Goal: Task Accomplishment & Management: Manage account settings

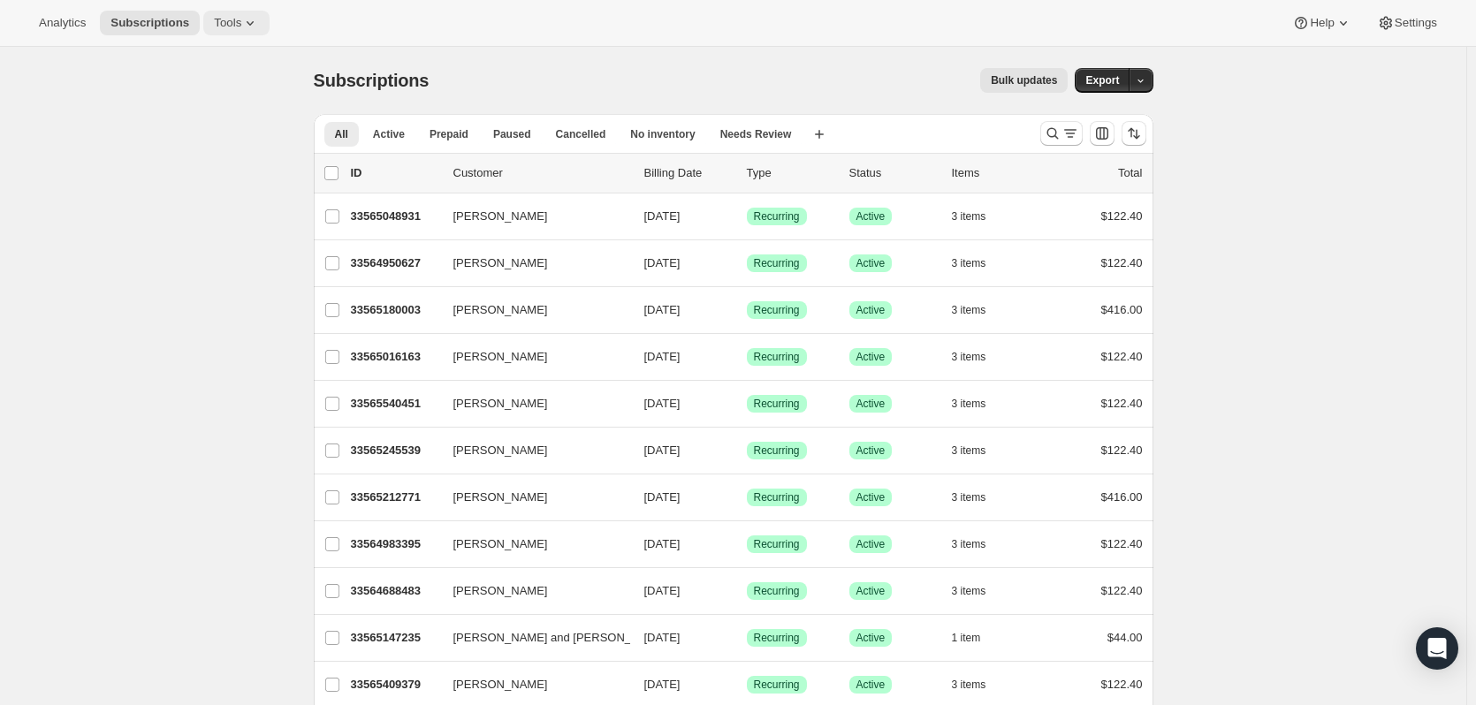
click at [248, 17] on icon at bounding box center [250, 23] width 18 height 18
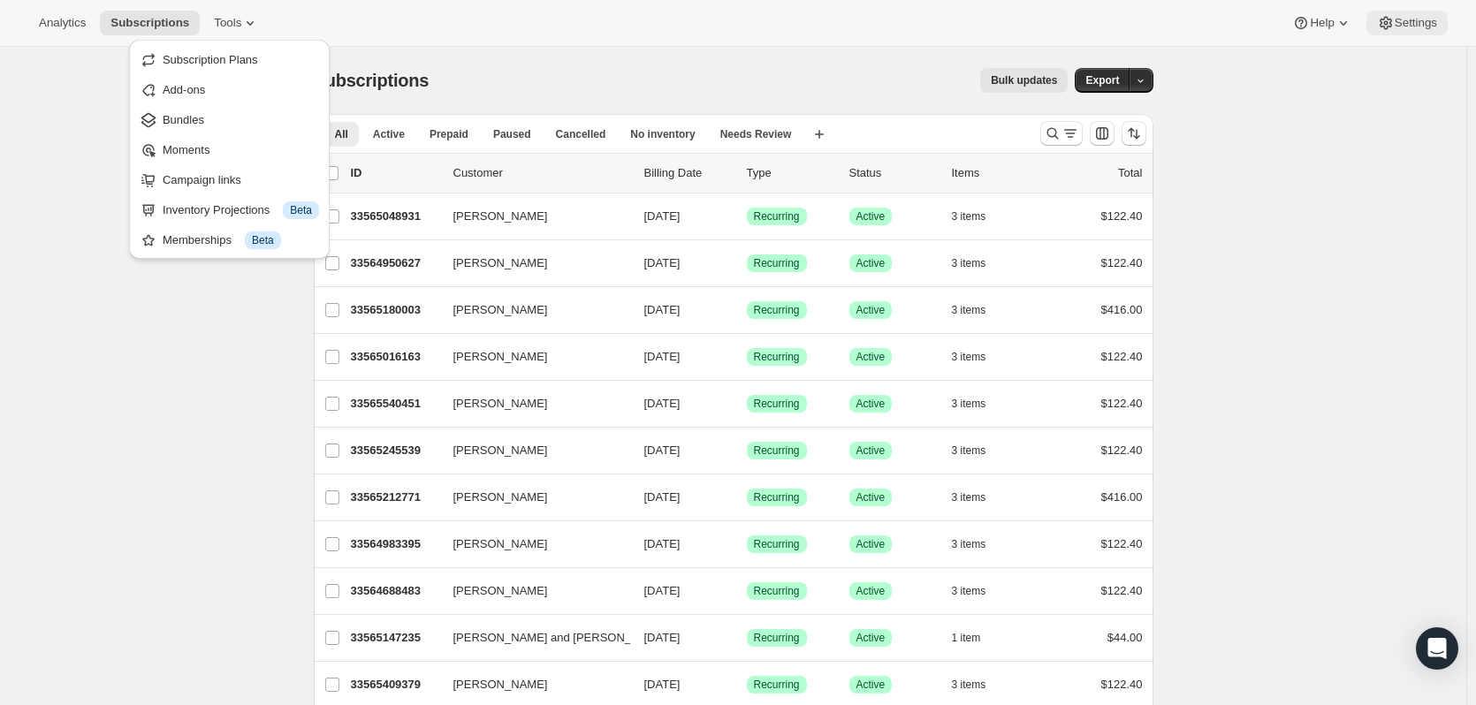
click at [1406, 21] on span "Settings" at bounding box center [1415, 23] width 42 height 14
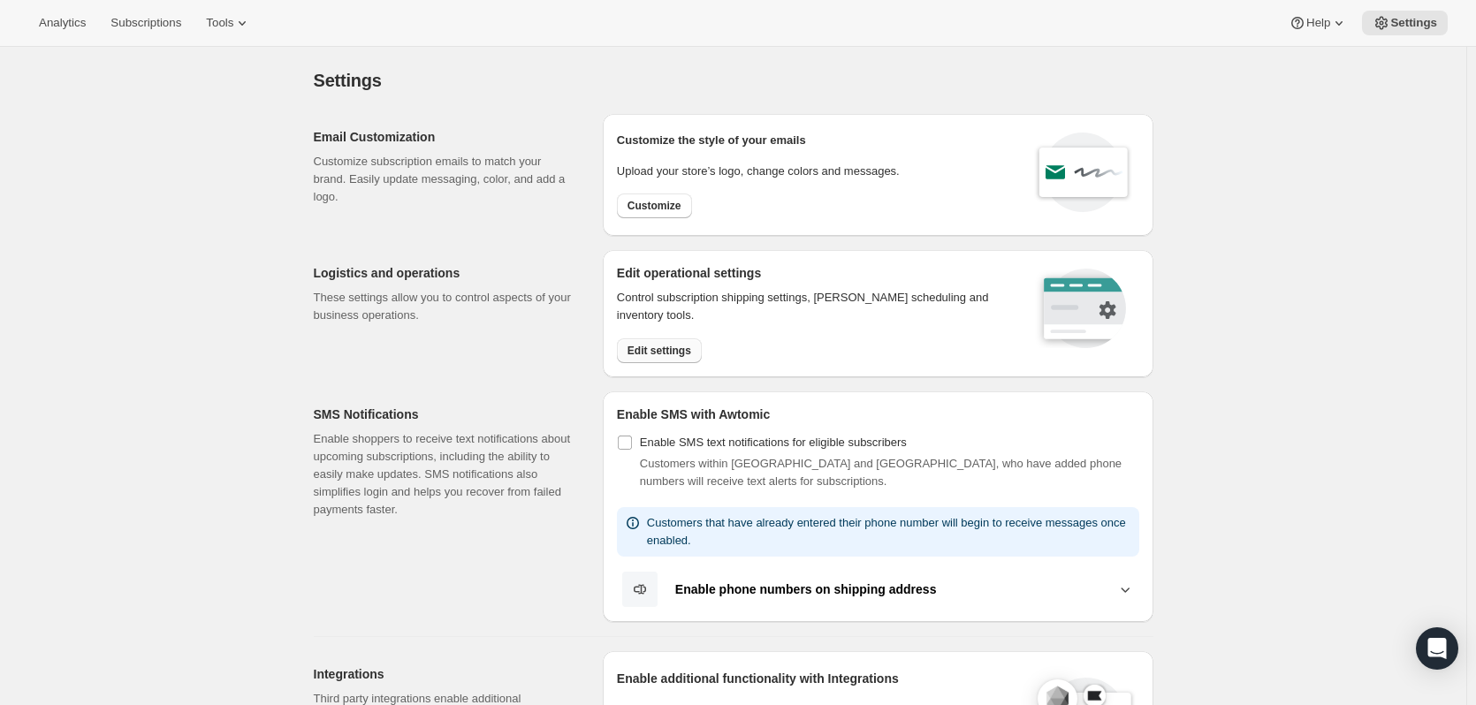
click at [669, 350] on span "Edit settings" at bounding box center [659, 351] width 64 height 14
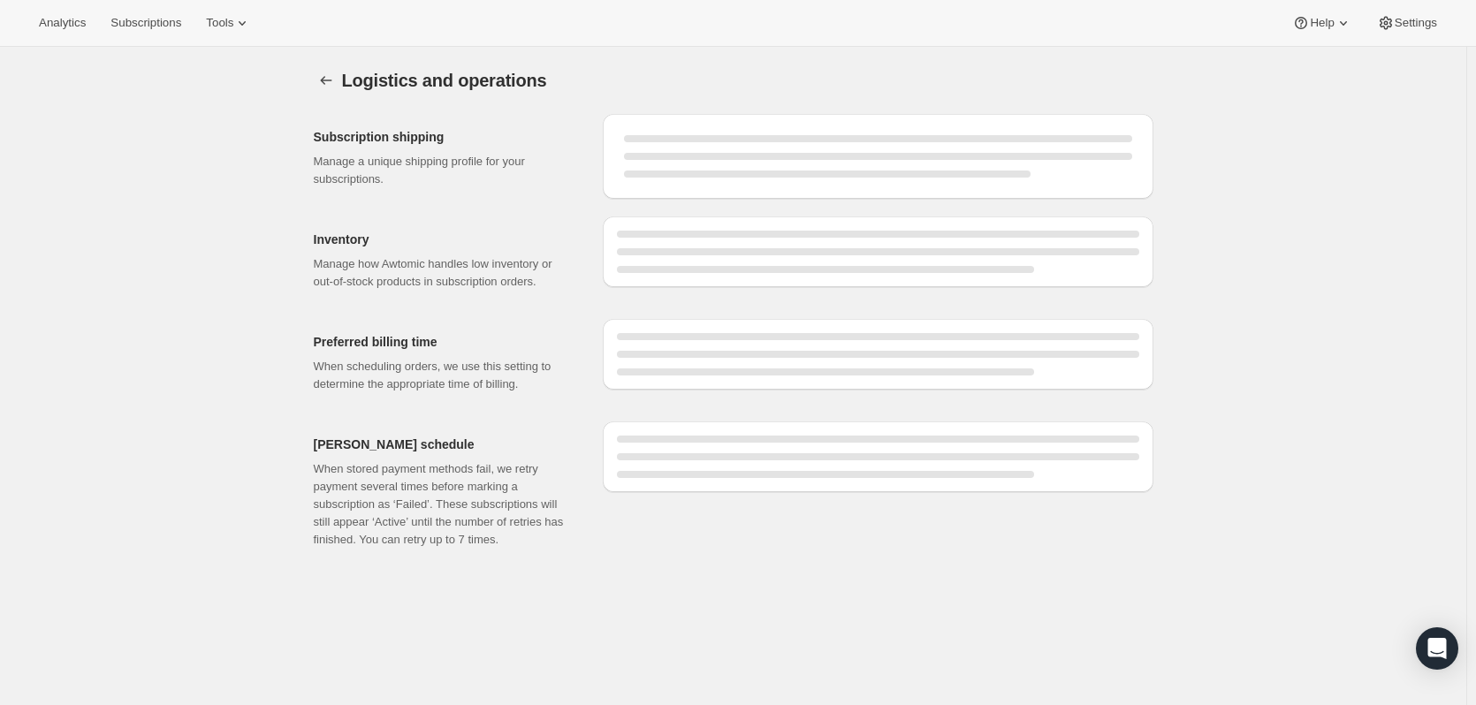
select select "DAY"
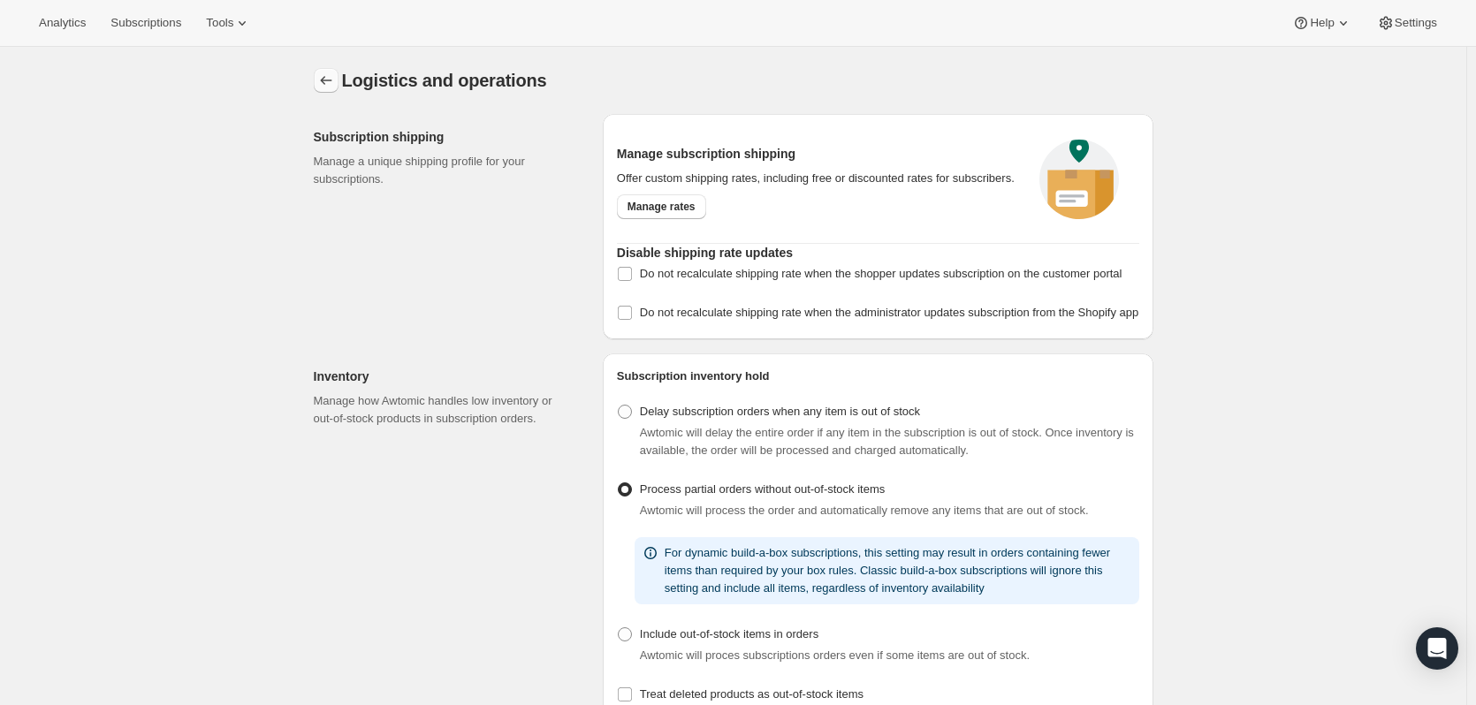
click at [327, 74] on icon "Settings" at bounding box center [326, 81] width 18 height 18
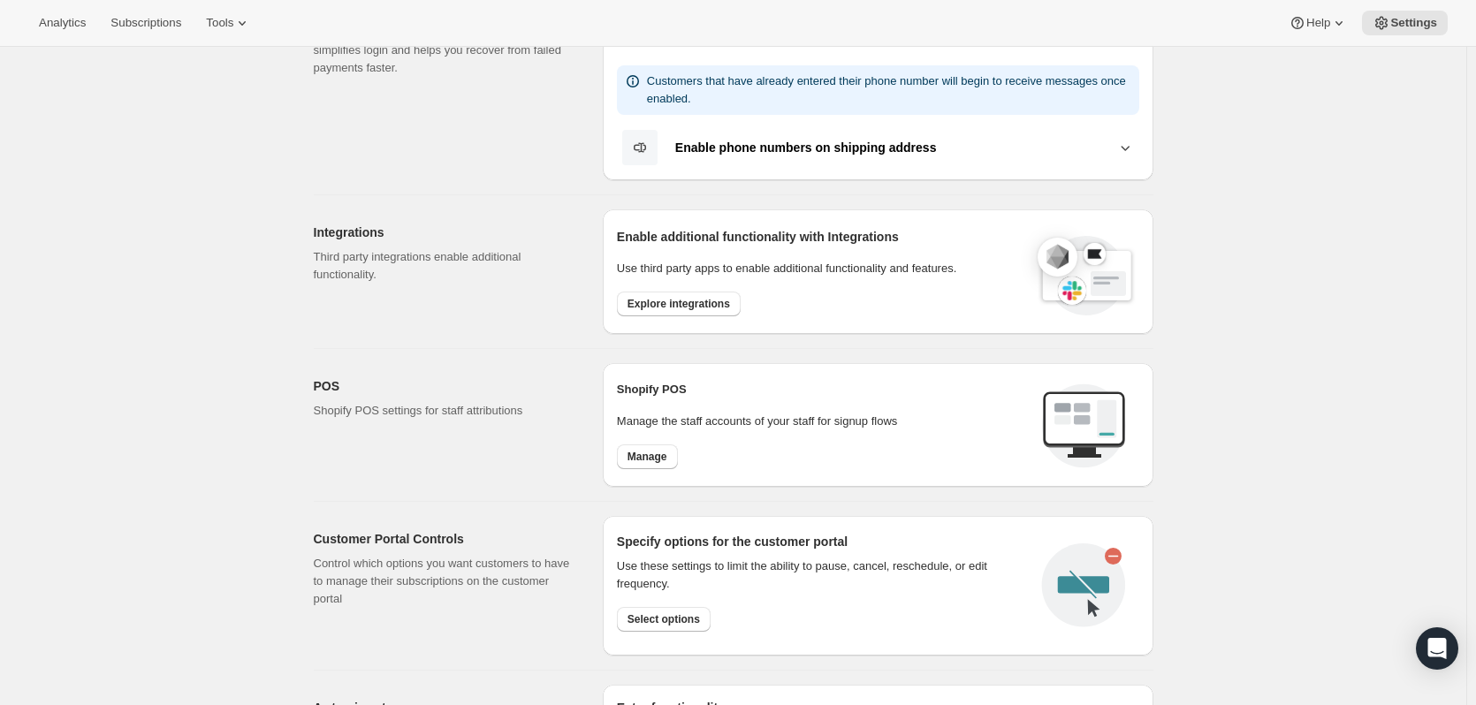
scroll to position [530, 0]
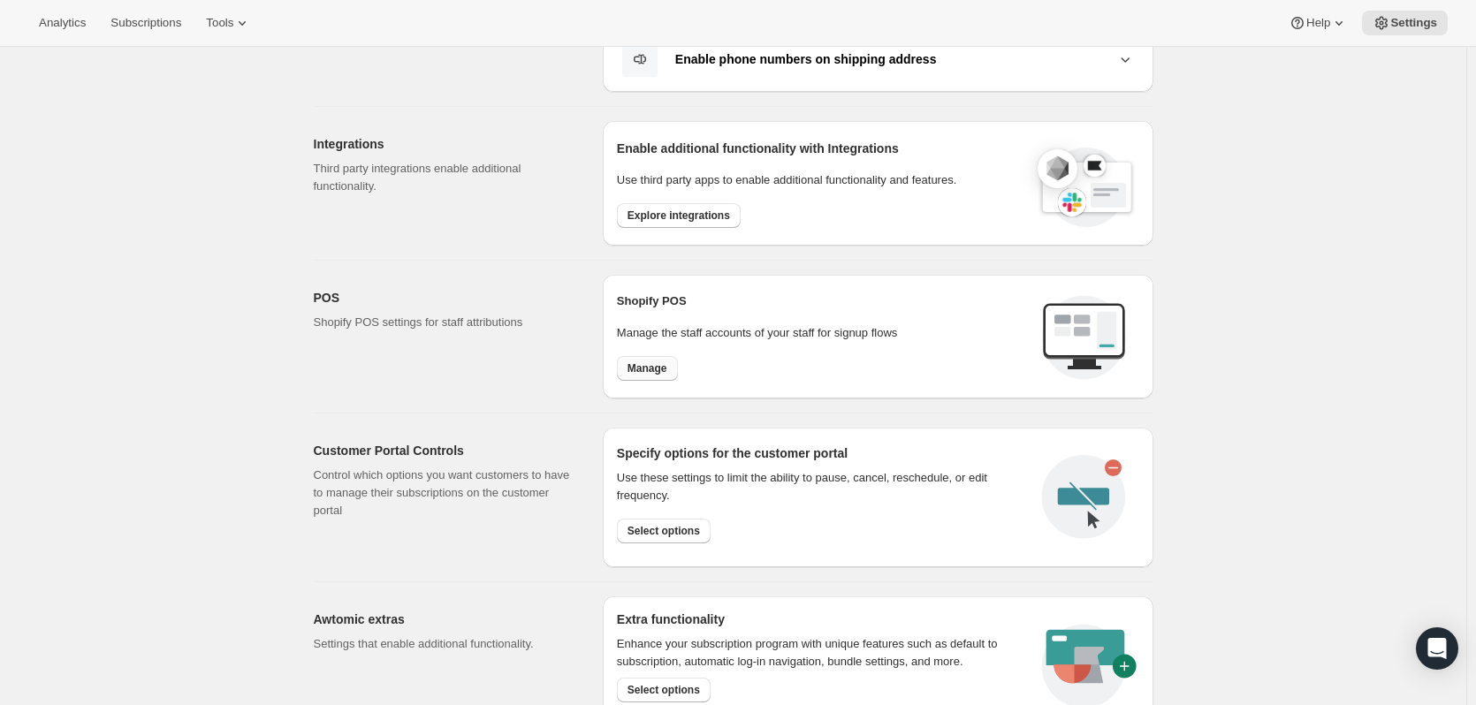
click at [648, 365] on span "Manage" at bounding box center [647, 368] width 40 height 14
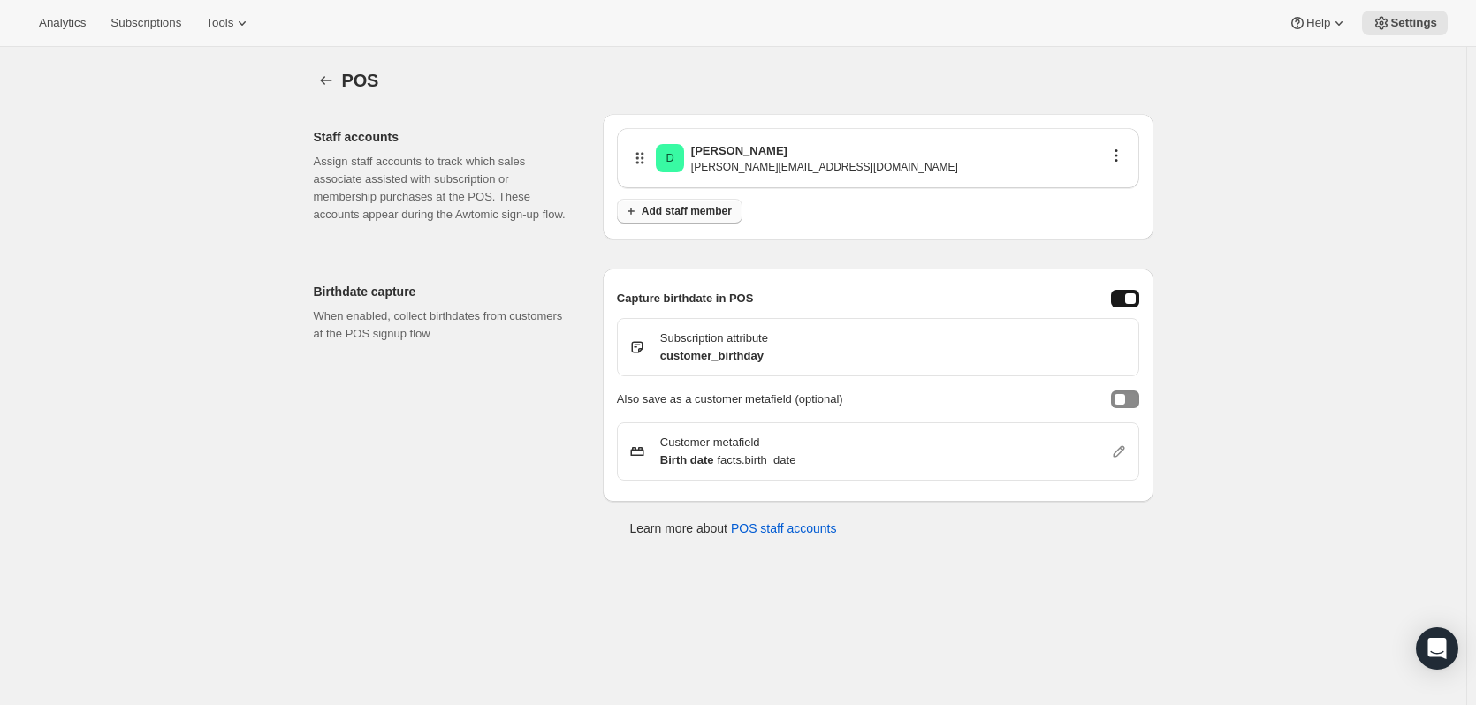
click at [713, 211] on span "Add staff member" at bounding box center [686, 211] width 90 height 14
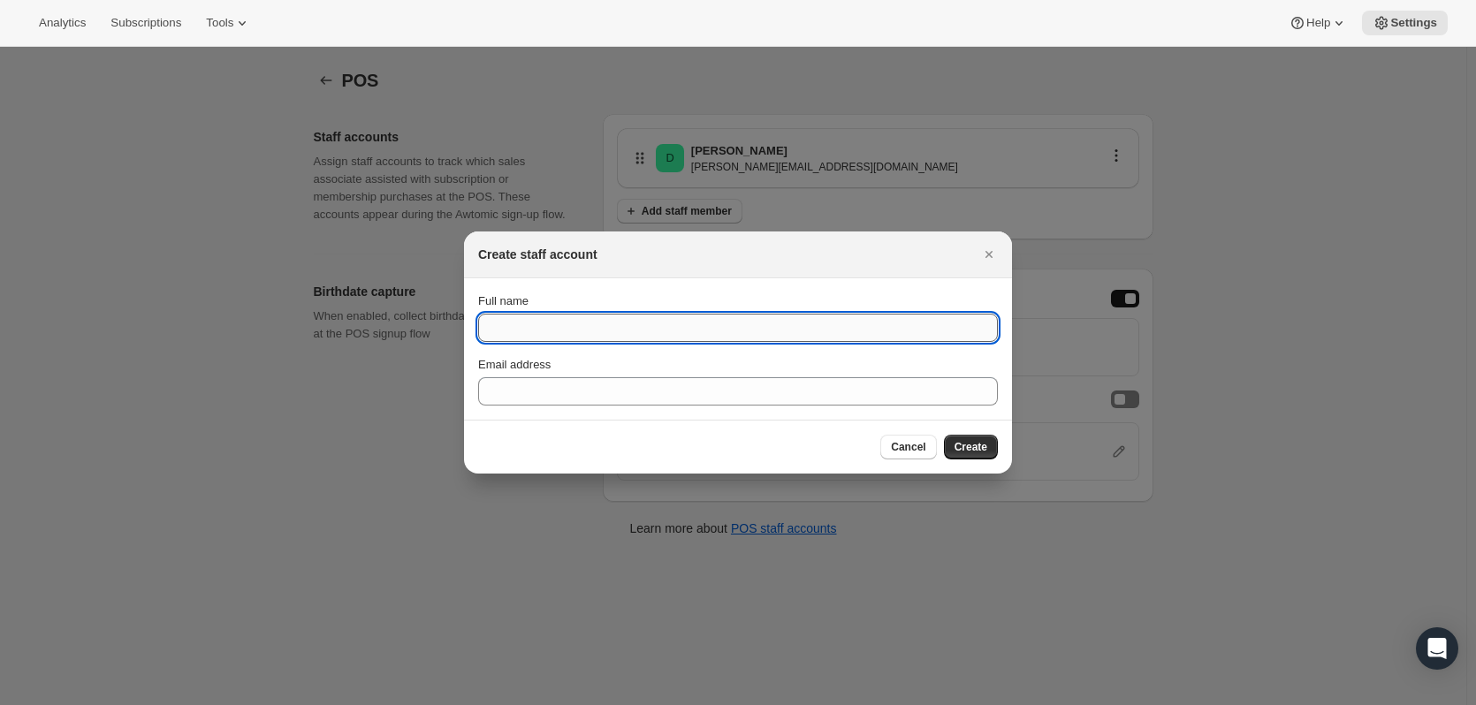
click at [569, 317] on input "Full name" at bounding box center [738, 328] width 520 height 28
type input "[PERSON_NAME]"
click at [1001, 419] on section "Full name [PERSON_NAME] Email address" at bounding box center [738, 348] width 548 height 141
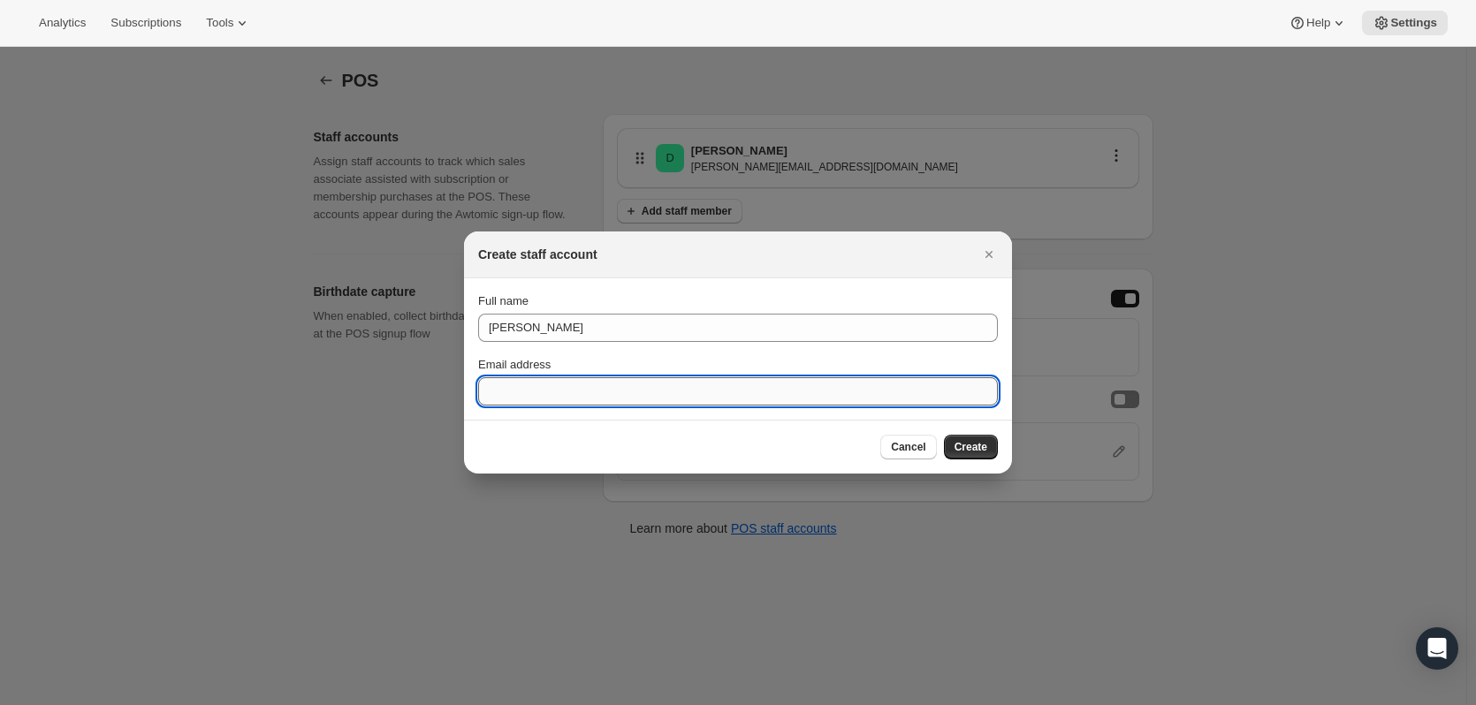
click at [655, 385] on input "Email address" at bounding box center [738, 391] width 520 height 28
click at [580, 391] on input "Email address" at bounding box center [738, 391] width 520 height 28
paste input "KG1 Blk B2 CS 24CFVCS070"
type input "KG1 Blk B2 CS 24CFVCS070"
drag, startPoint x: 694, startPoint y: 392, endPoint x: 427, endPoint y: 395, distance: 267.7
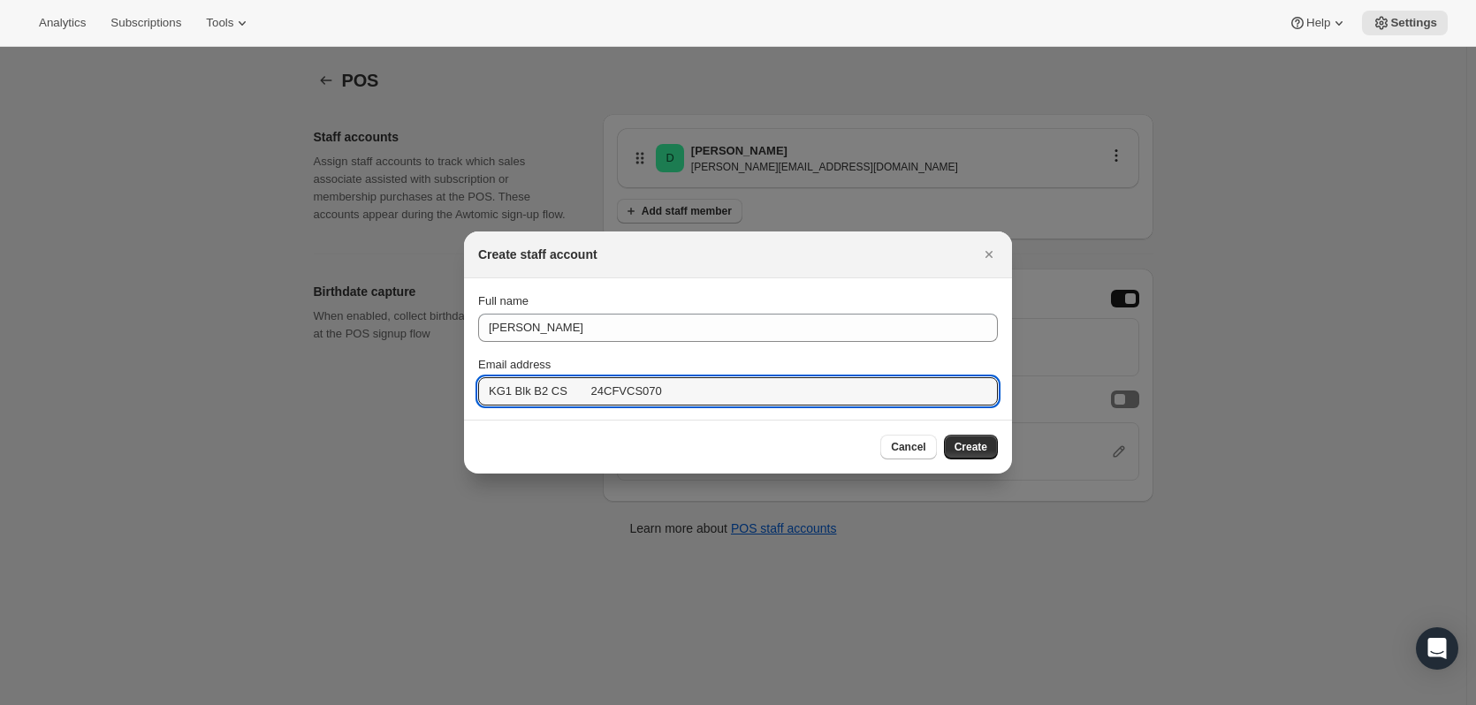
click at [614, 396] on input "Email address" at bounding box center [738, 391] width 520 height 28
paste input "[EMAIL_ADDRESS][DOMAIN_NAME]"
type input "[EMAIL_ADDRESS][DOMAIN_NAME]"
click at [875, 449] on div "Cancel Create" at bounding box center [738, 447] width 520 height 25
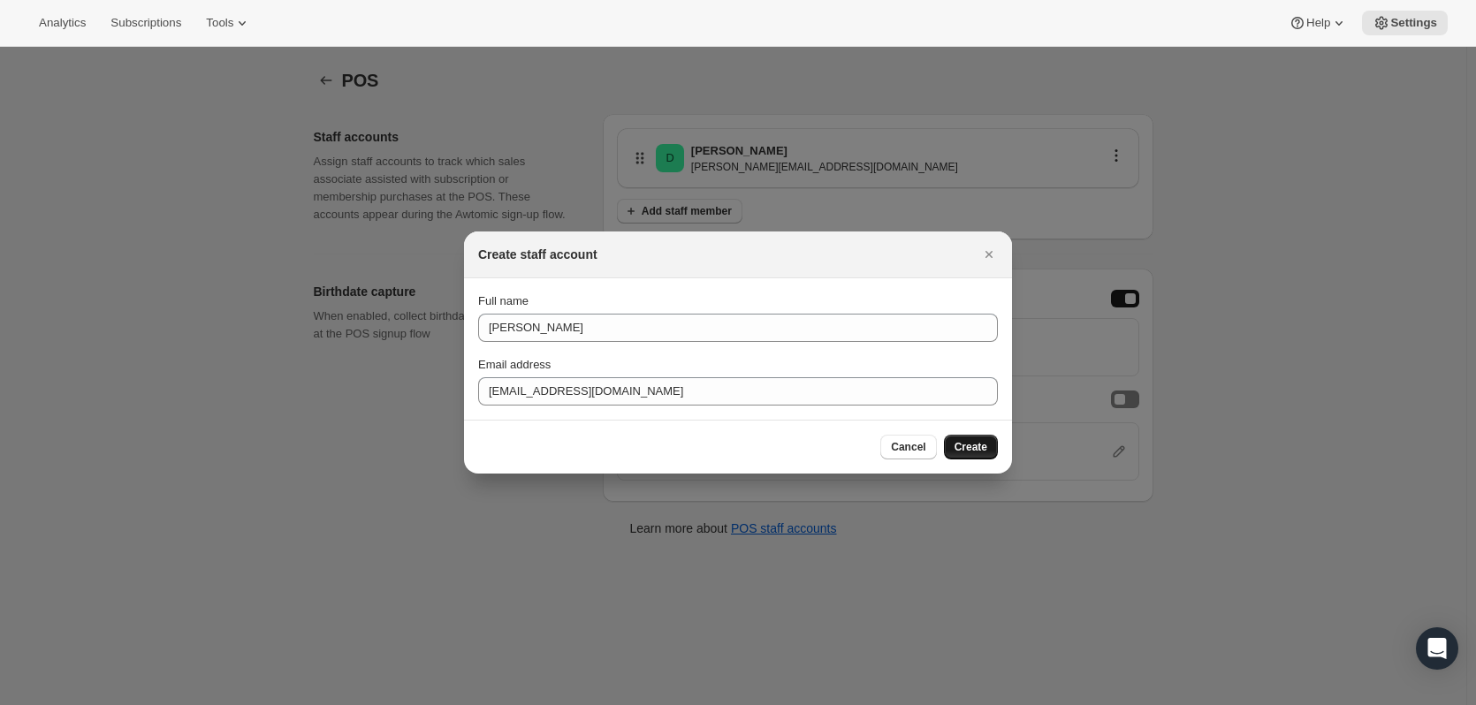
click at [981, 446] on span "Create" at bounding box center [970, 447] width 33 height 14
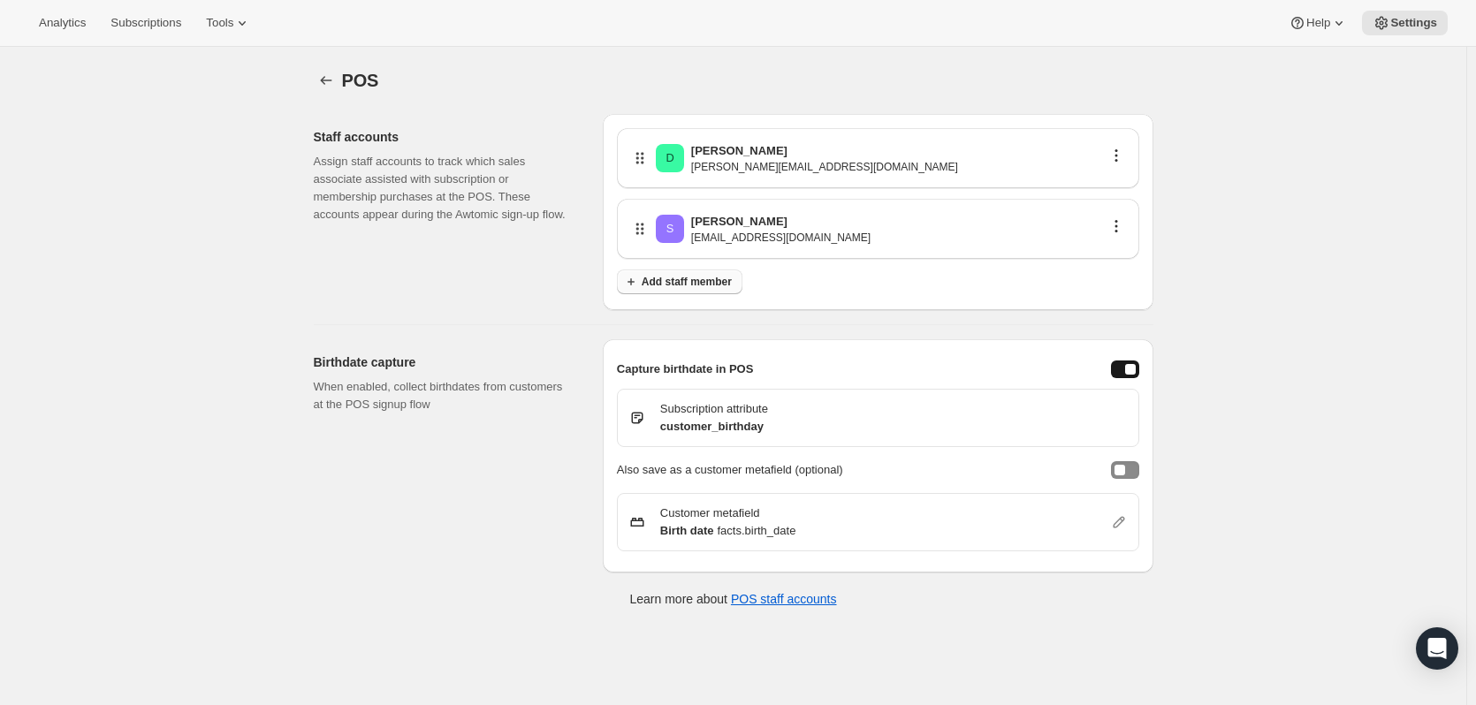
click at [731, 285] on span "Add staff member" at bounding box center [686, 282] width 90 height 14
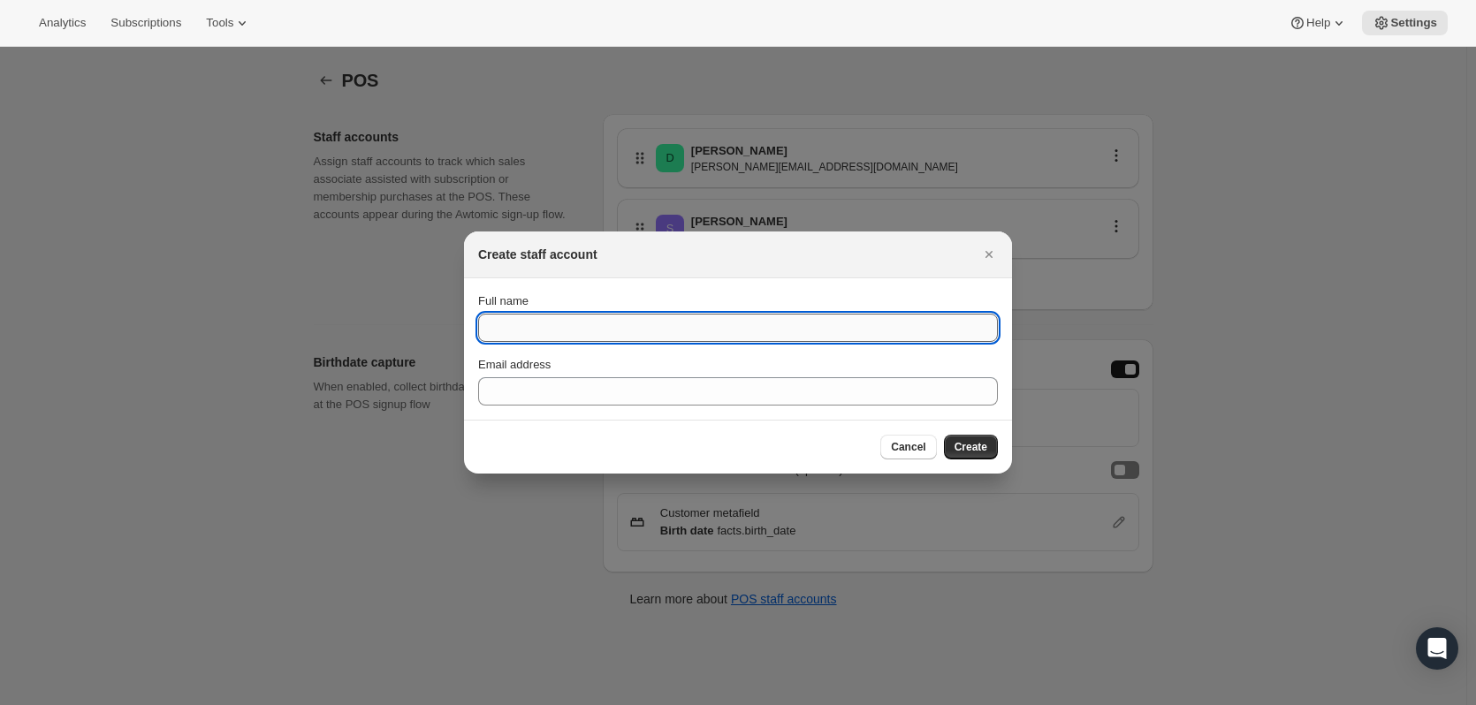
click at [582, 328] on input "Full name" at bounding box center [738, 328] width 520 height 28
type input "America L"
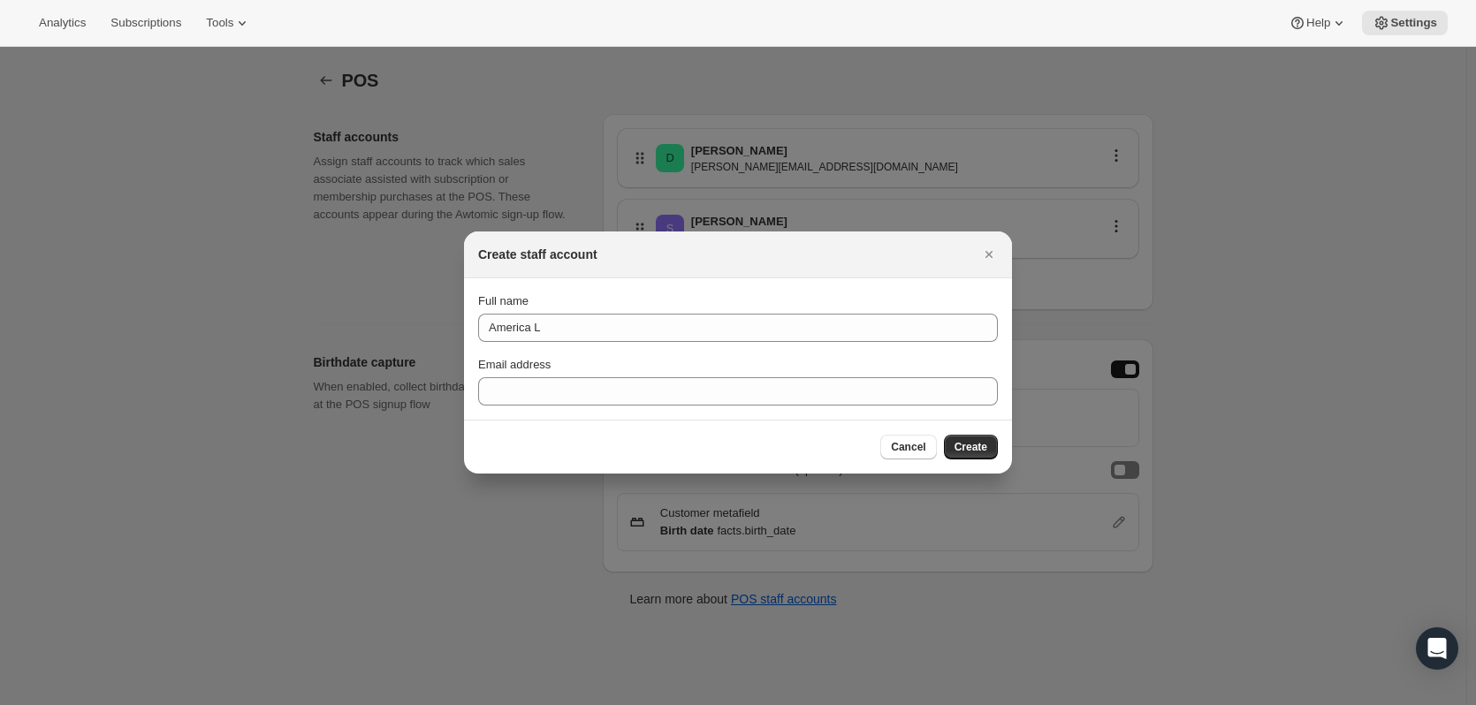
click at [596, 448] on div "Cancel Create" at bounding box center [738, 447] width 520 height 25
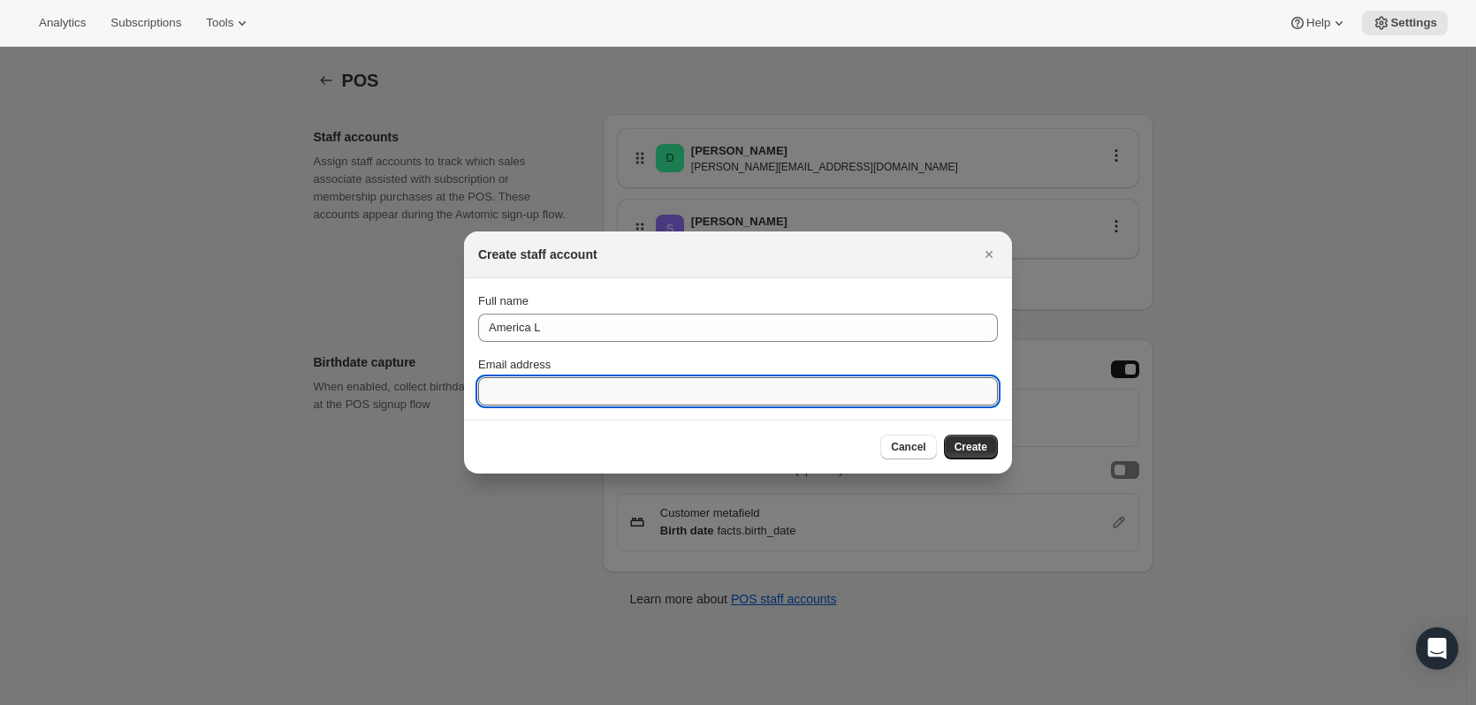
click at [518, 385] on input "Email address" at bounding box center [738, 391] width 520 height 28
paste input "[EMAIL_ADDRESS][DOMAIN_NAME]"
type input "[EMAIL_ADDRESS][DOMAIN_NAME]"
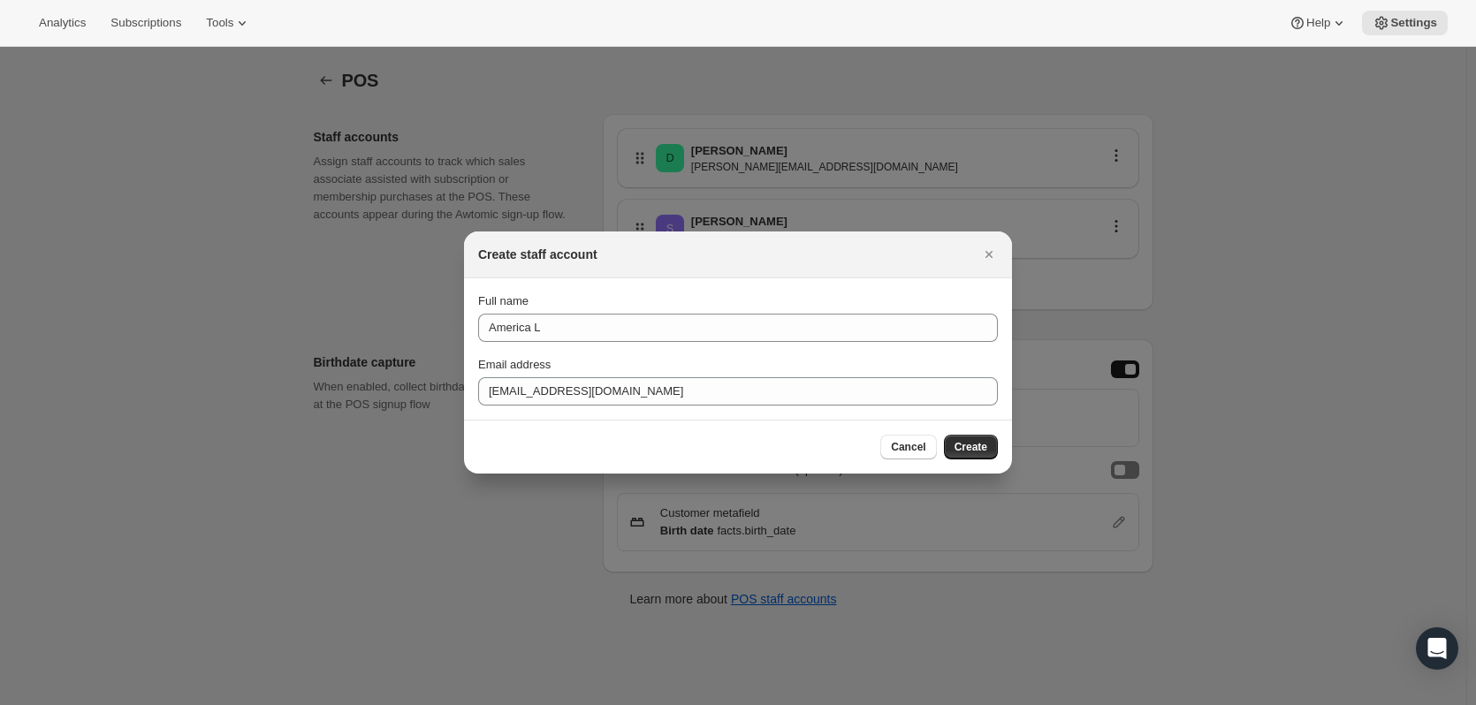
click at [824, 452] on div "Cancel Create" at bounding box center [738, 447] width 520 height 25
click at [973, 449] on span "Create" at bounding box center [970, 447] width 33 height 14
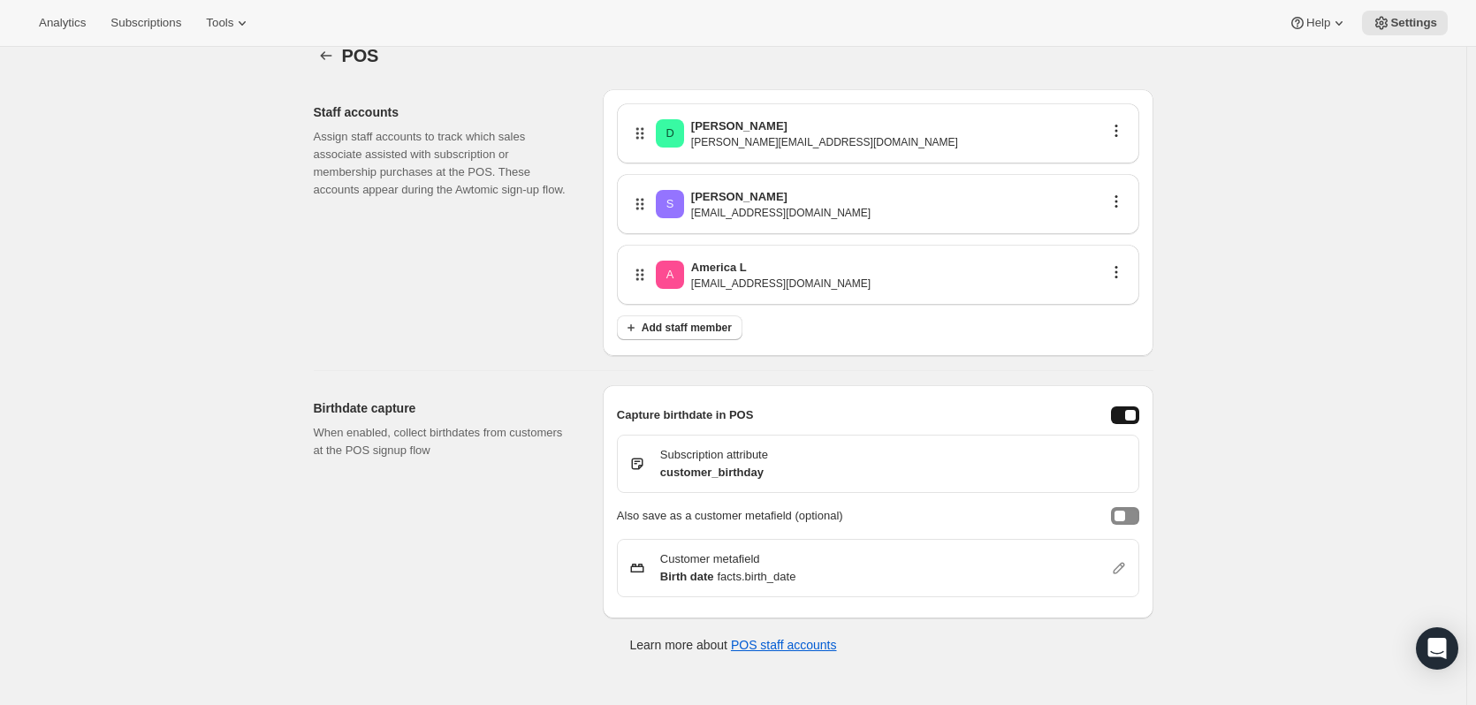
scroll to position [47, 0]
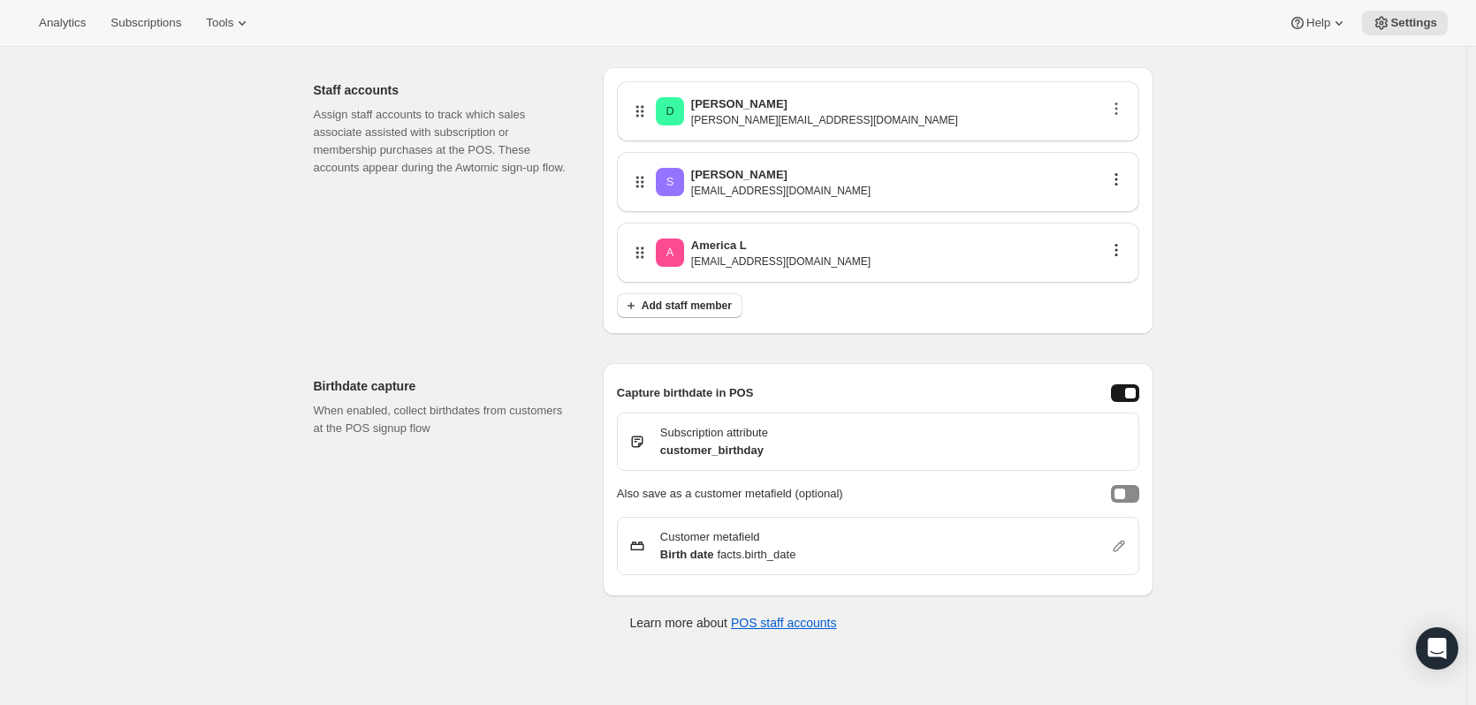
click at [1134, 110] on div "D [PERSON_NAME] [PERSON_NAME][EMAIL_ADDRESS][DOMAIN_NAME]" at bounding box center [878, 111] width 522 height 60
click at [1125, 110] on icon "button" at bounding box center [1116, 109] width 18 height 18
click at [1126, 172] on span "Delete" at bounding box center [1121, 171] width 34 height 13
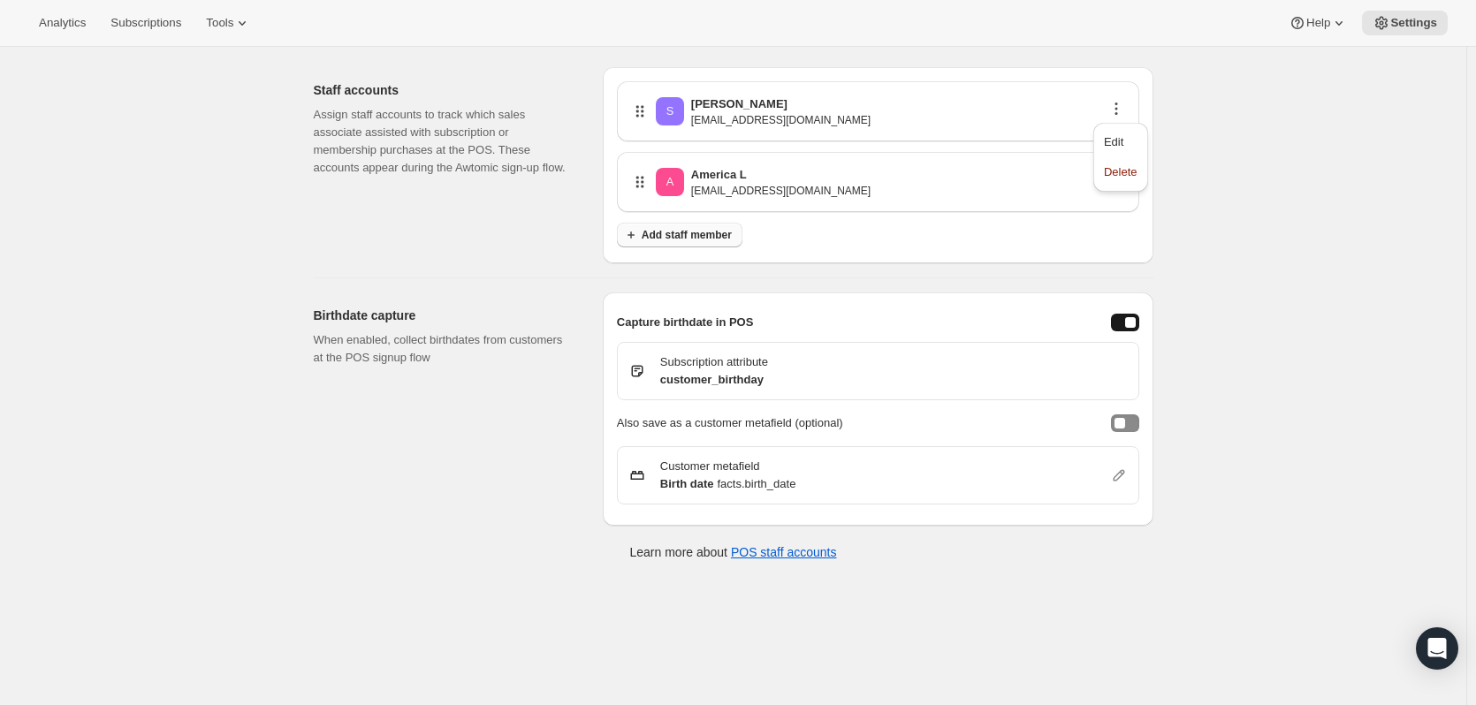
click at [711, 236] on span "Add staff member" at bounding box center [686, 235] width 90 height 14
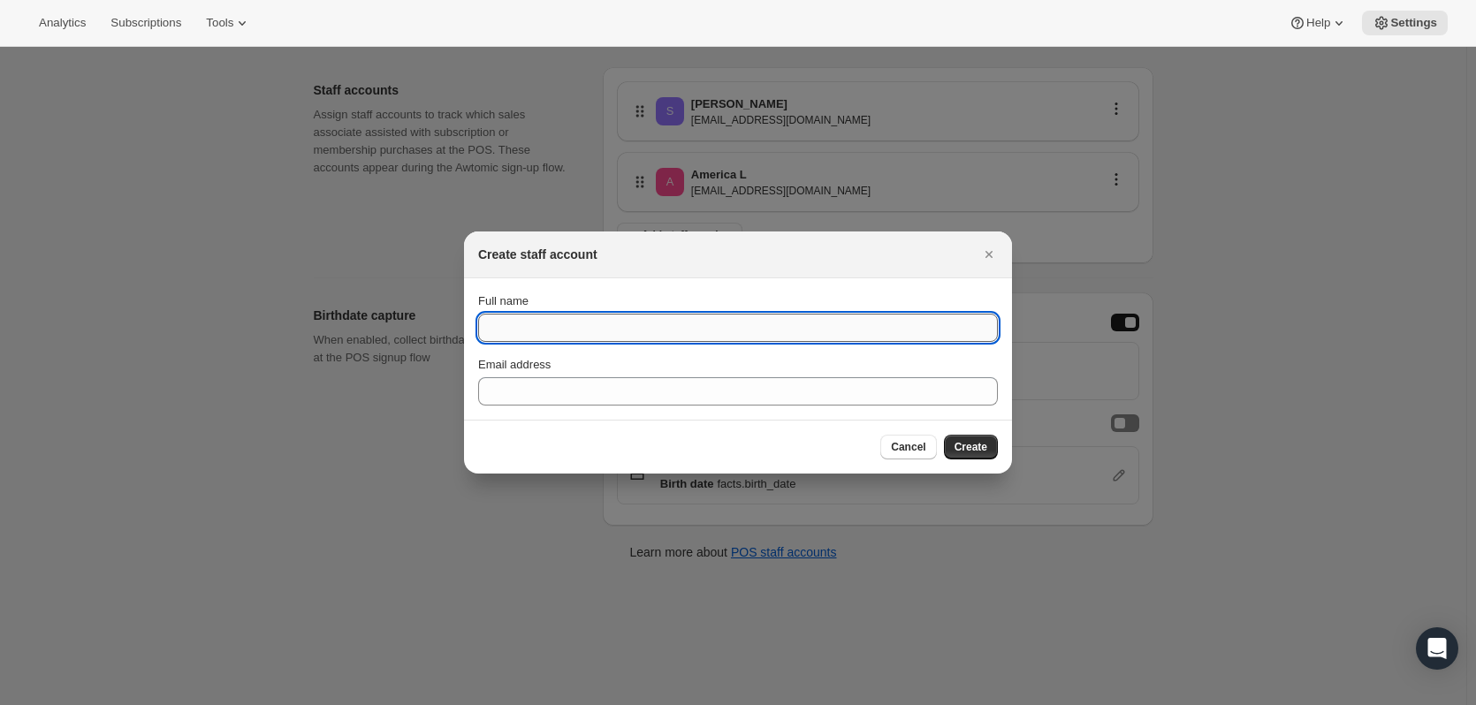
click at [565, 322] on input "Full name" at bounding box center [738, 328] width 520 height 28
click at [528, 329] on input "Full name" at bounding box center [738, 328] width 520 height 28
paste input "[EMAIL_ADDRESS][DOMAIN_NAME]"
type input "[EMAIL_ADDRESS][DOMAIN_NAME]"
click at [758, 362] on div "Email address" at bounding box center [738, 365] width 520 height 18
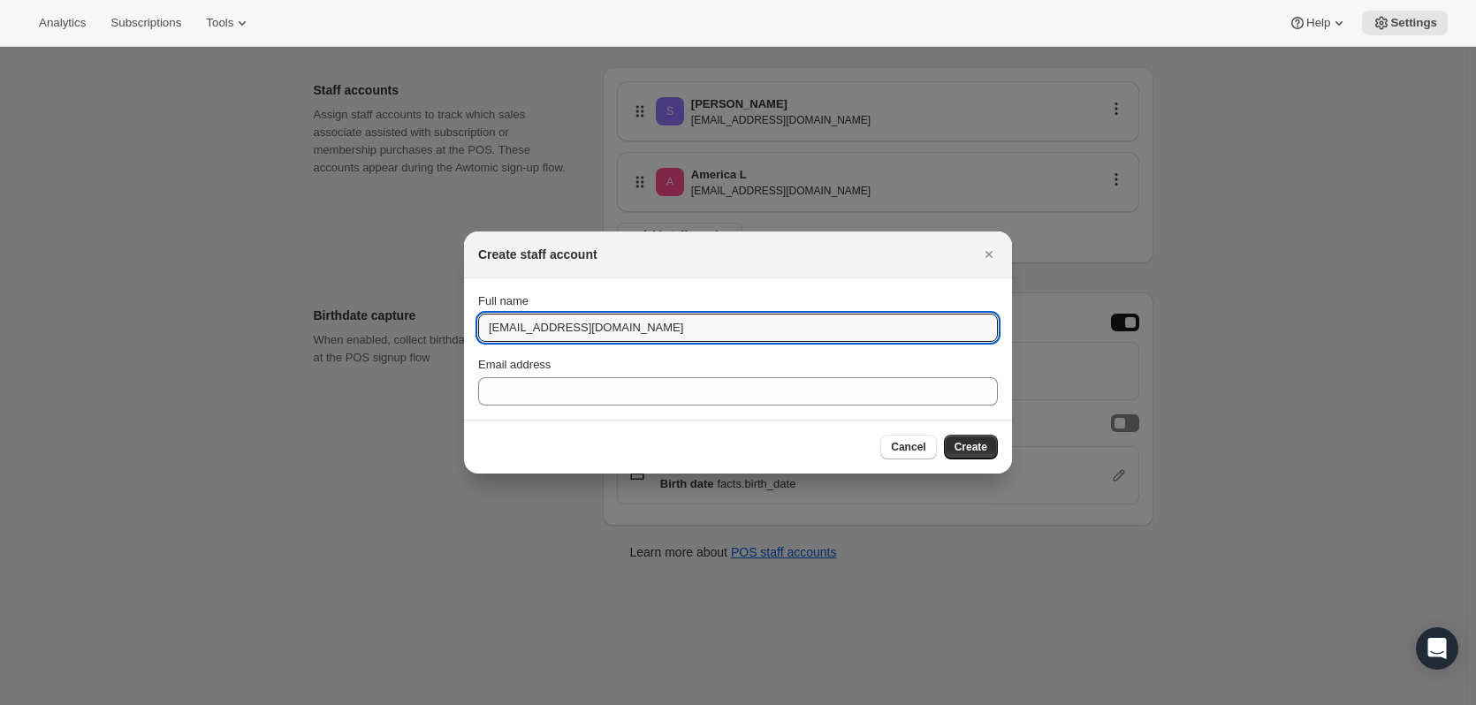
drag, startPoint x: 635, startPoint y: 330, endPoint x: 452, endPoint y: 330, distance: 183.8
click at [452, 704] on div "Create staff account Full name [EMAIL_ADDRESS][DOMAIN_NAME] Email address Cance…" at bounding box center [738, 705] width 1476 height 0
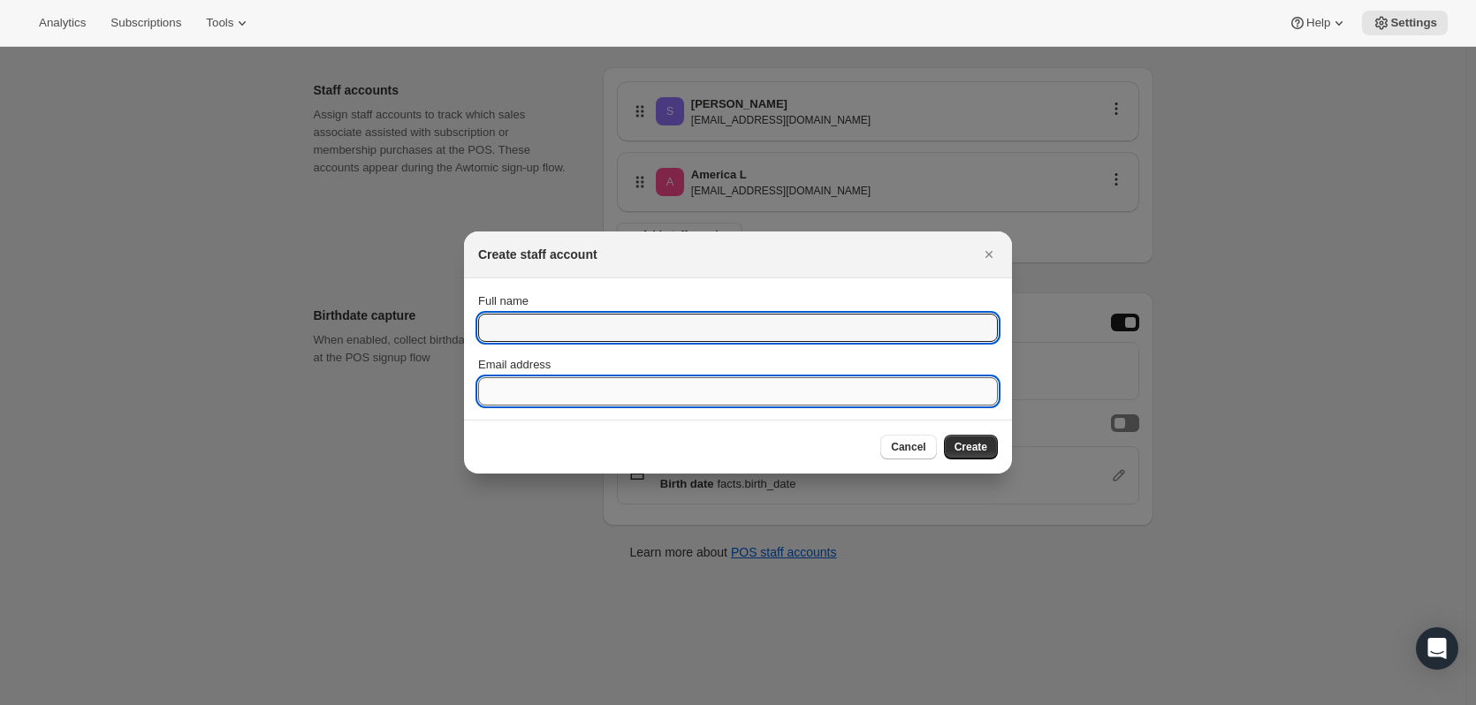
click at [772, 384] on input "Email address" at bounding box center [738, 391] width 520 height 28
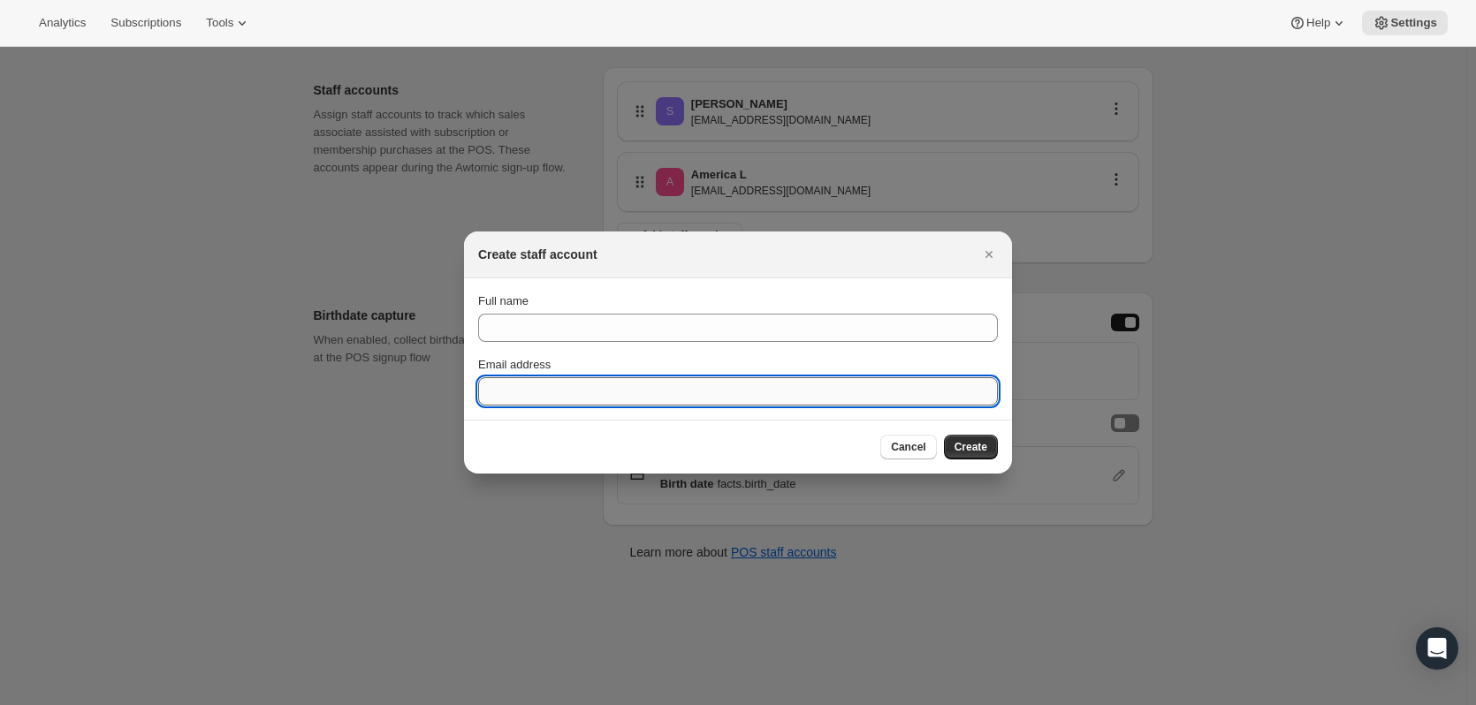
paste input "[EMAIL_ADDRESS][DOMAIN_NAME]"
type input "[EMAIL_ADDRESS][DOMAIN_NAME]"
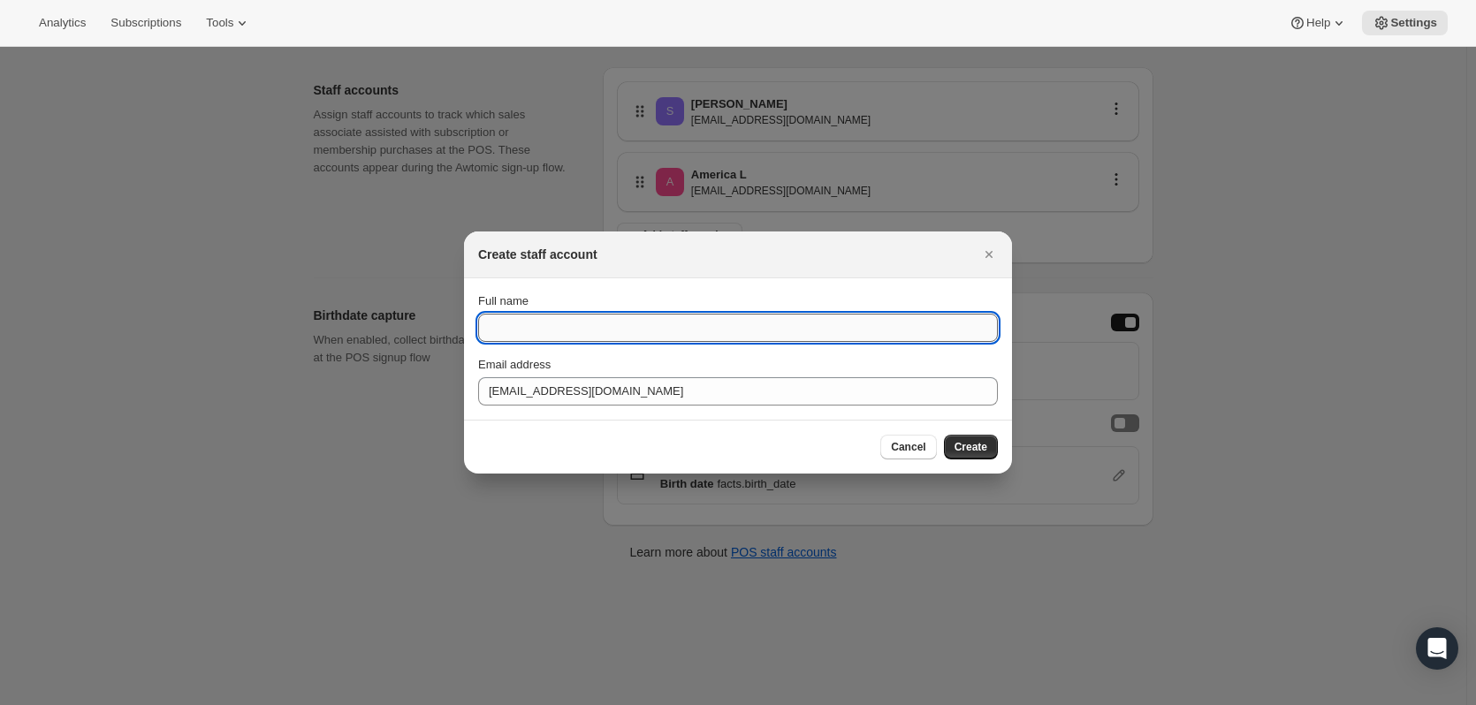
click at [641, 330] on input "Full name" at bounding box center [738, 328] width 520 height 28
type input "[PERSON_NAME] B"
click at [812, 428] on div "Cancel Create" at bounding box center [738, 447] width 548 height 54
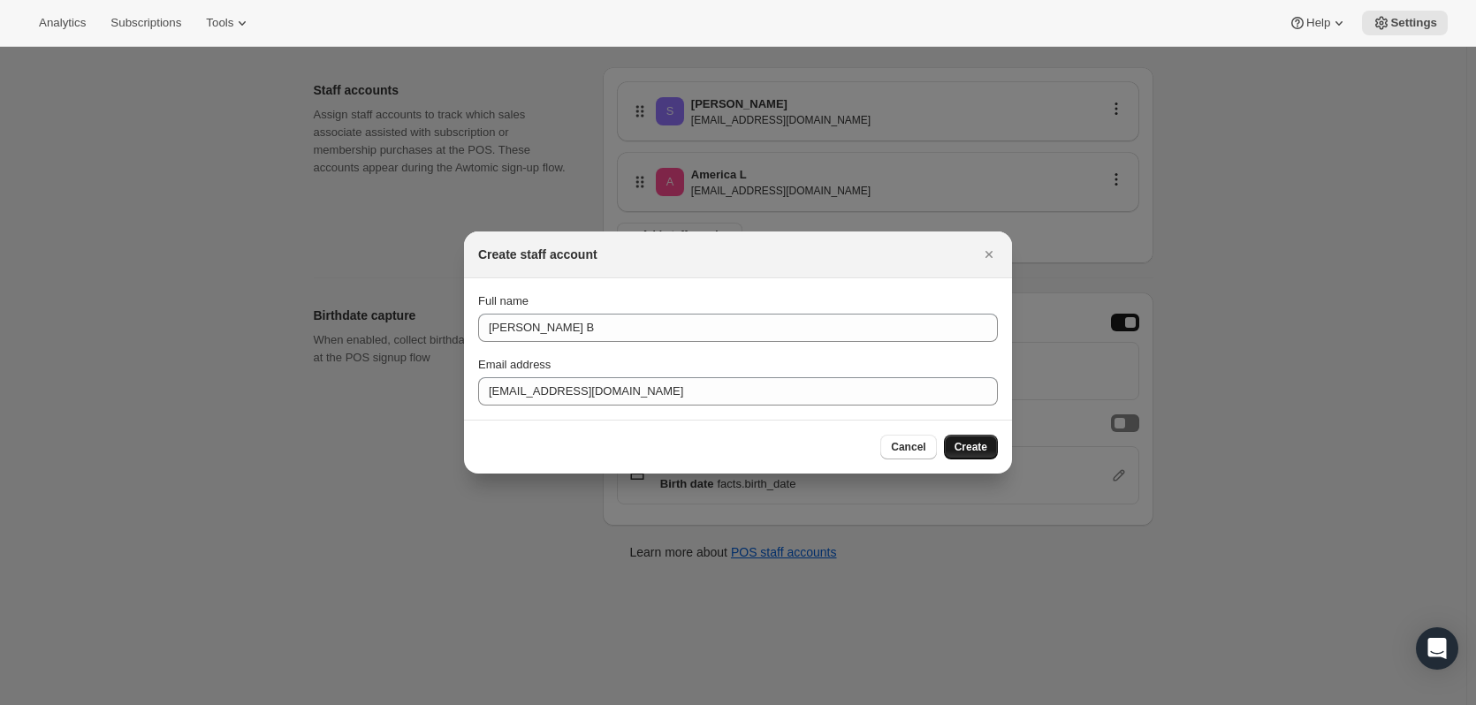
click at [988, 450] on button "Create" at bounding box center [971, 447] width 54 height 25
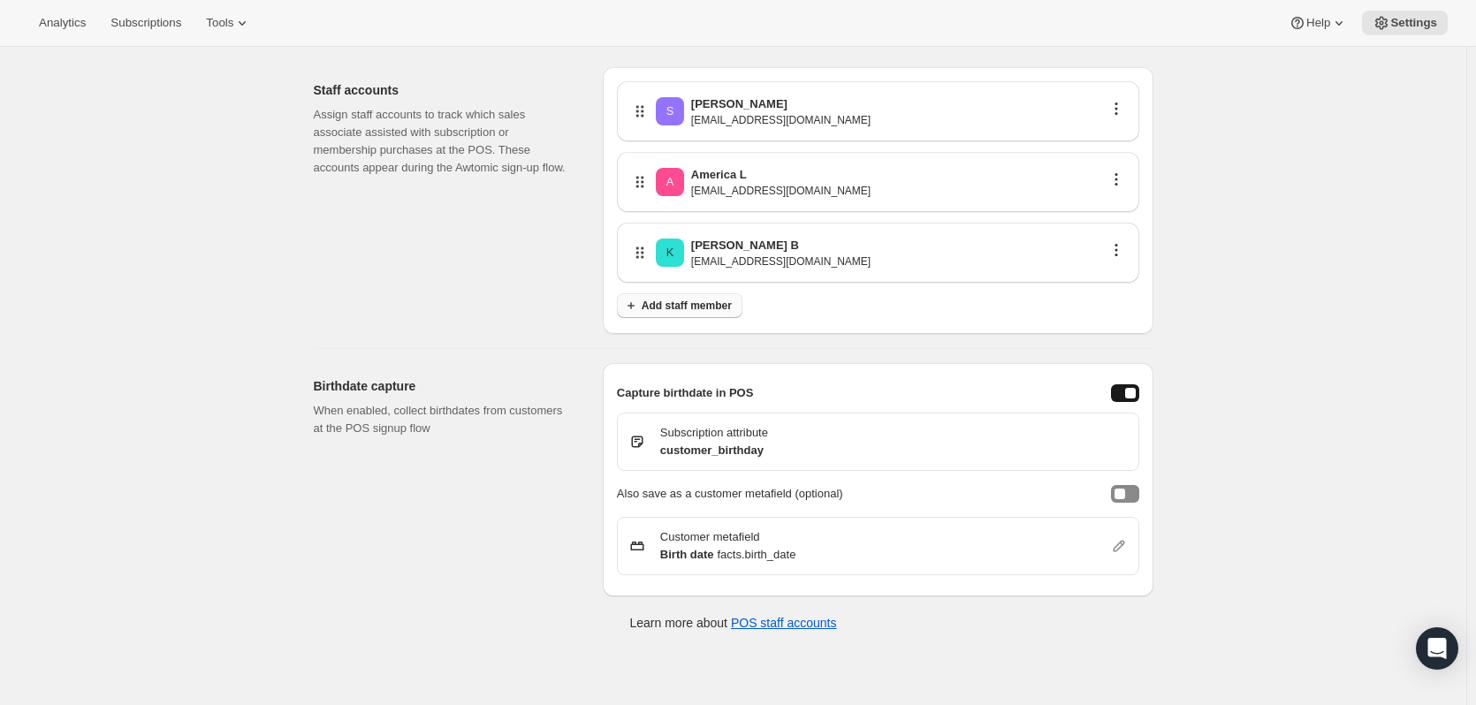
click at [722, 306] on span "Add staff member" at bounding box center [686, 306] width 90 height 14
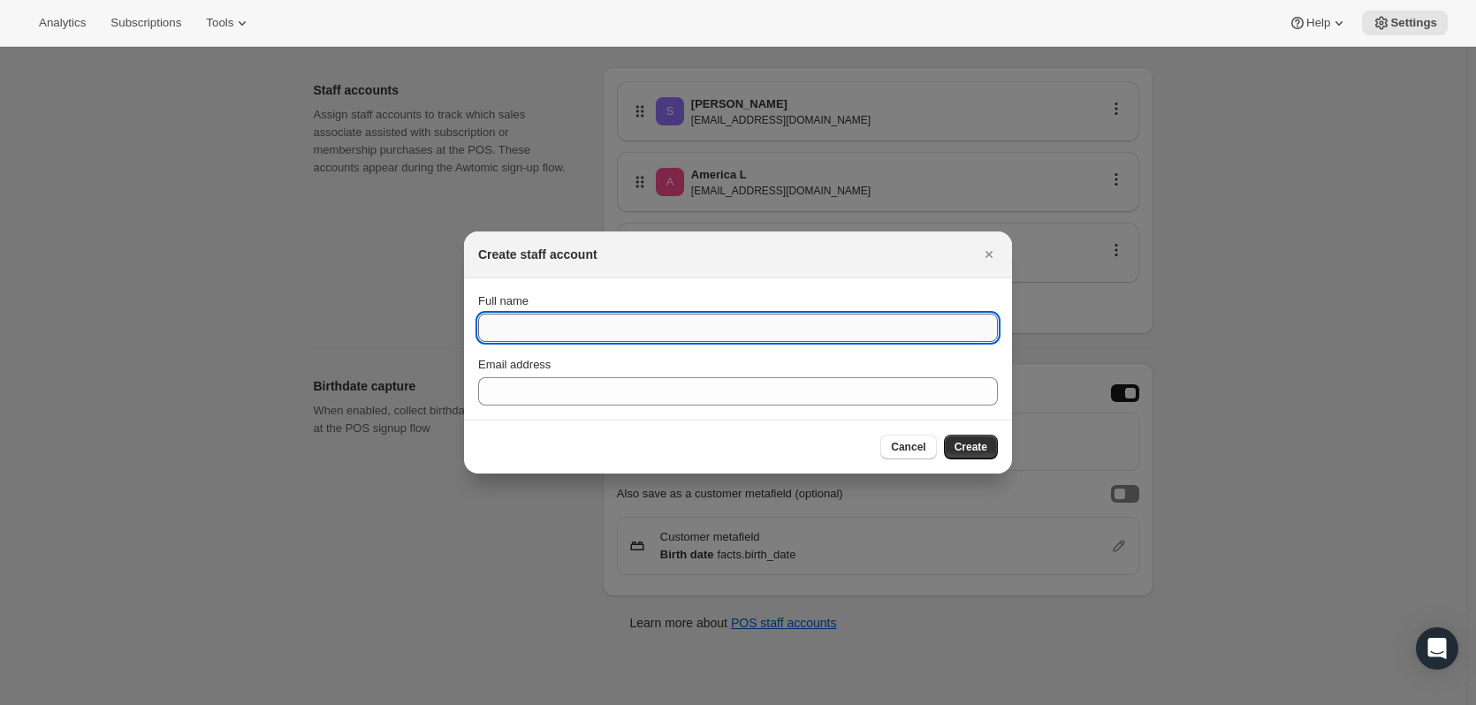
click at [638, 326] on input "Full name" at bounding box center [738, 328] width 520 height 28
click at [758, 323] on input "Full name" at bounding box center [738, 328] width 520 height 28
type input "[PERSON_NAME]"
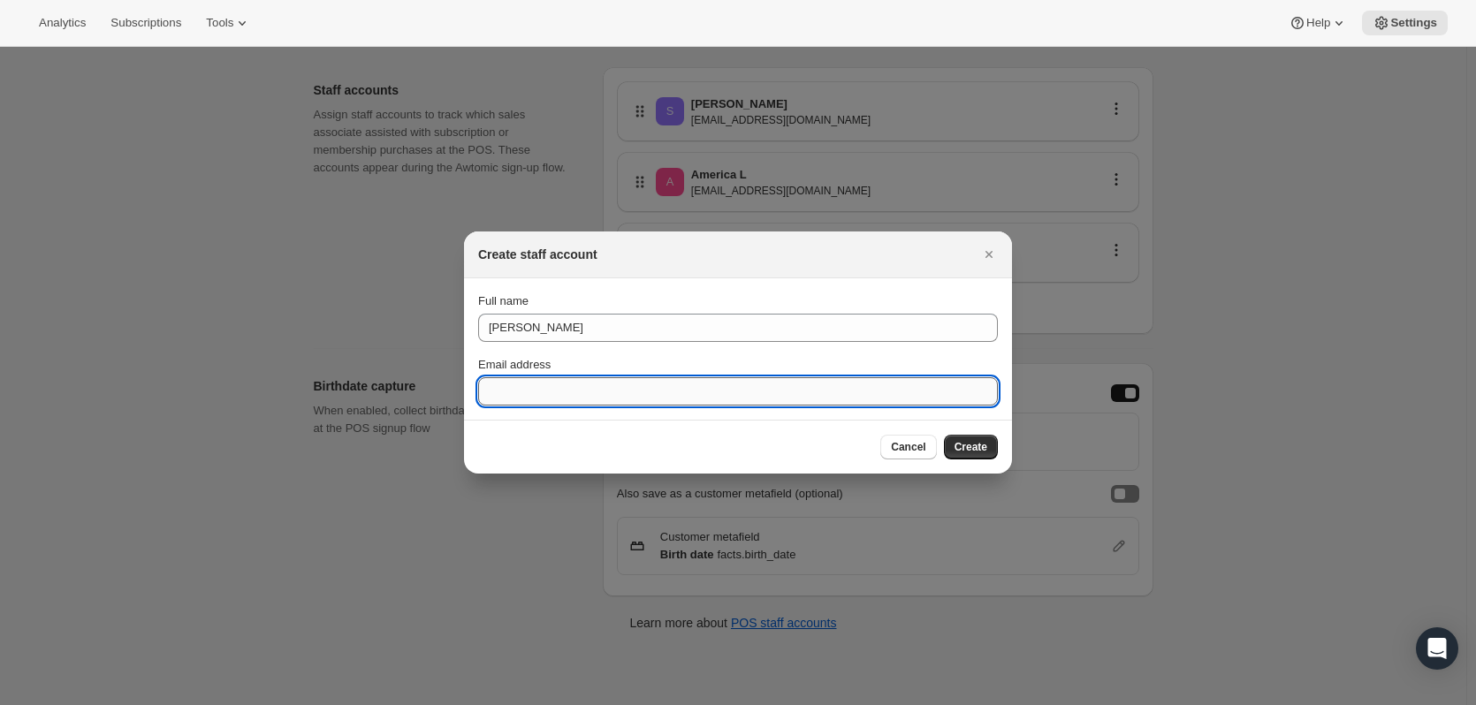
click at [801, 394] on input "Email address" at bounding box center [738, 391] width 520 height 28
paste input "[EMAIL_ADDRESS][DOMAIN_NAME]"
type input "[EMAIL_ADDRESS][DOMAIN_NAME]"
click at [981, 447] on span "Create" at bounding box center [970, 447] width 33 height 14
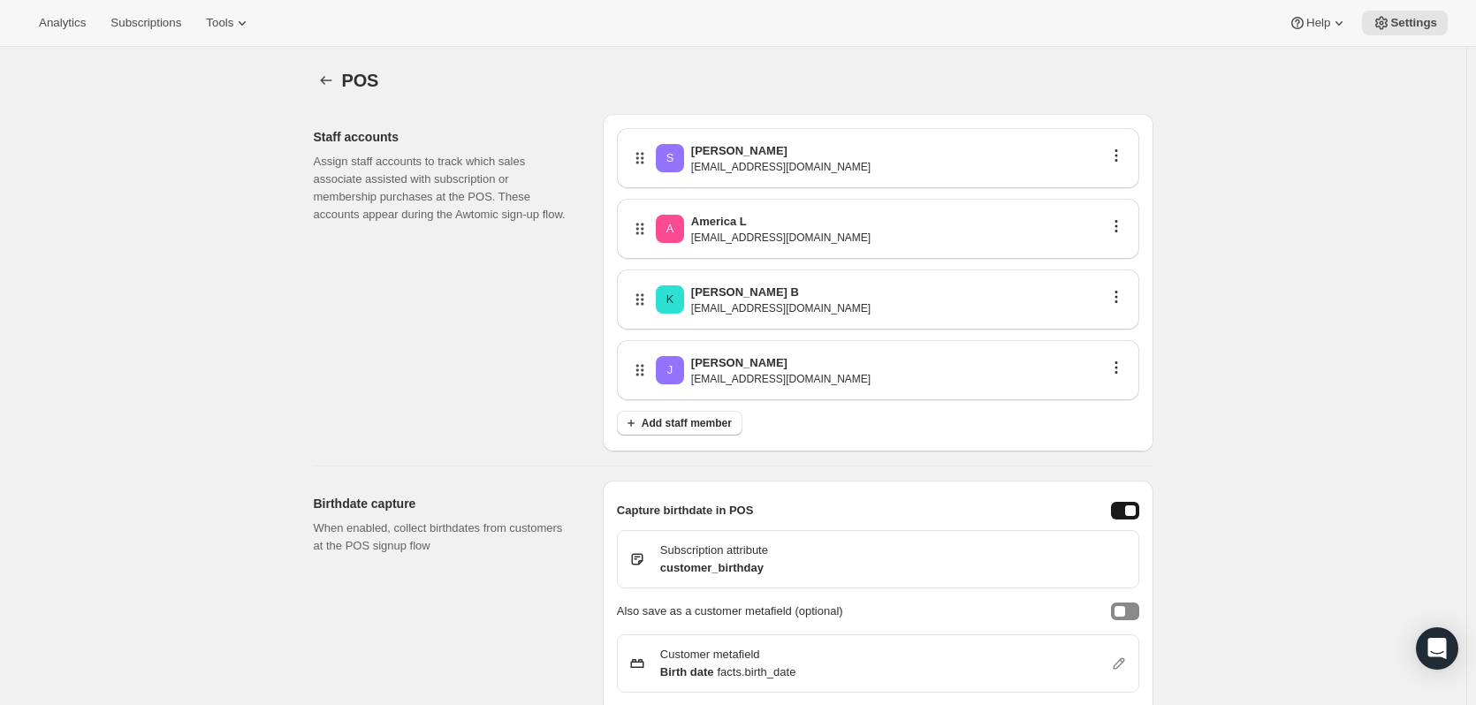
scroll to position [47, 0]
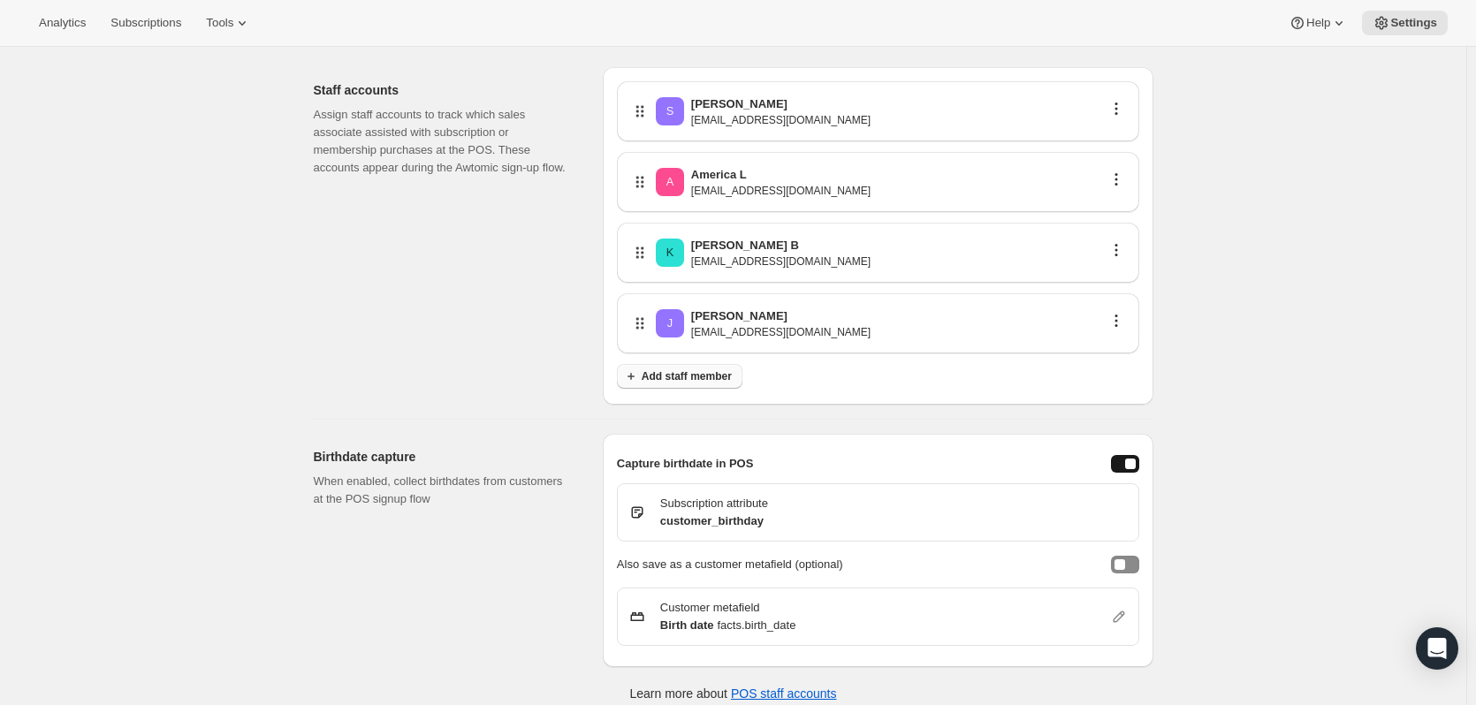
click at [672, 377] on span "Add staff member" at bounding box center [686, 376] width 90 height 14
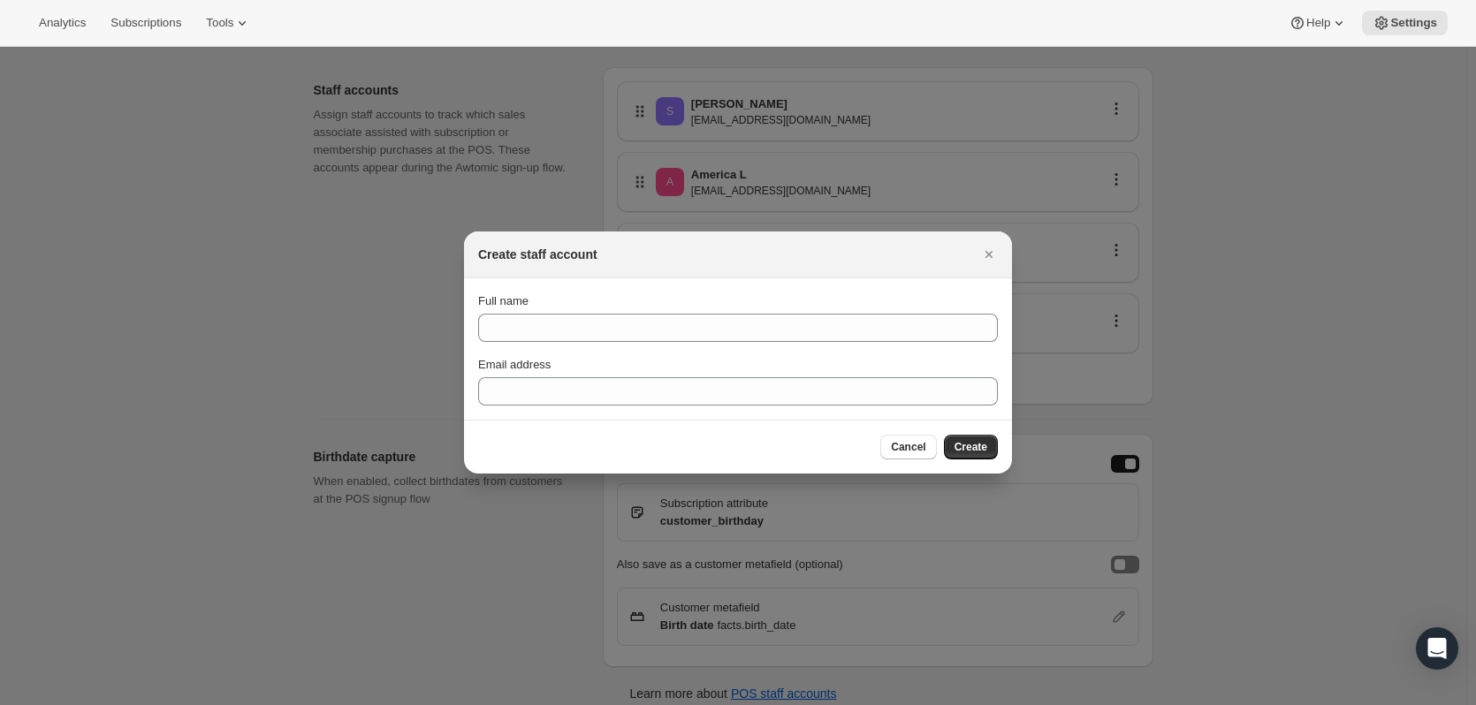
scroll to position [0, 0]
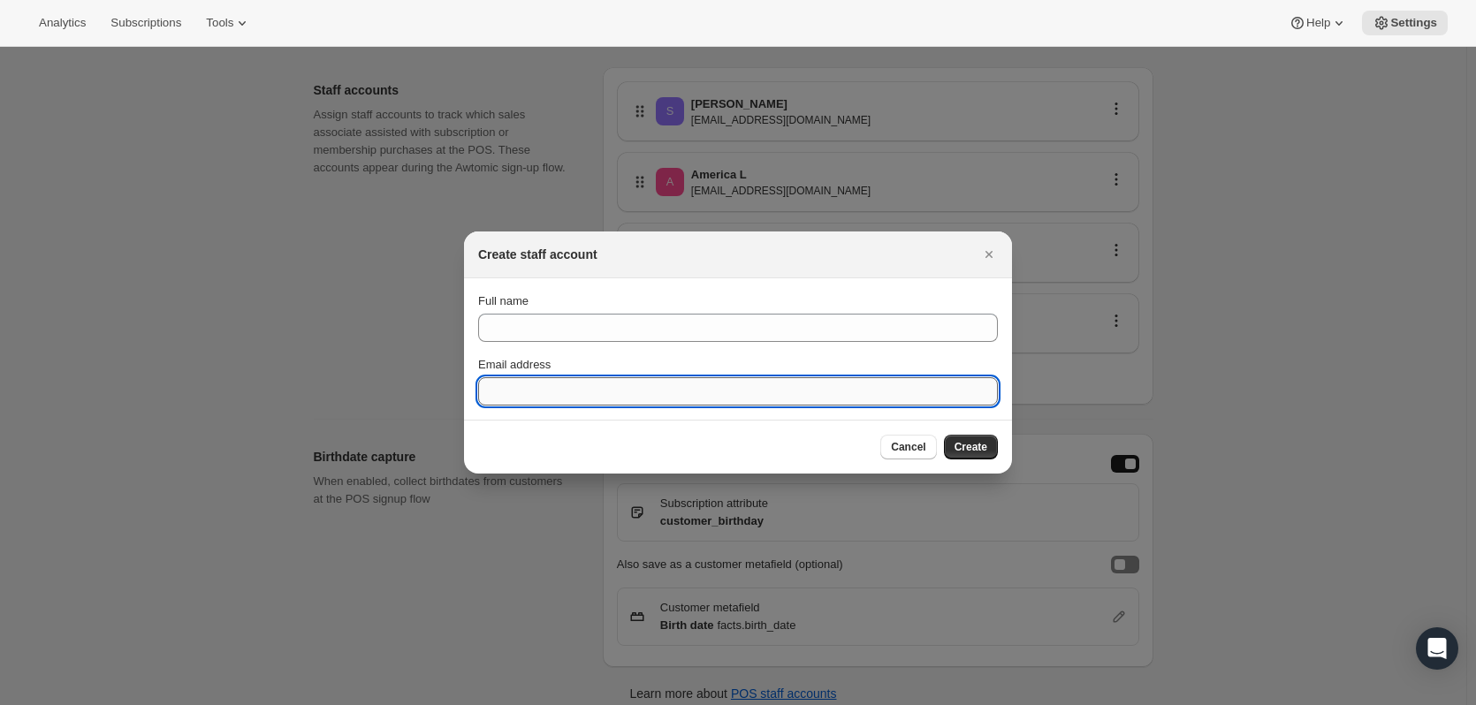
click at [695, 393] on input "Email address" at bounding box center [738, 391] width 520 height 28
paste input "[EMAIL_ADDRESS][DOMAIN_NAME]"
type input "[EMAIL_ADDRESS][DOMAIN_NAME]"
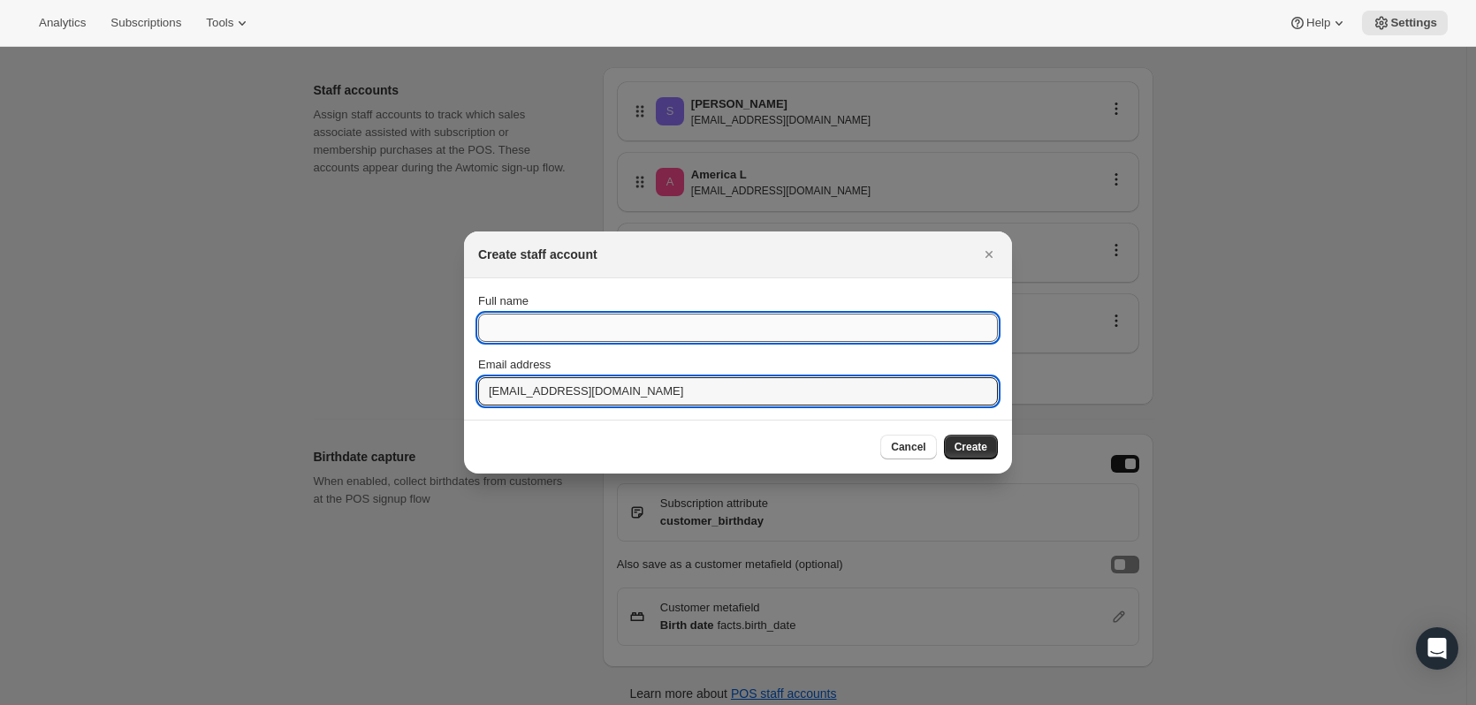
click at [656, 329] on input "Full name" at bounding box center [738, 328] width 520 height 28
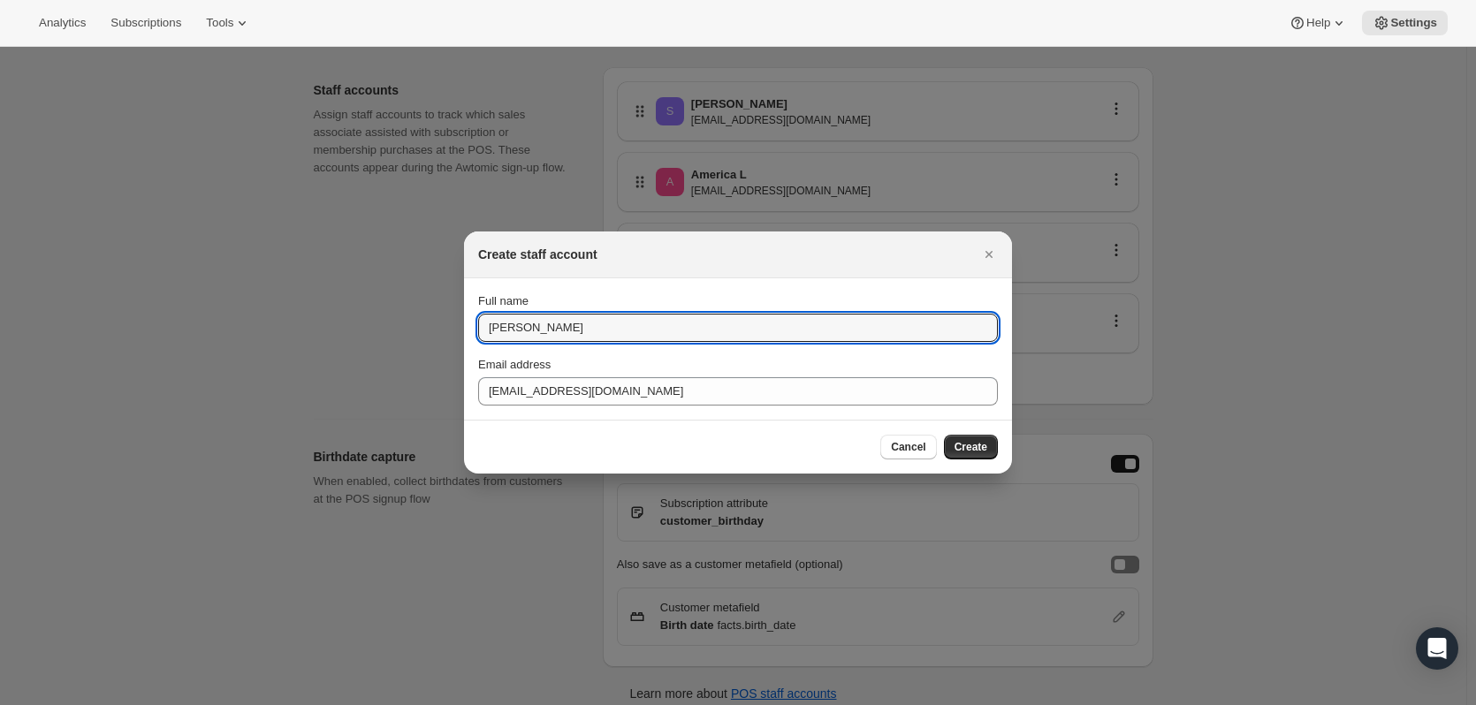
type input "[PERSON_NAME]"
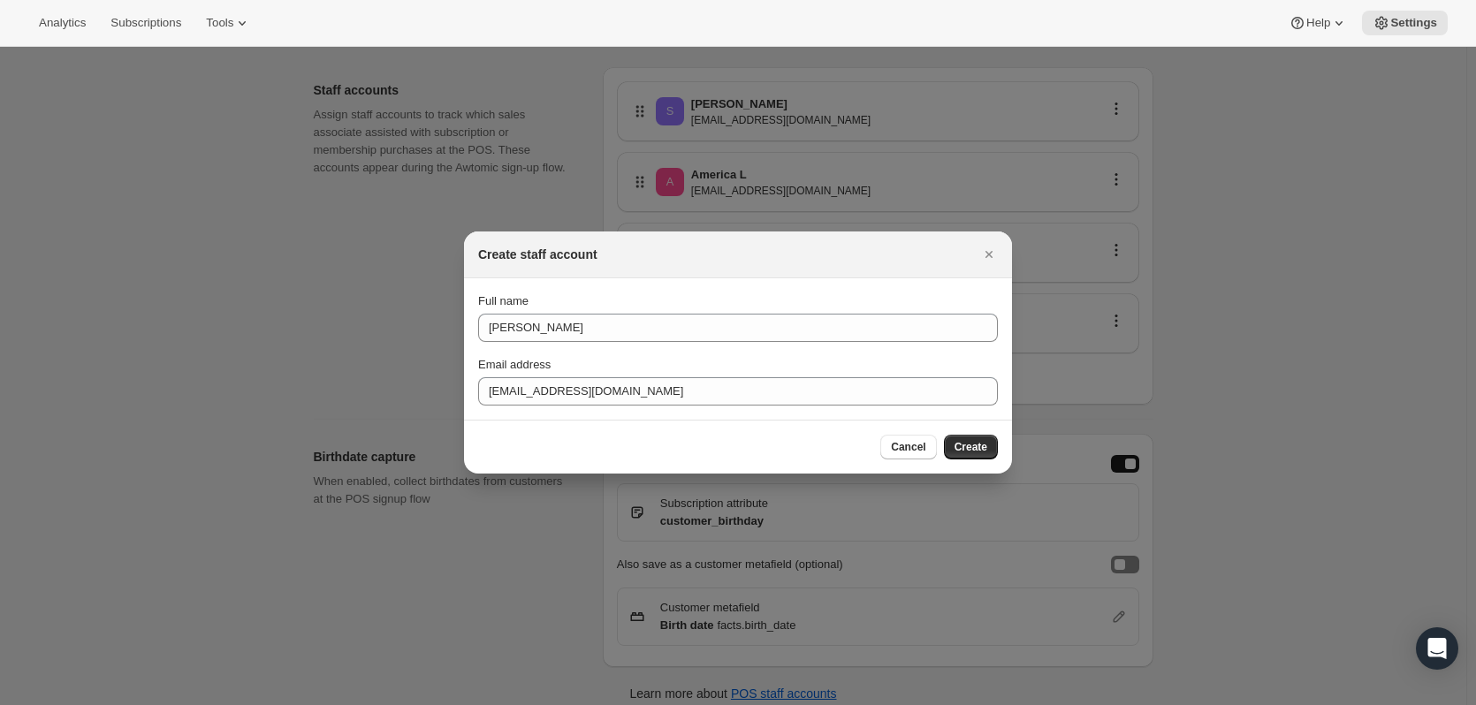
click at [1000, 448] on div "Cancel Create" at bounding box center [738, 447] width 548 height 54
click at [985, 448] on span "Create" at bounding box center [970, 447] width 33 height 14
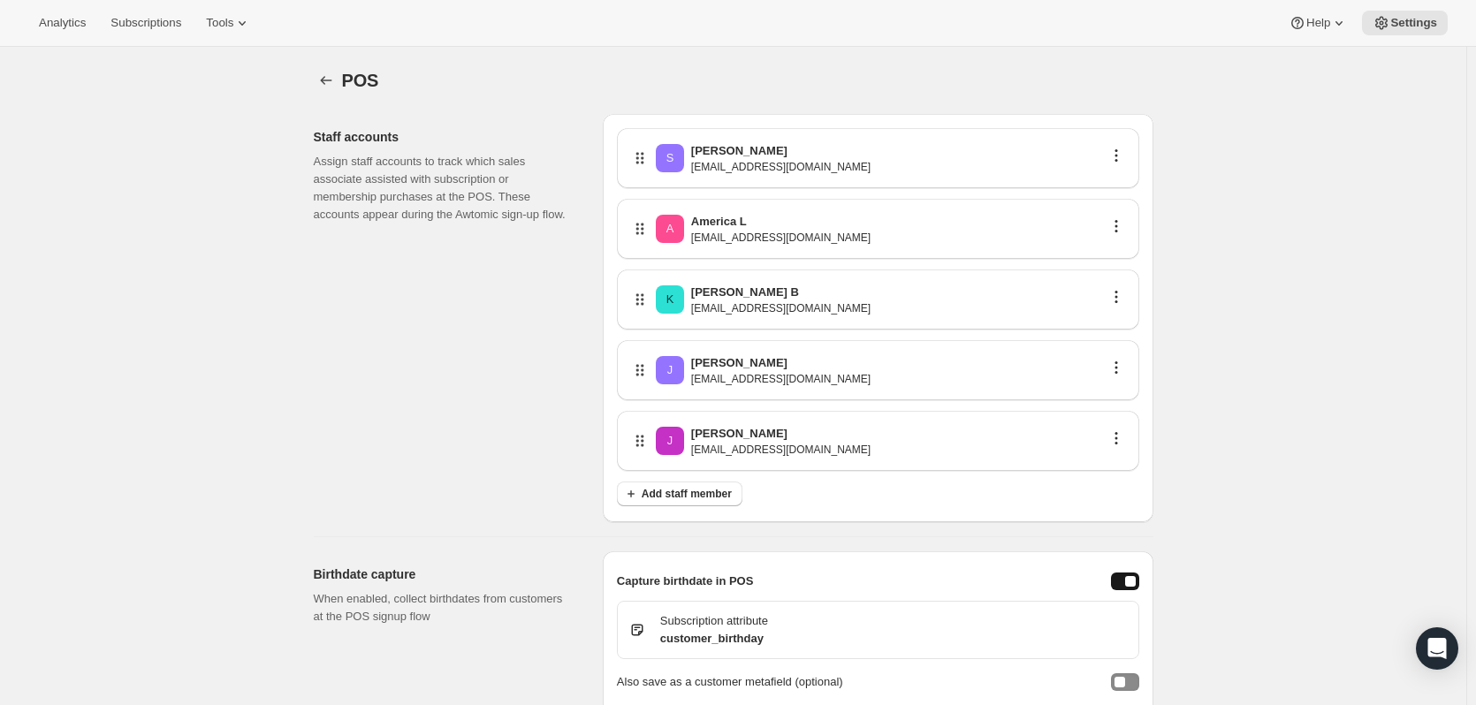
scroll to position [47, 0]
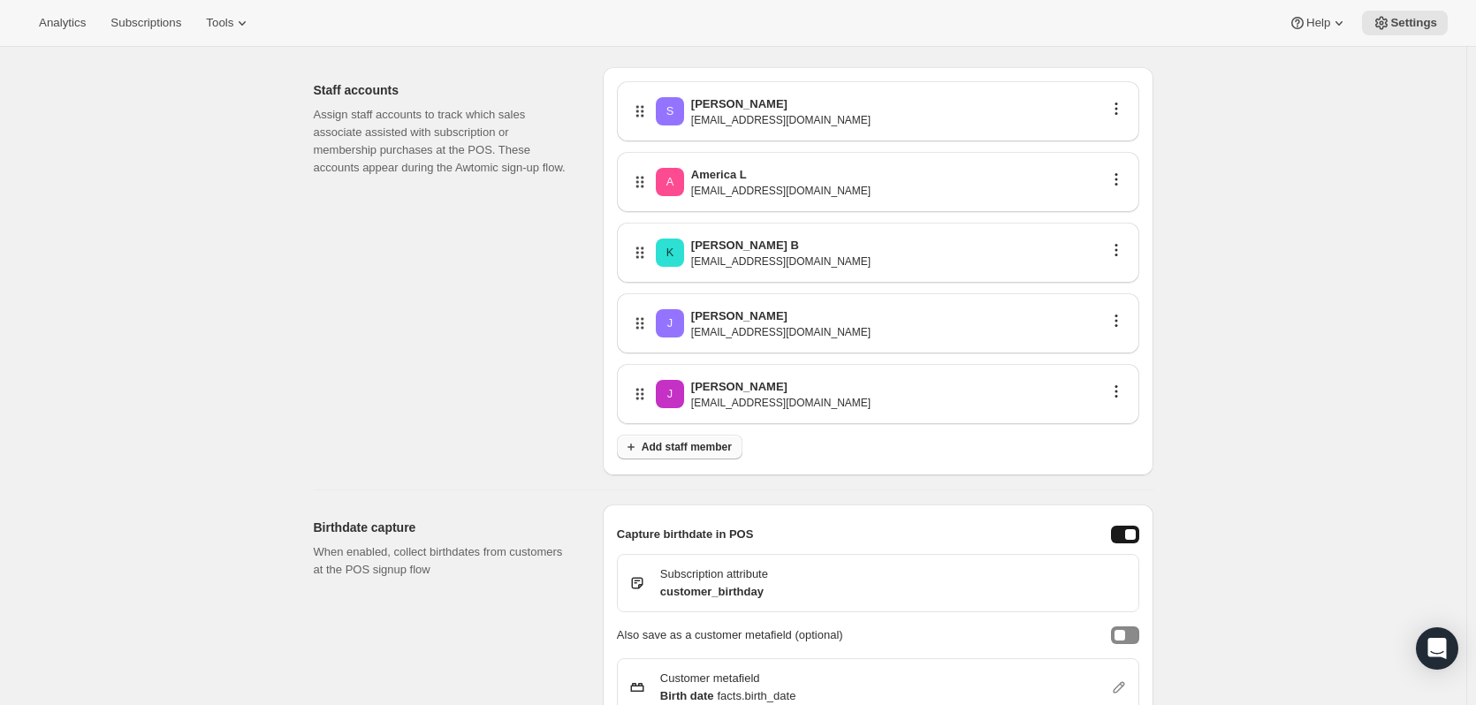
click at [708, 452] on span "Add staff member" at bounding box center [686, 447] width 90 height 14
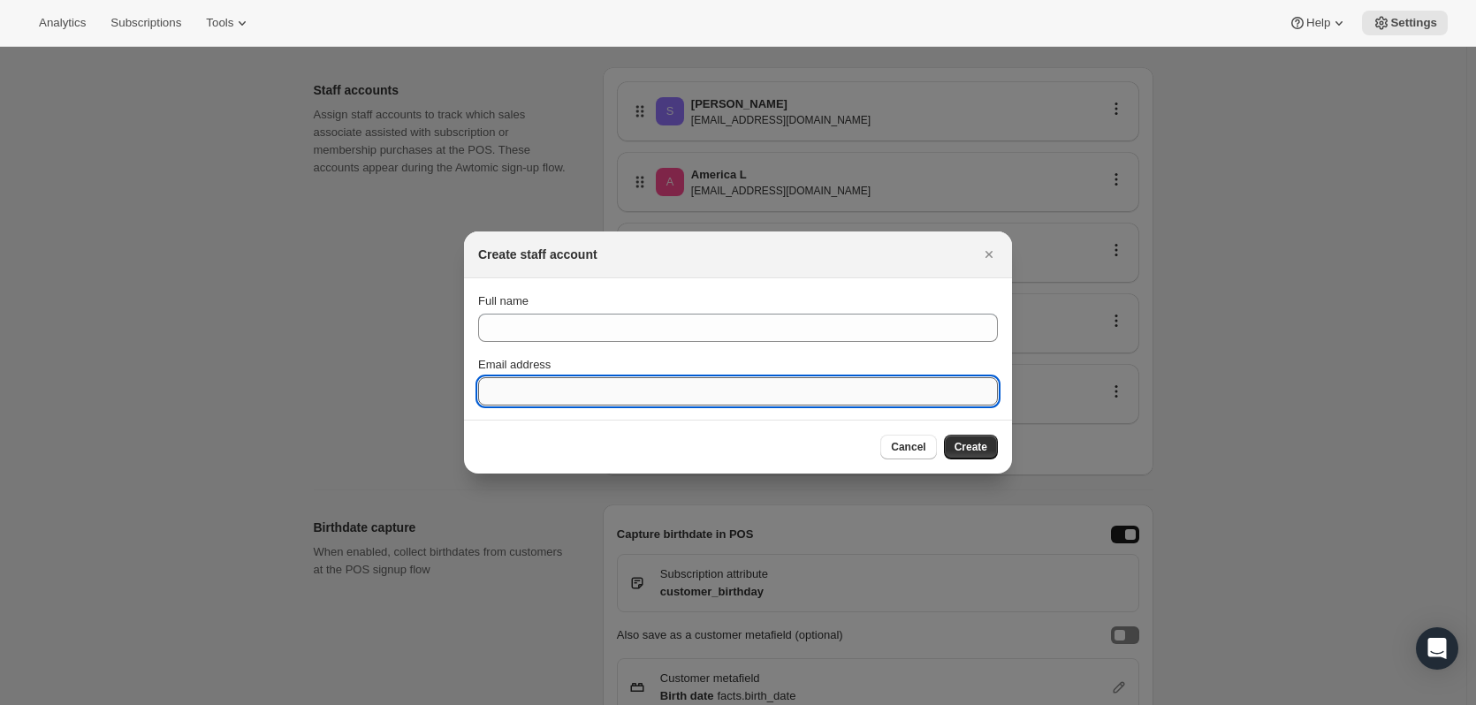
click at [576, 391] on input "Email address" at bounding box center [738, 391] width 520 height 28
paste input "[EMAIL_ADDRESS][DOMAIN_NAME]"
type input "[EMAIL_ADDRESS][DOMAIN_NAME]"
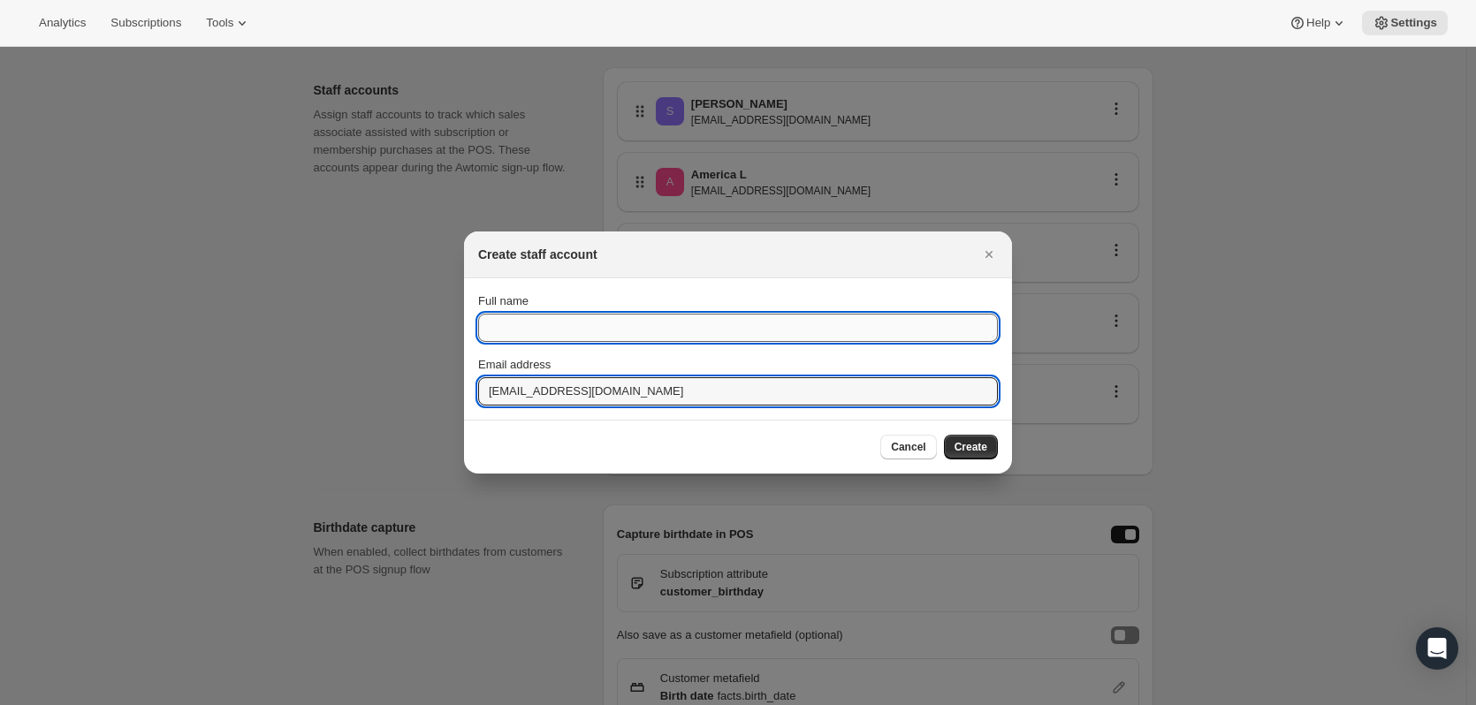
click at [547, 332] on input "Full name" at bounding box center [738, 328] width 520 height 28
click at [763, 395] on input "[EMAIL_ADDRESS][DOMAIN_NAME]" at bounding box center [738, 391] width 520 height 28
click at [671, 323] on input "Full name" at bounding box center [738, 328] width 520 height 28
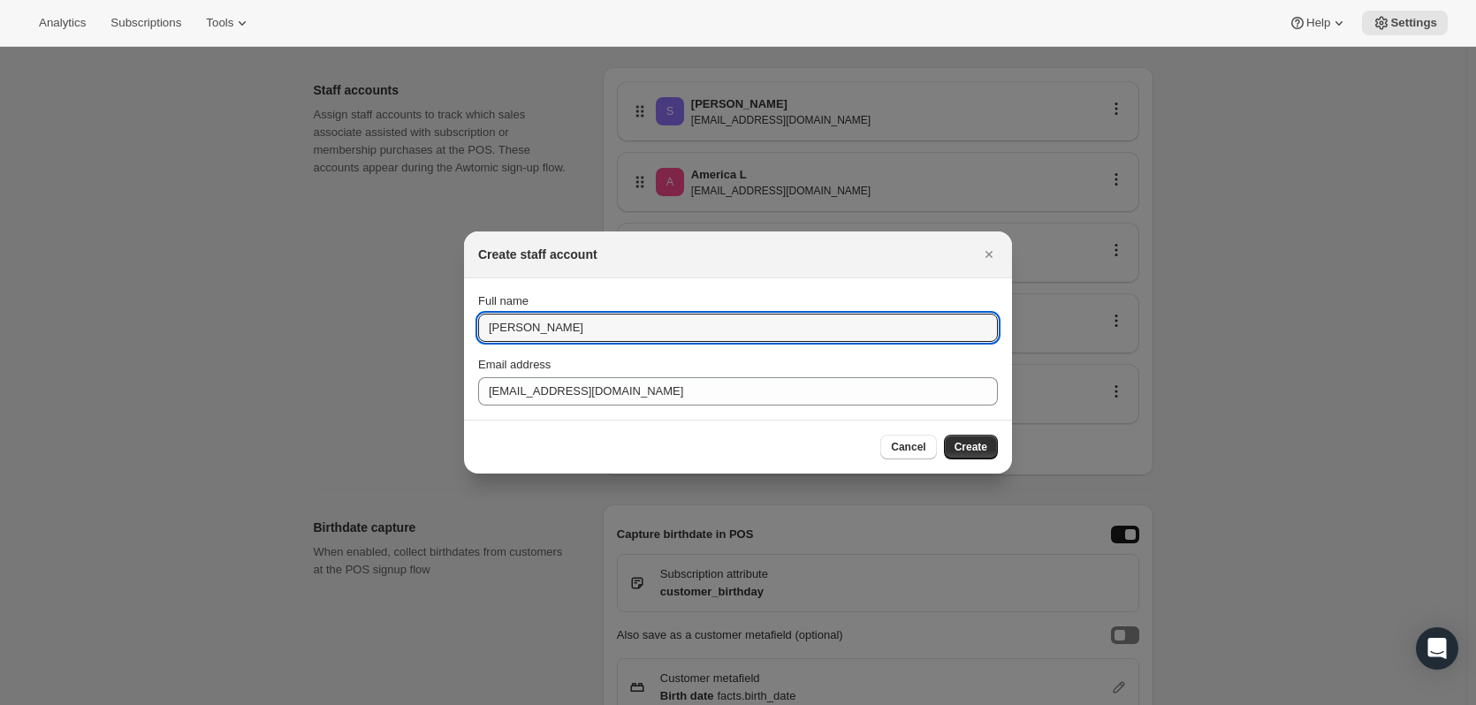
type input "[PERSON_NAME]"
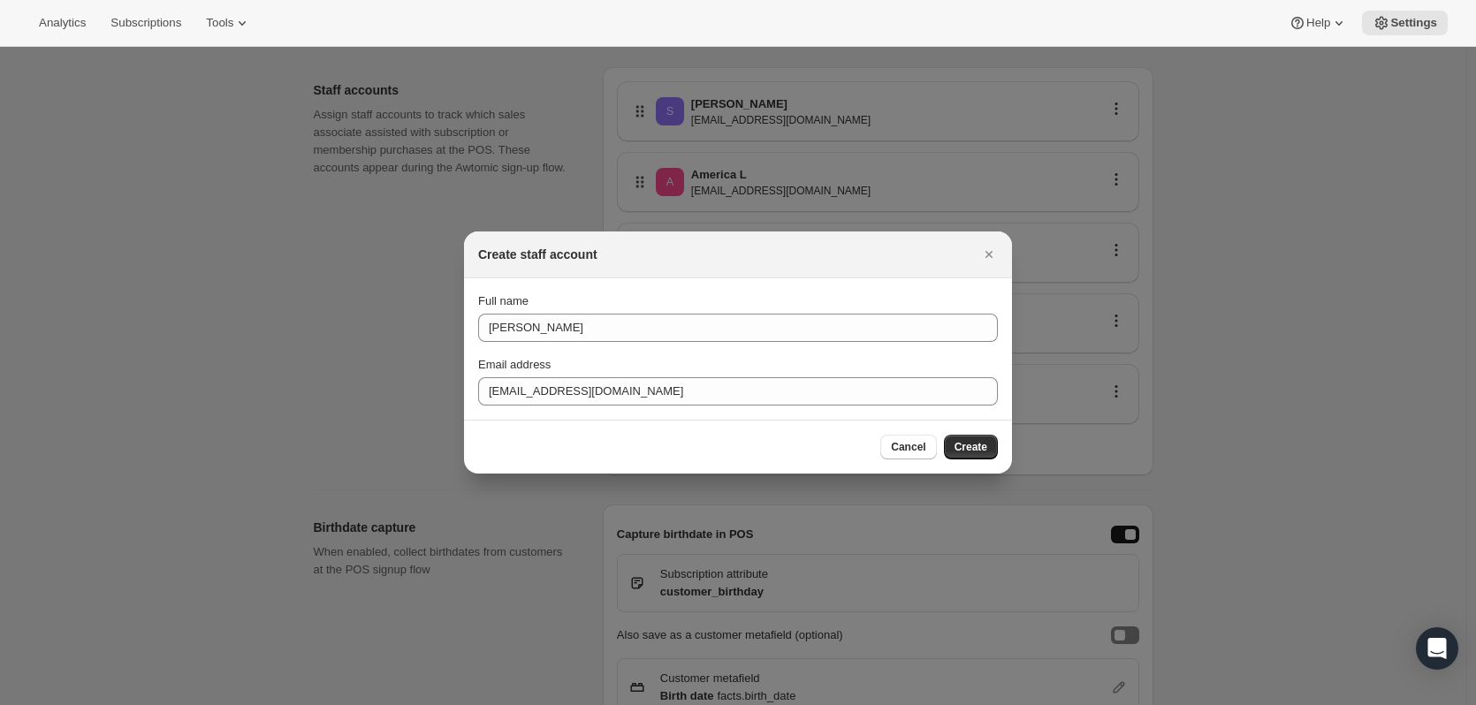
click at [646, 286] on section "Full name [PERSON_NAME] Email address [EMAIL_ADDRESS][DOMAIN_NAME]" at bounding box center [738, 348] width 548 height 141
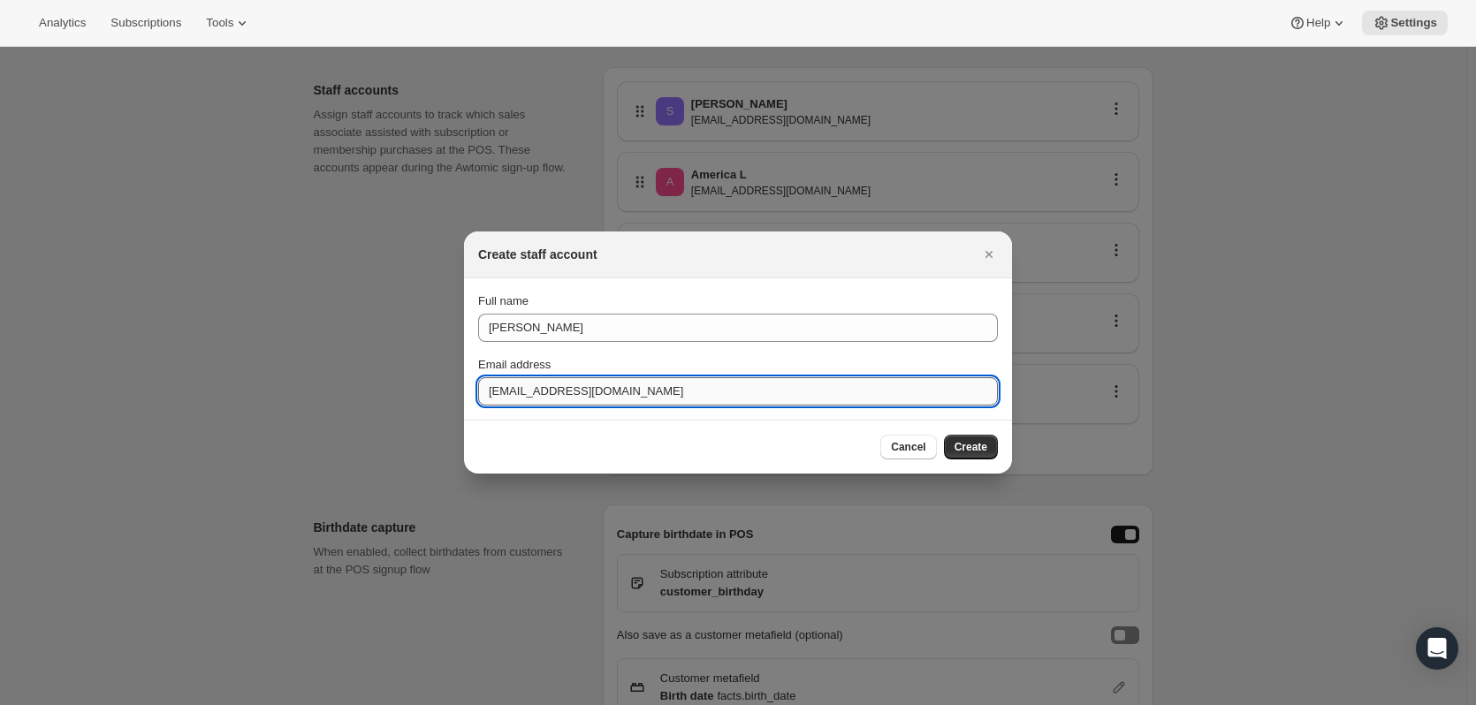
drag, startPoint x: 618, startPoint y: 399, endPoint x: 486, endPoint y: 397, distance: 131.7
click at [486, 397] on input "[EMAIL_ADDRESS][DOMAIN_NAME]" at bounding box center [738, 391] width 520 height 28
click at [536, 393] on input "Email address" at bounding box center [738, 391] width 520 height 28
paste input "[EMAIL_ADDRESS][DOMAIN_NAME]"
type input "[EMAIL_ADDRESS][DOMAIN_NAME]"
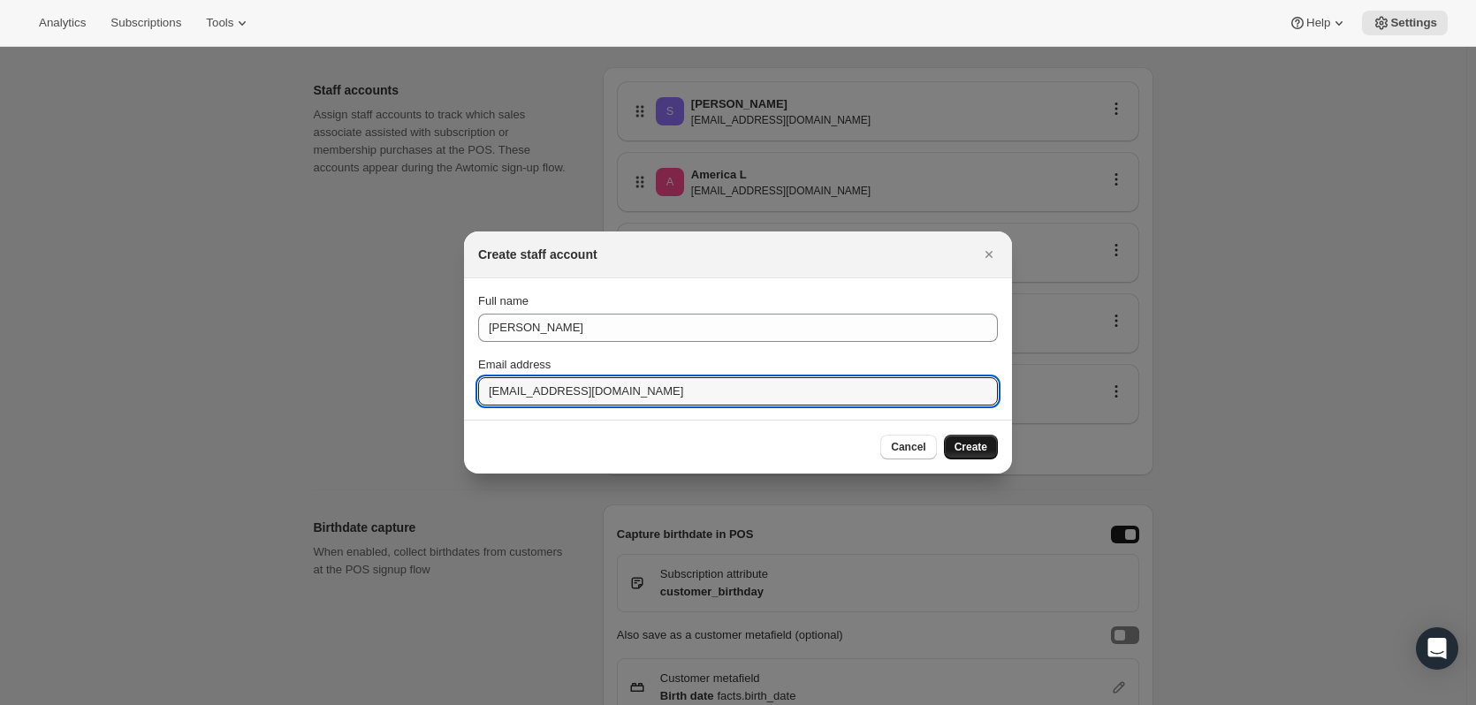
click at [971, 447] on span "Create" at bounding box center [970, 447] width 33 height 14
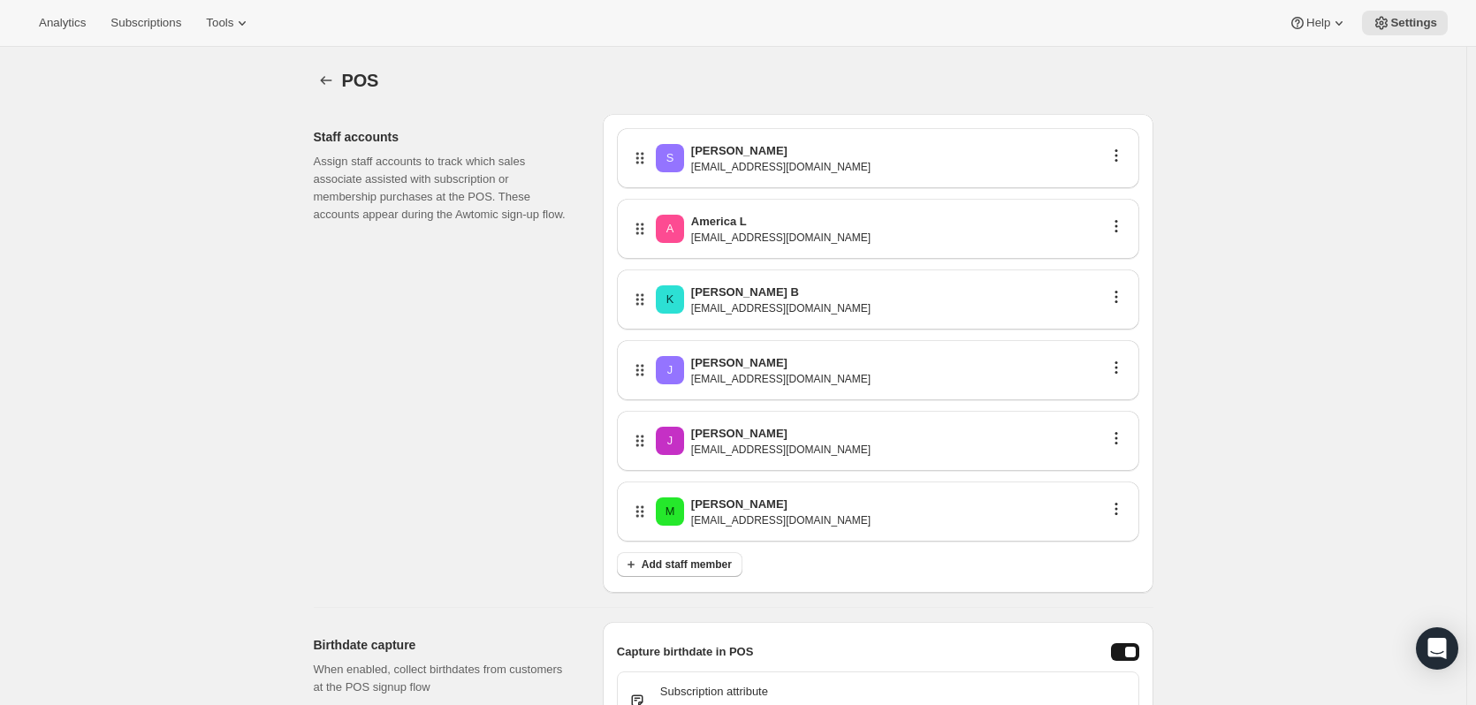
scroll to position [47, 0]
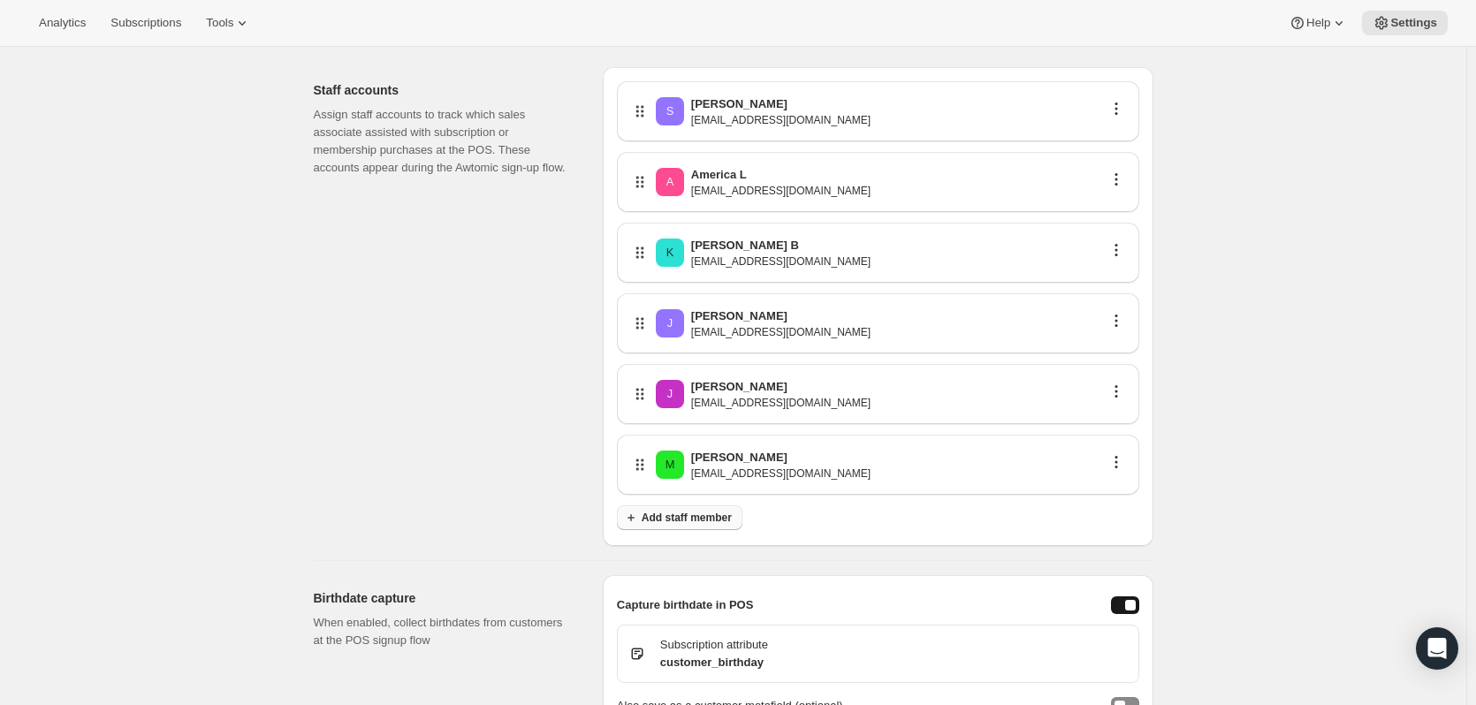
click at [719, 521] on span "Add staff member" at bounding box center [686, 518] width 90 height 14
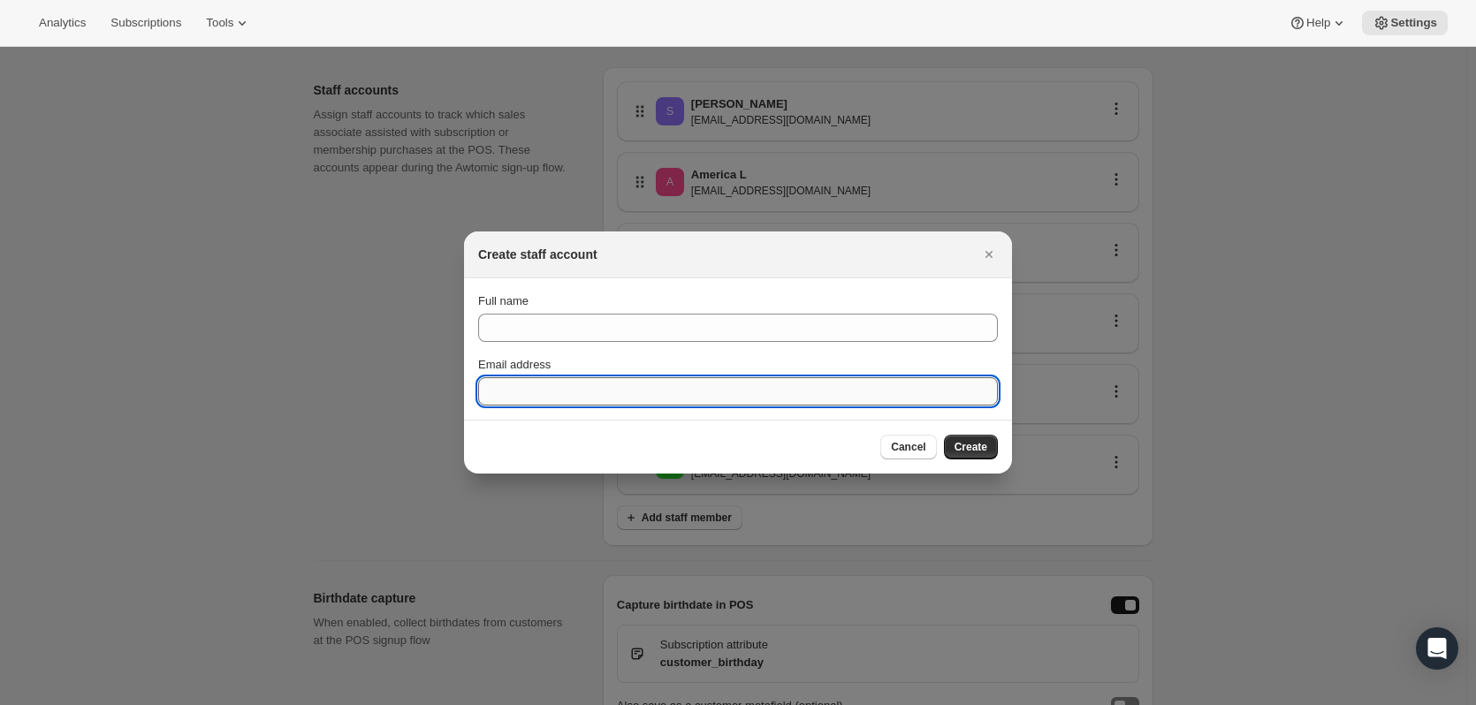
click at [574, 387] on input "Email address" at bounding box center [738, 391] width 520 height 28
paste input "[EMAIL_ADDRESS][DOMAIN_NAME]"
type input "[EMAIL_ADDRESS][DOMAIN_NAME]"
drag, startPoint x: 527, startPoint y: 410, endPoint x: 421, endPoint y: 406, distance: 107.0
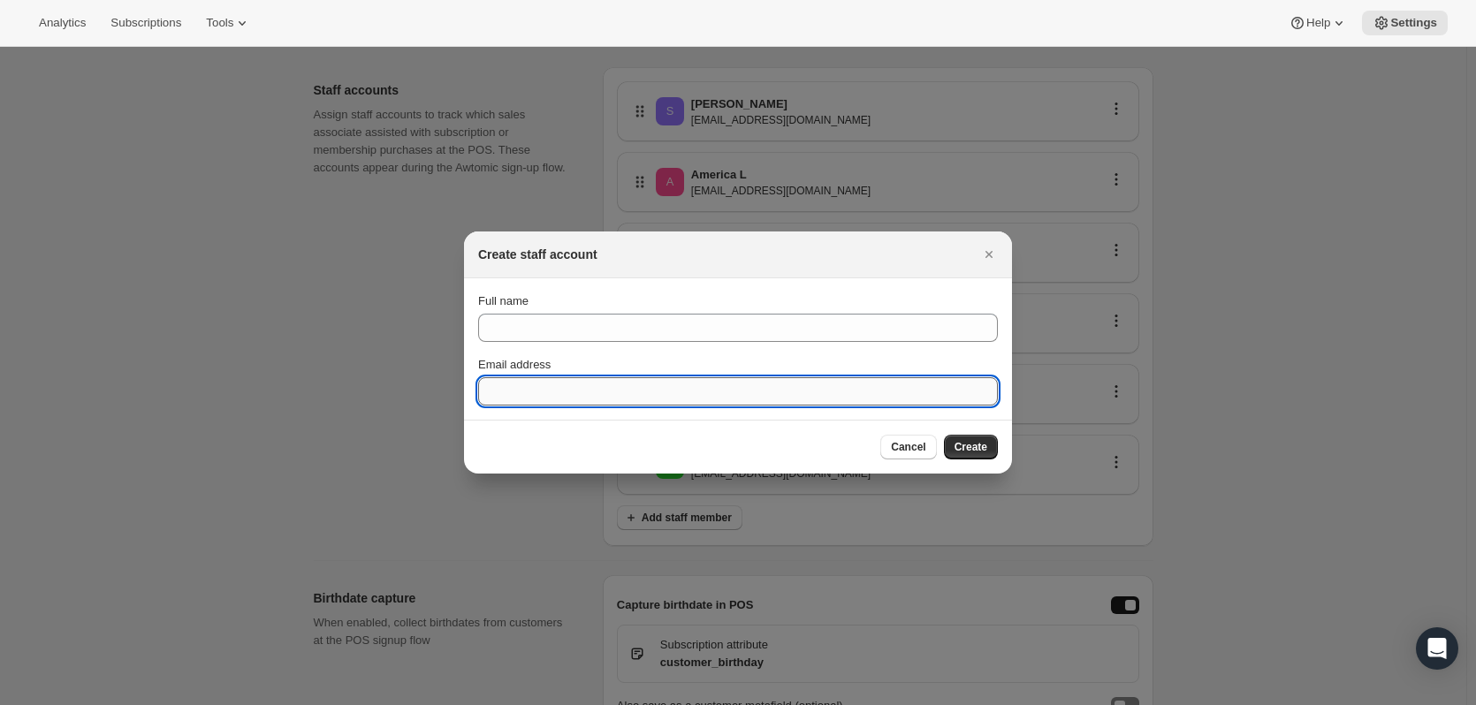
click at [544, 394] on input "Email address" at bounding box center [738, 391] width 520 height 28
paste input "[EMAIL_ADDRESS][DOMAIN_NAME]"
type input "[EMAIL_ADDRESS][DOMAIN_NAME]"
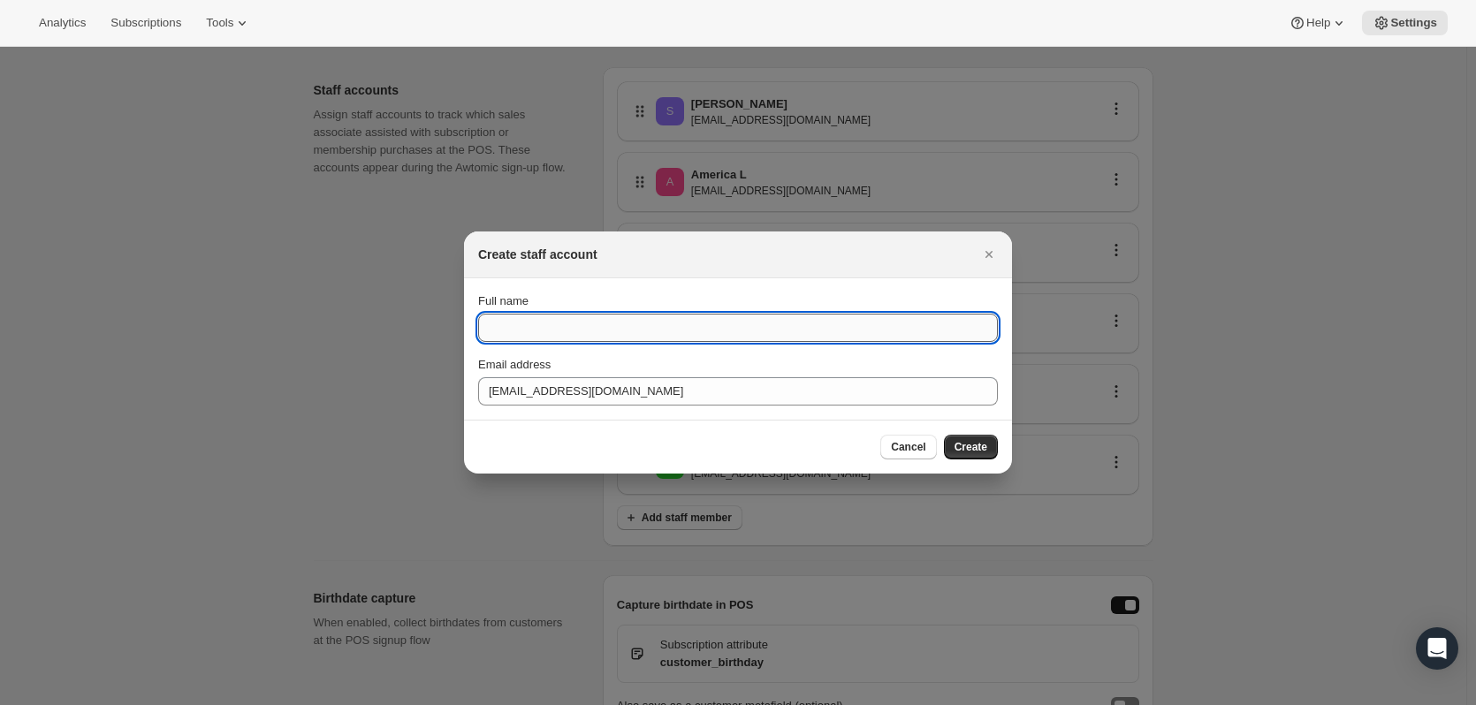
click at [534, 324] on input "Full name" at bounding box center [738, 328] width 520 height 28
type input "[PERSON_NAME]"
click at [983, 444] on span "Create" at bounding box center [970, 447] width 33 height 14
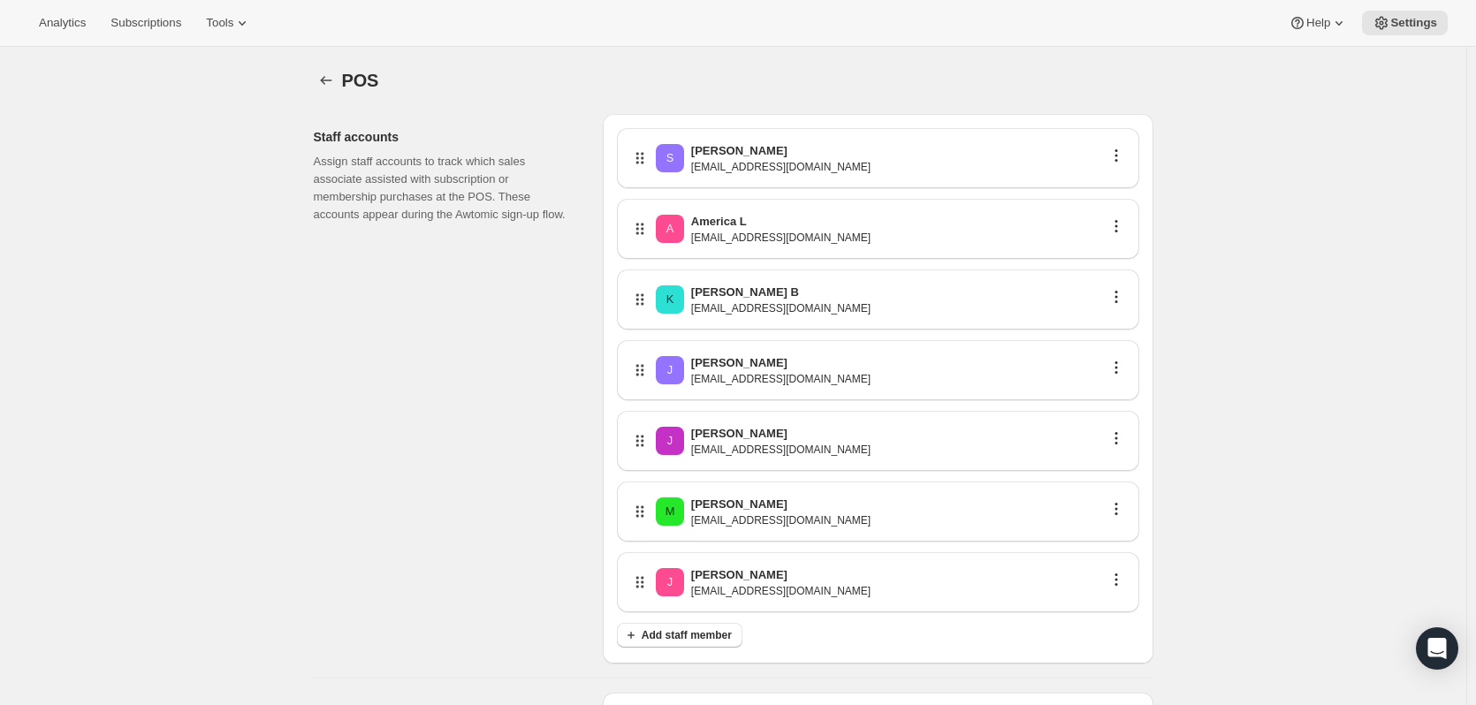
scroll to position [47, 0]
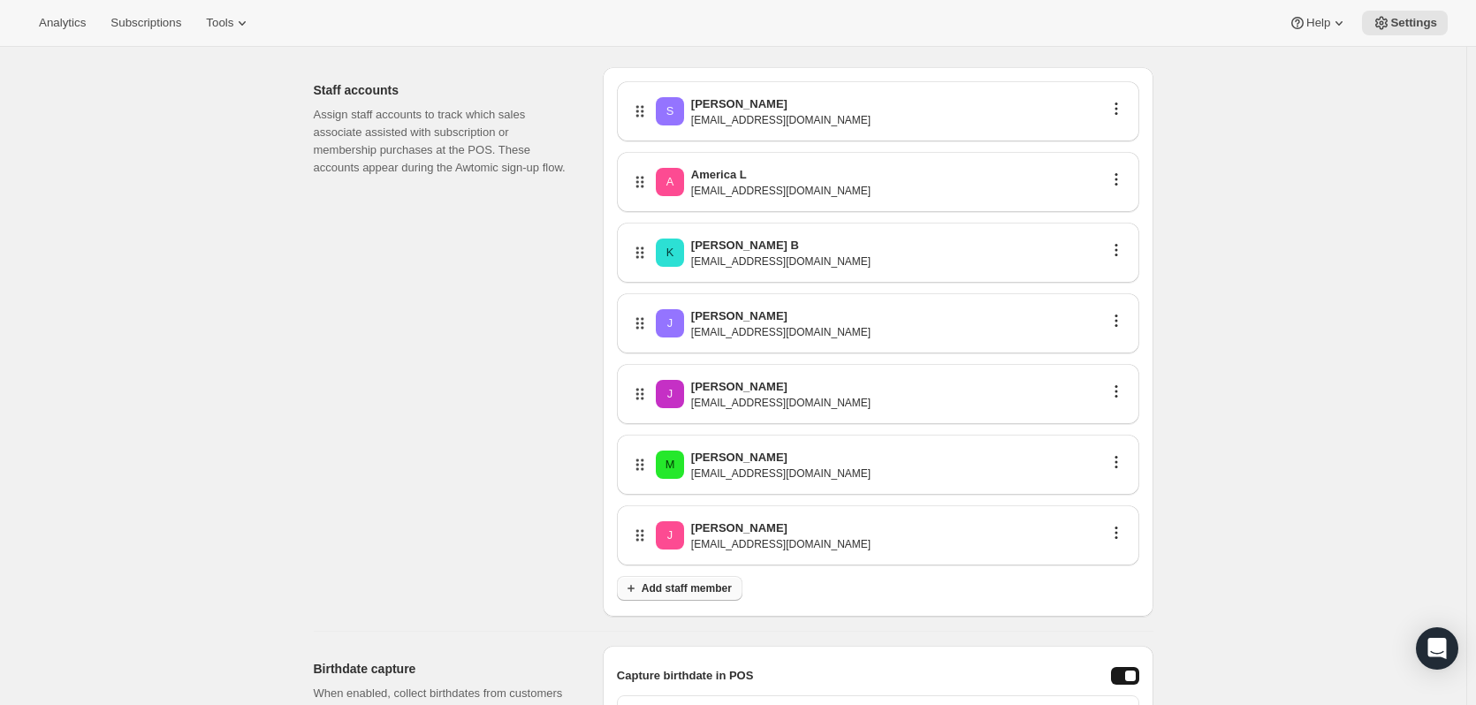
click at [724, 596] on button "Add staff member" at bounding box center [679, 588] width 125 height 25
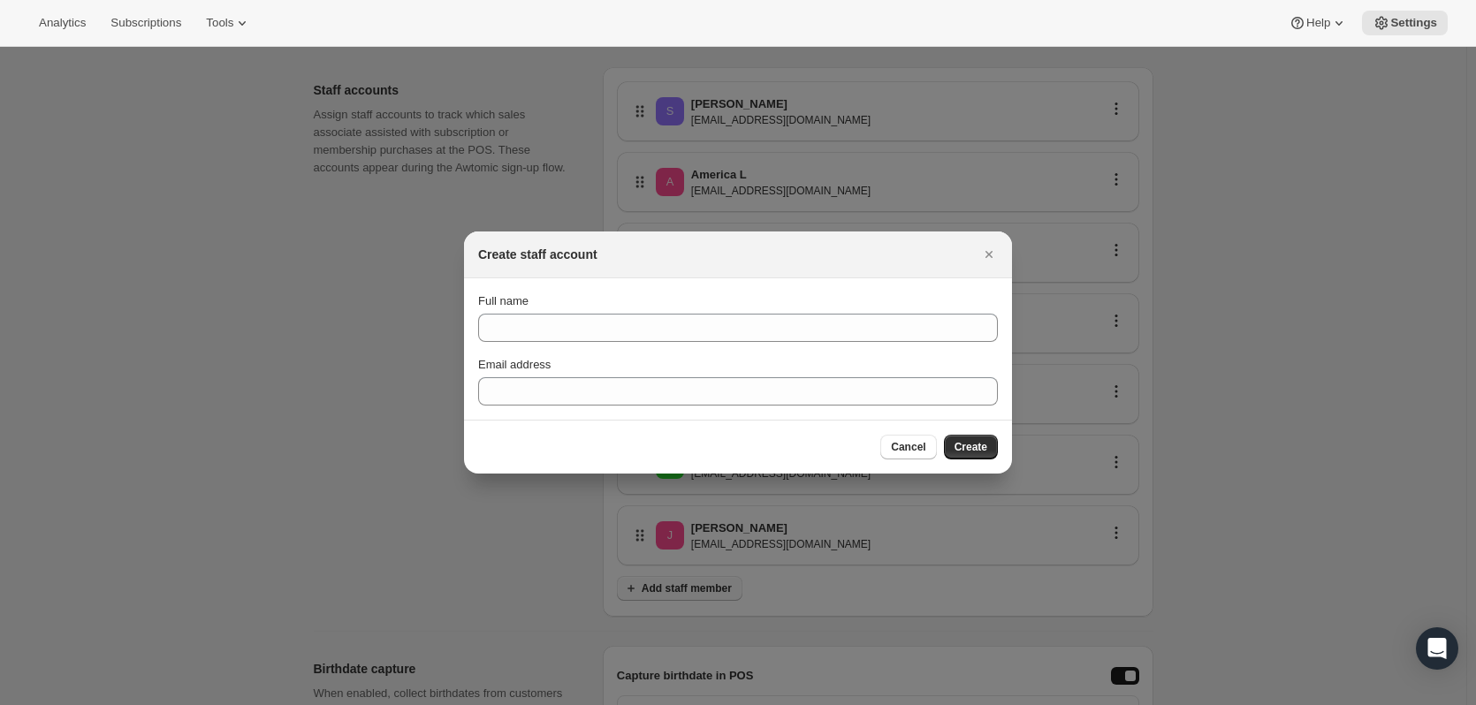
scroll to position [0, 0]
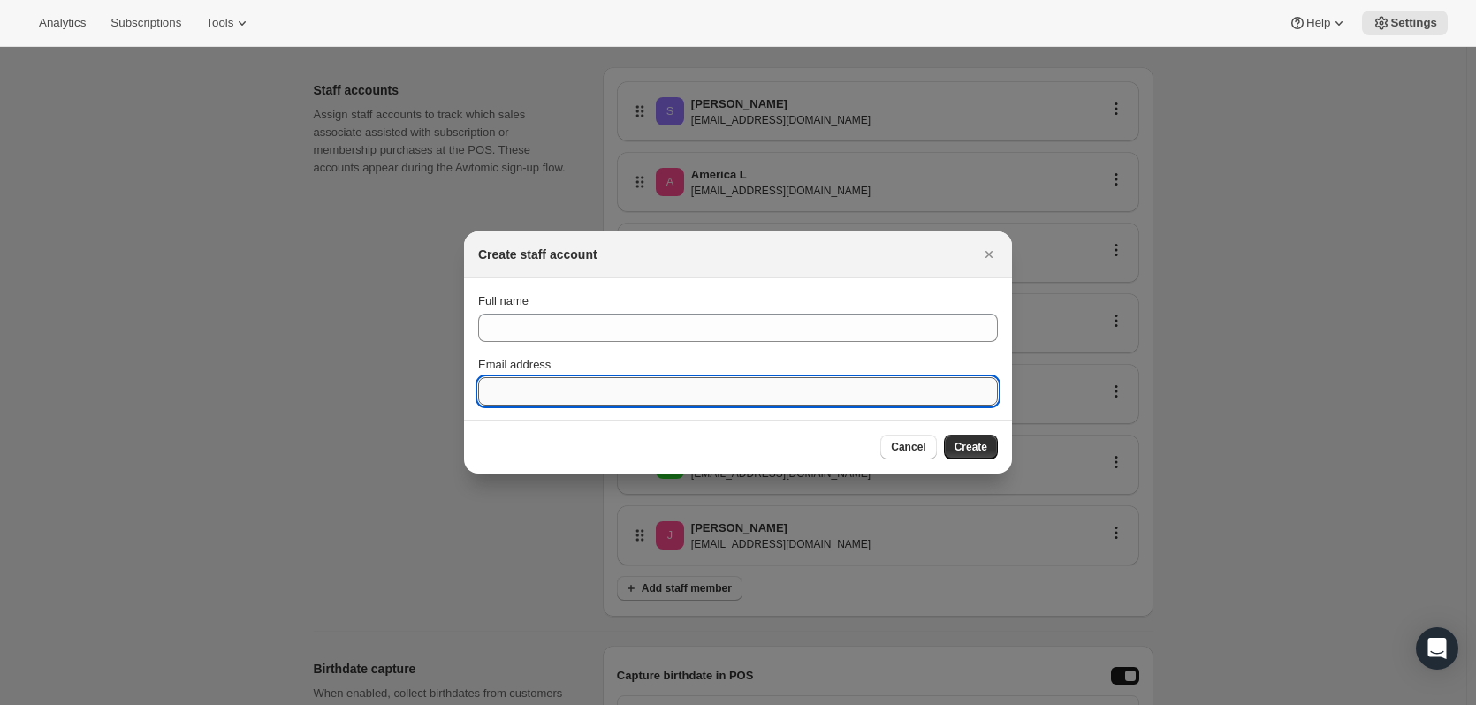
click at [561, 387] on input "Email address" at bounding box center [738, 391] width 520 height 28
paste input "[EMAIL_ADDRESS][DOMAIN_NAME]"
type input "[EMAIL_ADDRESS][DOMAIN_NAME]"
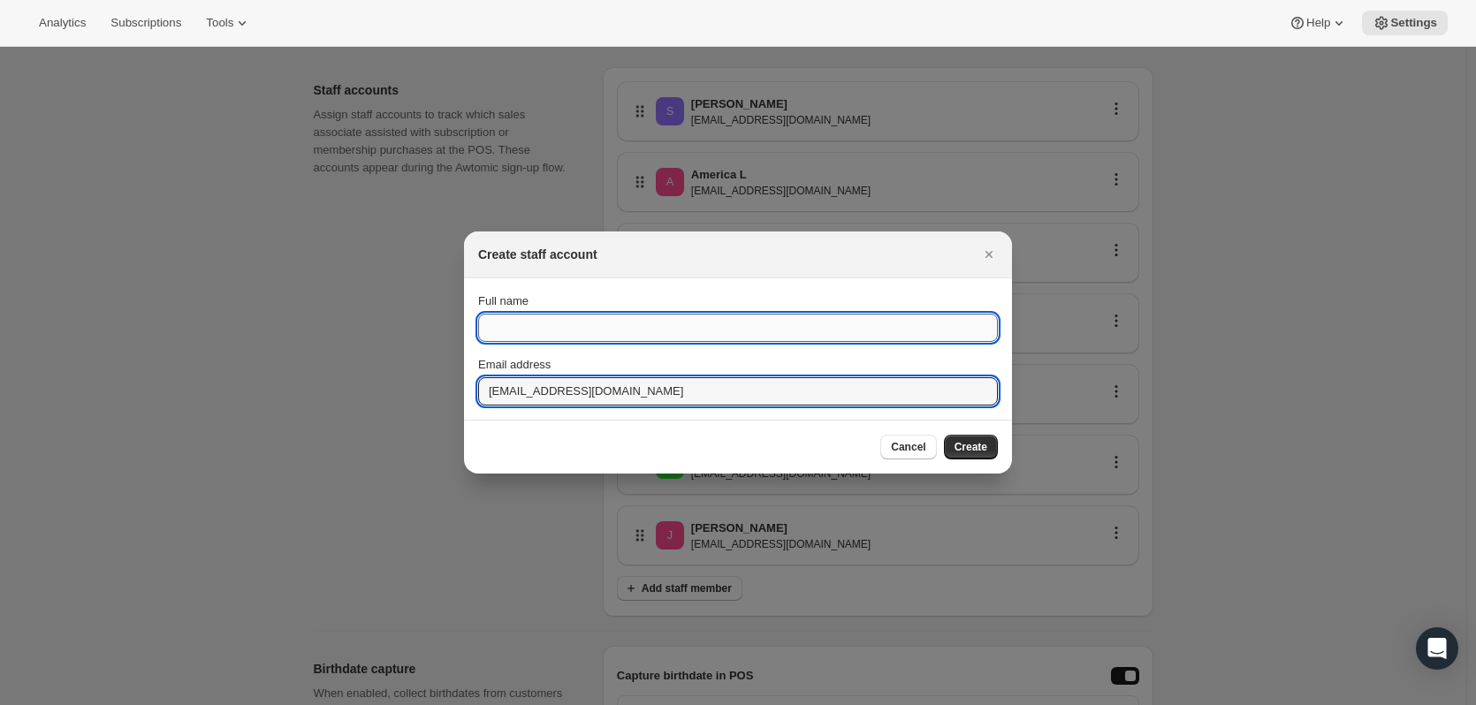
click at [541, 323] on input "Full name" at bounding box center [738, 328] width 520 height 28
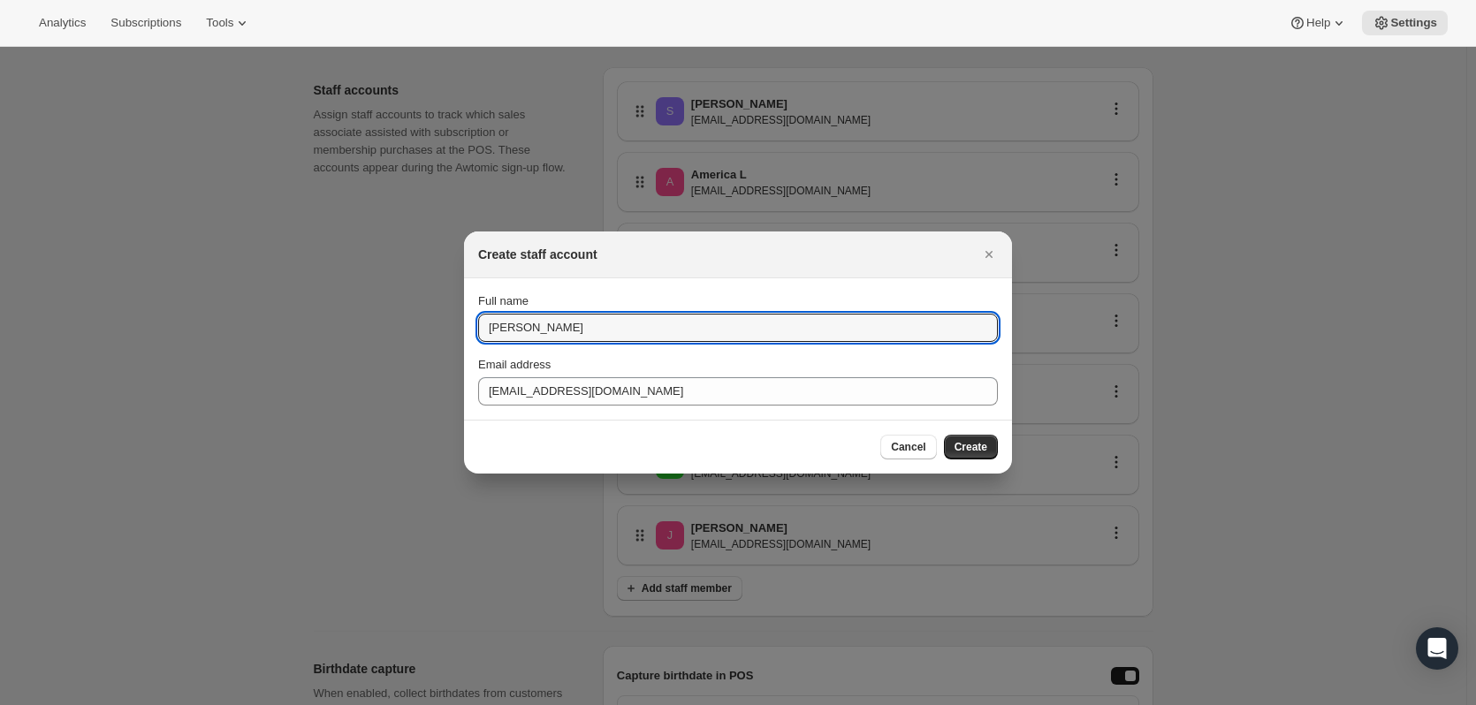
click at [685, 281] on section "Full name [PERSON_NAME] address [EMAIL_ADDRESS][DOMAIN_NAME]" at bounding box center [738, 348] width 548 height 141
click at [555, 330] on input "[PERSON_NAME]" at bounding box center [738, 328] width 520 height 28
type input "[PERSON_NAME]"
click at [785, 539] on div at bounding box center [738, 352] width 1476 height 705
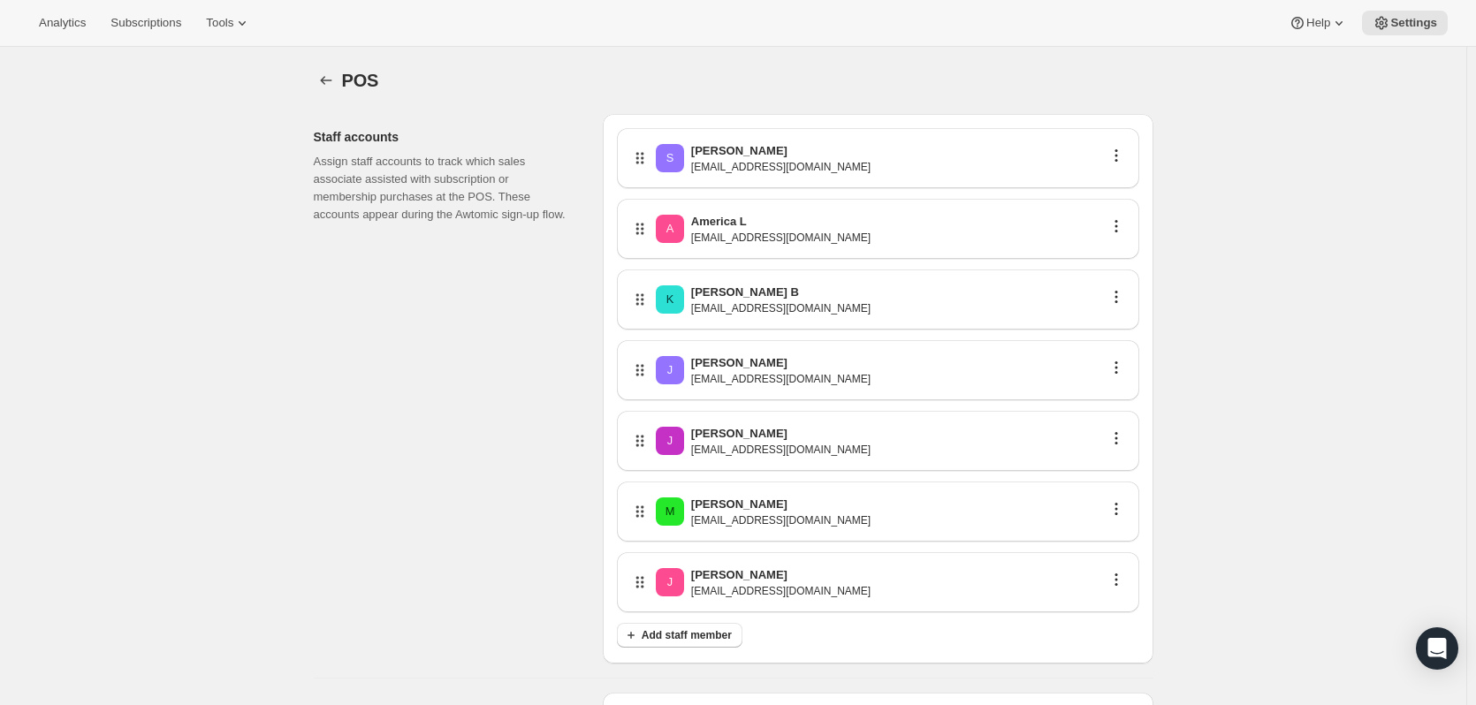
scroll to position [47, 0]
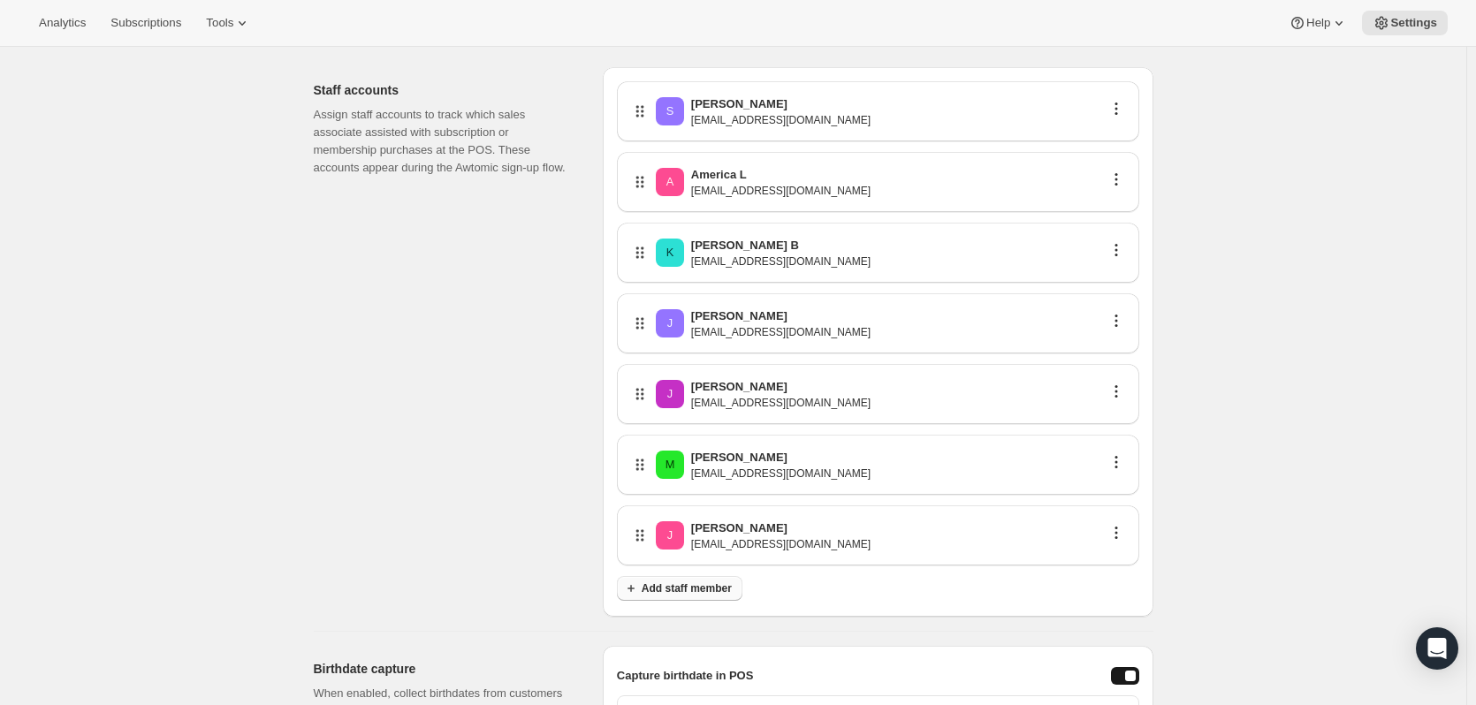
click at [731, 582] on span "Add staff member" at bounding box center [686, 588] width 90 height 14
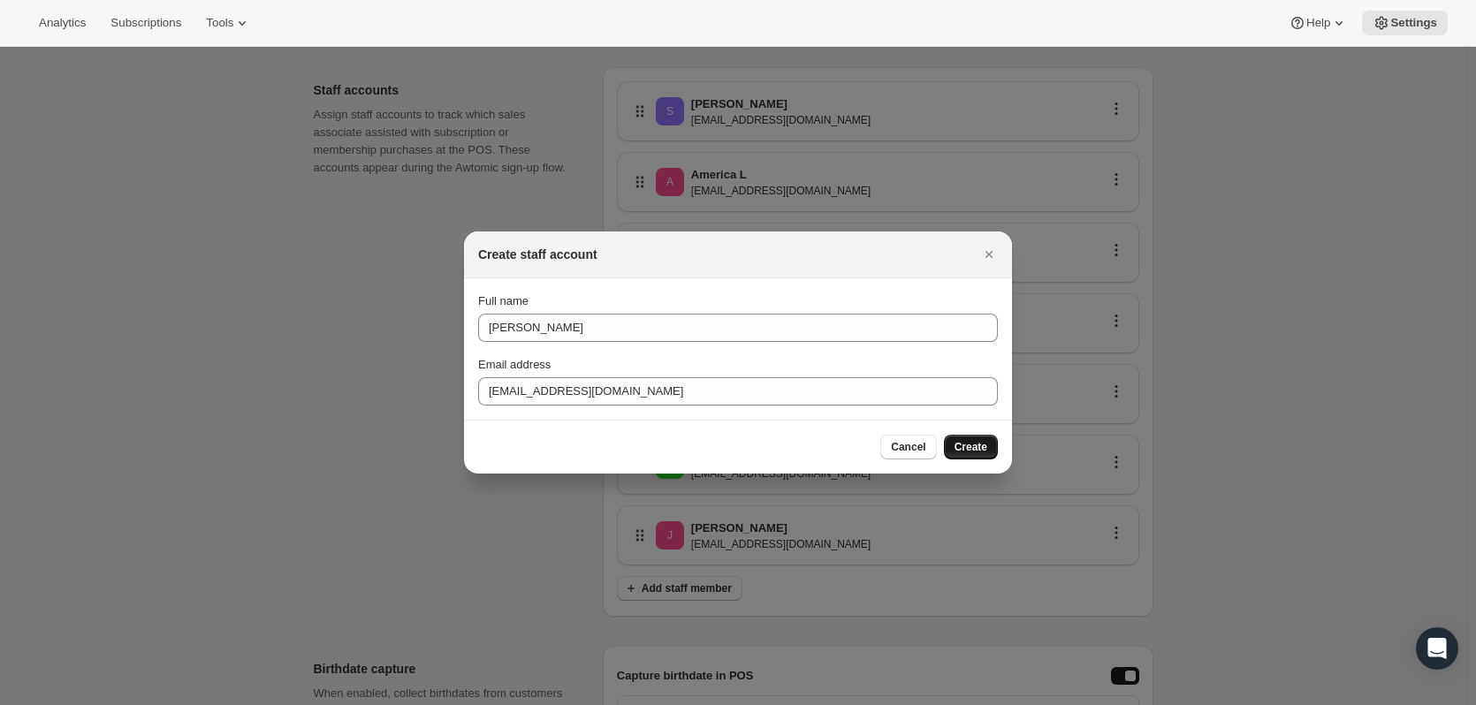
click at [985, 445] on span "Create" at bounding box center [970, 447] width 33 height 14
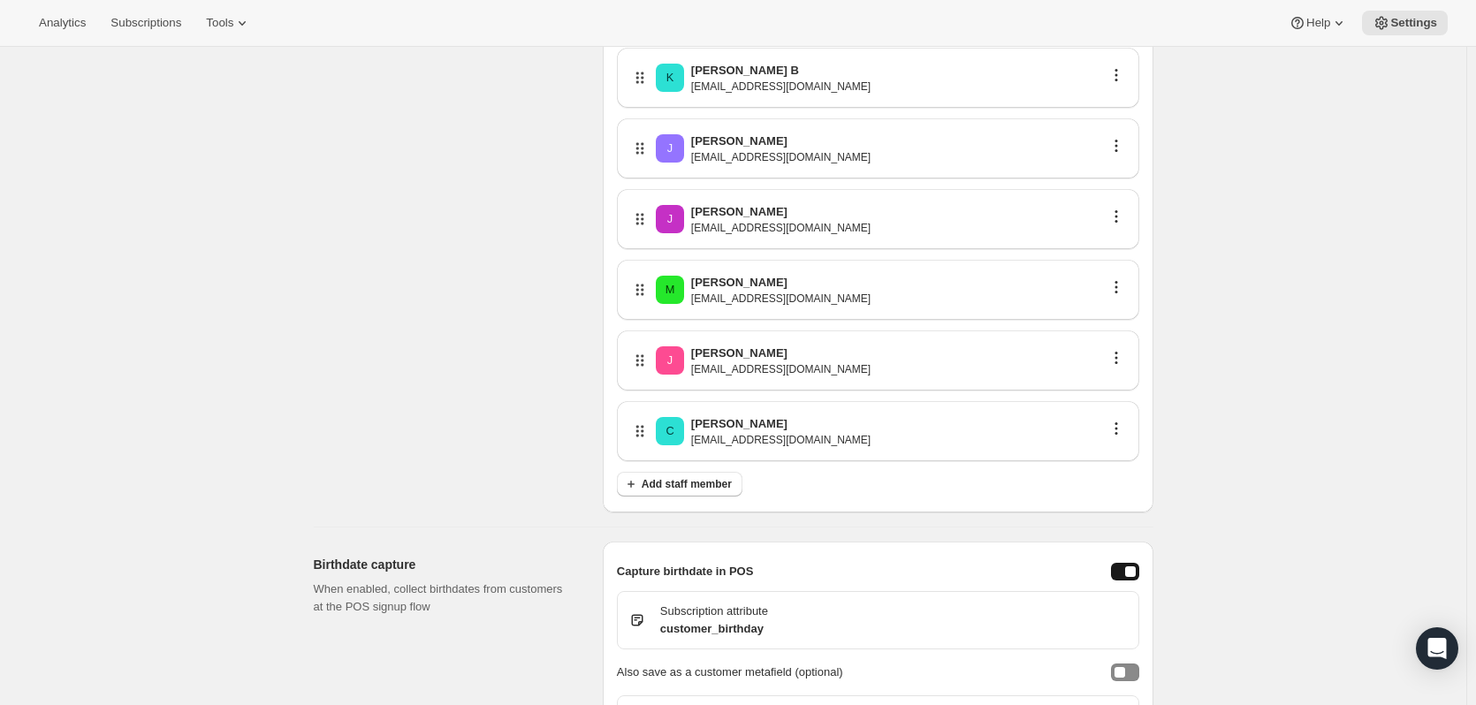
scroll to position [224, 0]
click at [668, 486] on span "Add staff member" at bounding box center [686, 482] width 90 height 14
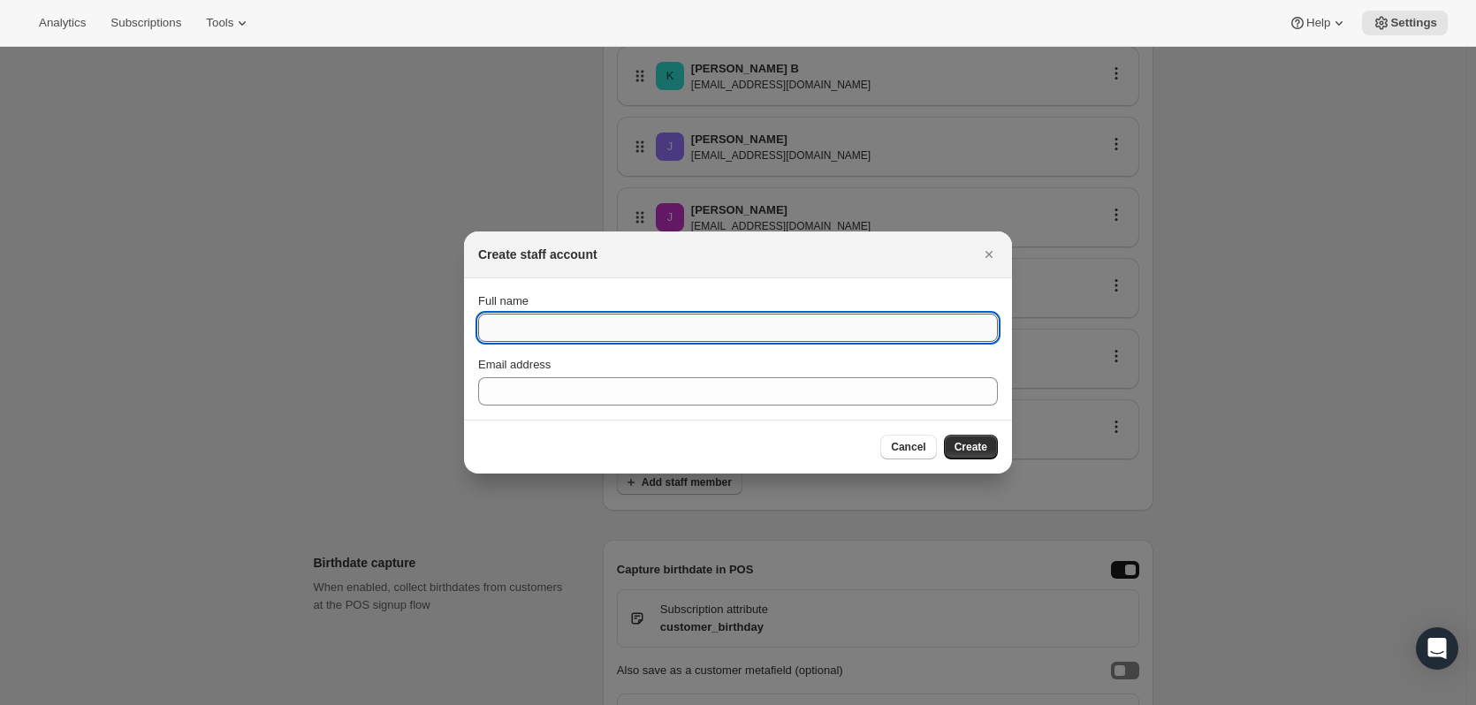
click at [572, 326] on input "Full name" at bounding box center [738, 328] width 520 height 28
type input "[PERSON_NAME] H"
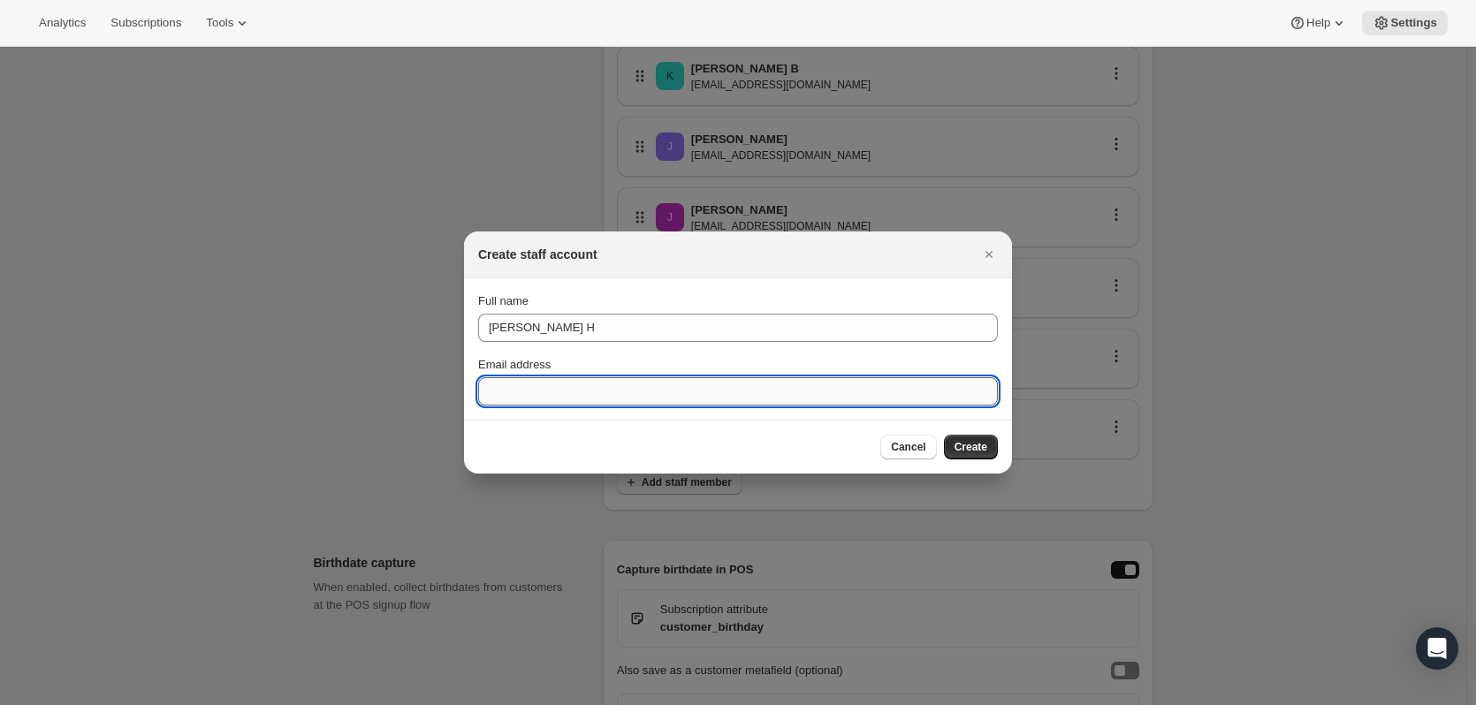
click at [897, 398] on input "Email address" at bounding box center [738, 391] width 520 height 28
paste input "[EMAIL_ADDRESS][DOMAIN_NAME]"
type input "[EMAIL_ADDRESS][DOMAIN_NAME]"
click at [885, 354] on div "Full name [PERSON_NAME] Email address [EMAIL_ADDRESS][DOMAIN_NAME]" at bounding box center [738, 348] width 520 height 113
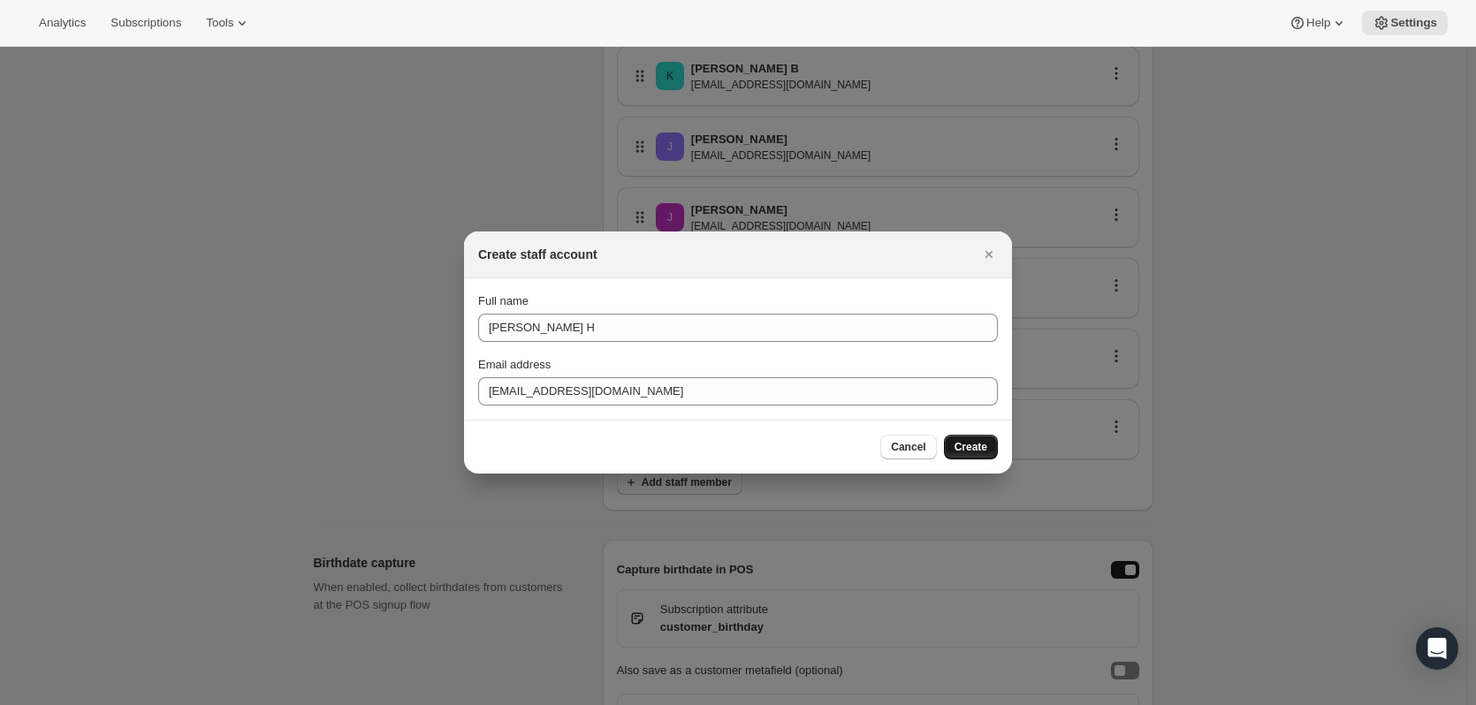
click at [973, 445] on span "Create" at bounding box center [970, 447] width 33 height 14
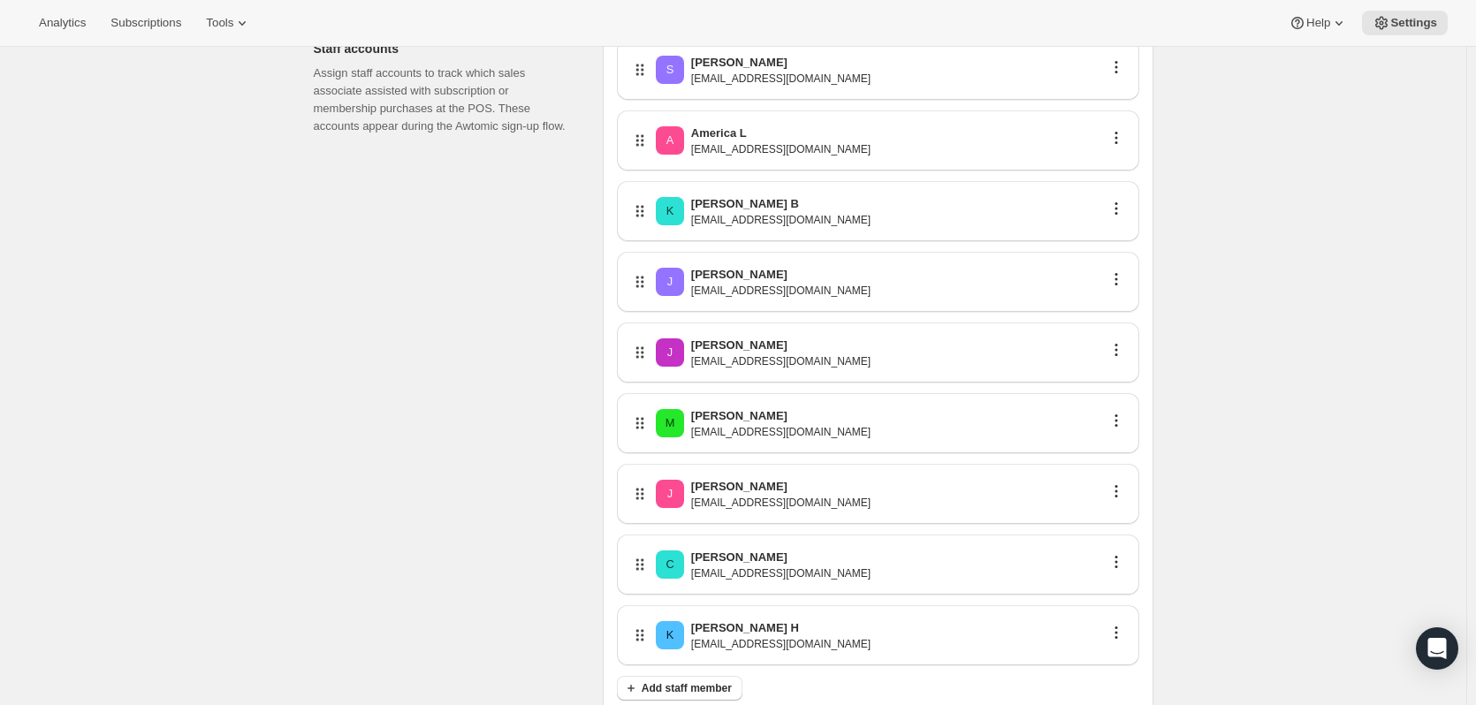
scroll to position [177, 0]
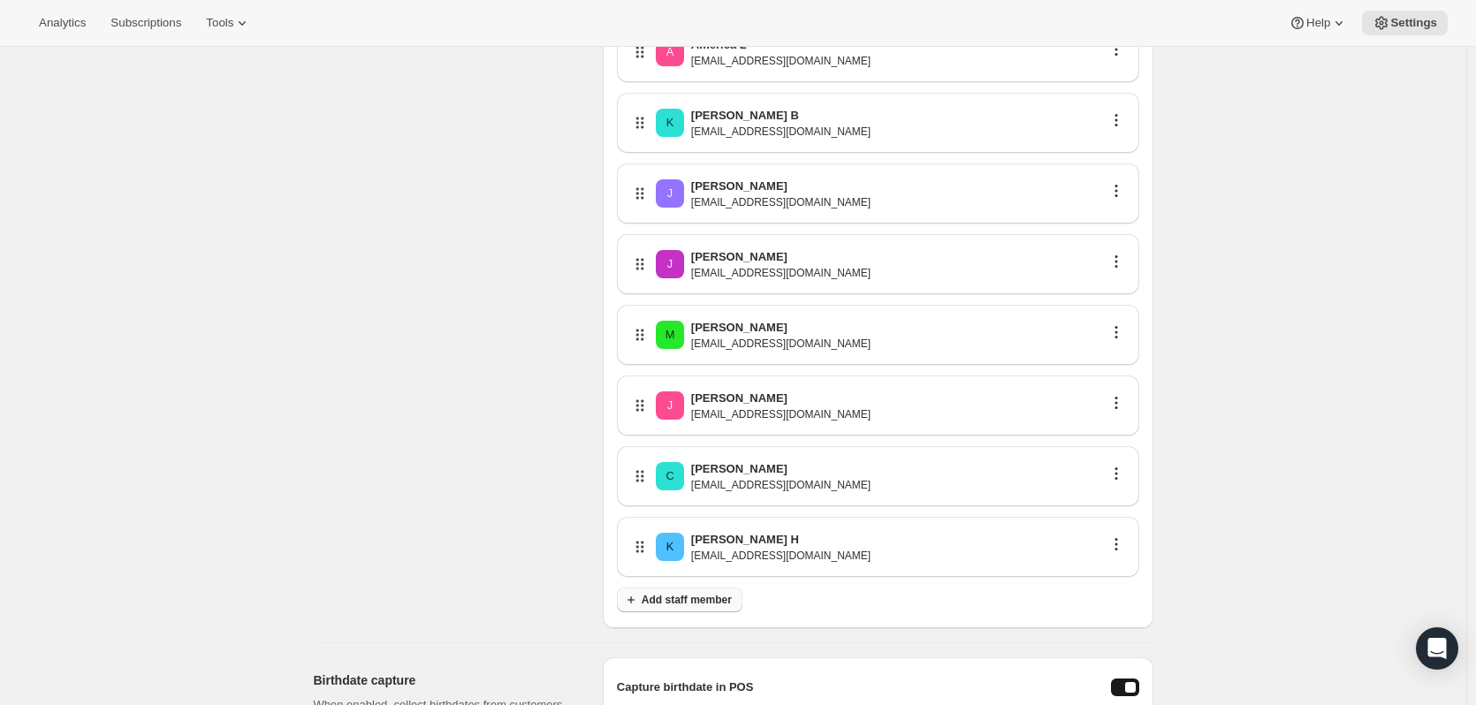
click at [721, 605] on span "Add staff member" at bounding box center [686, 600] width 90 height 14
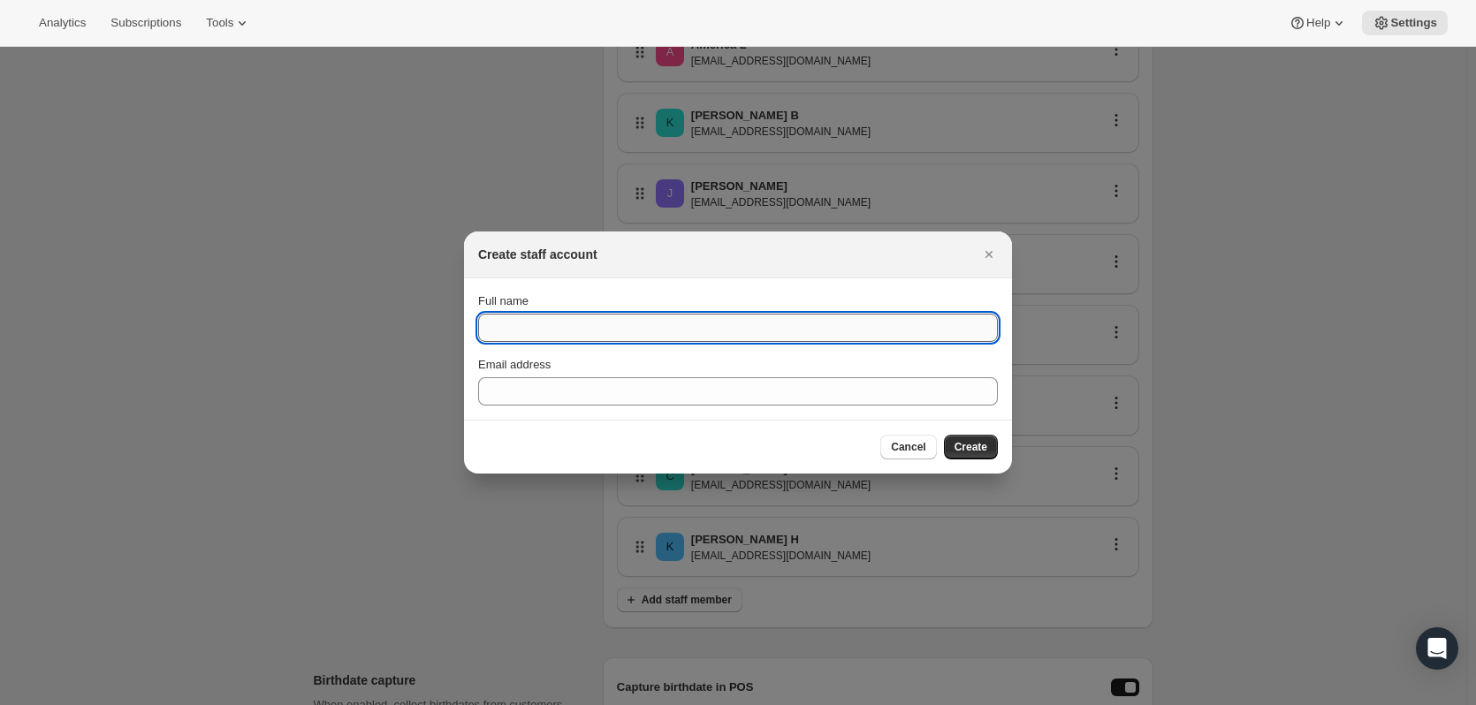
click at [590, 327] on input "Full name" at bounding box center [738, 328] width 520 height 28
type input "[PERSON_NAME]"
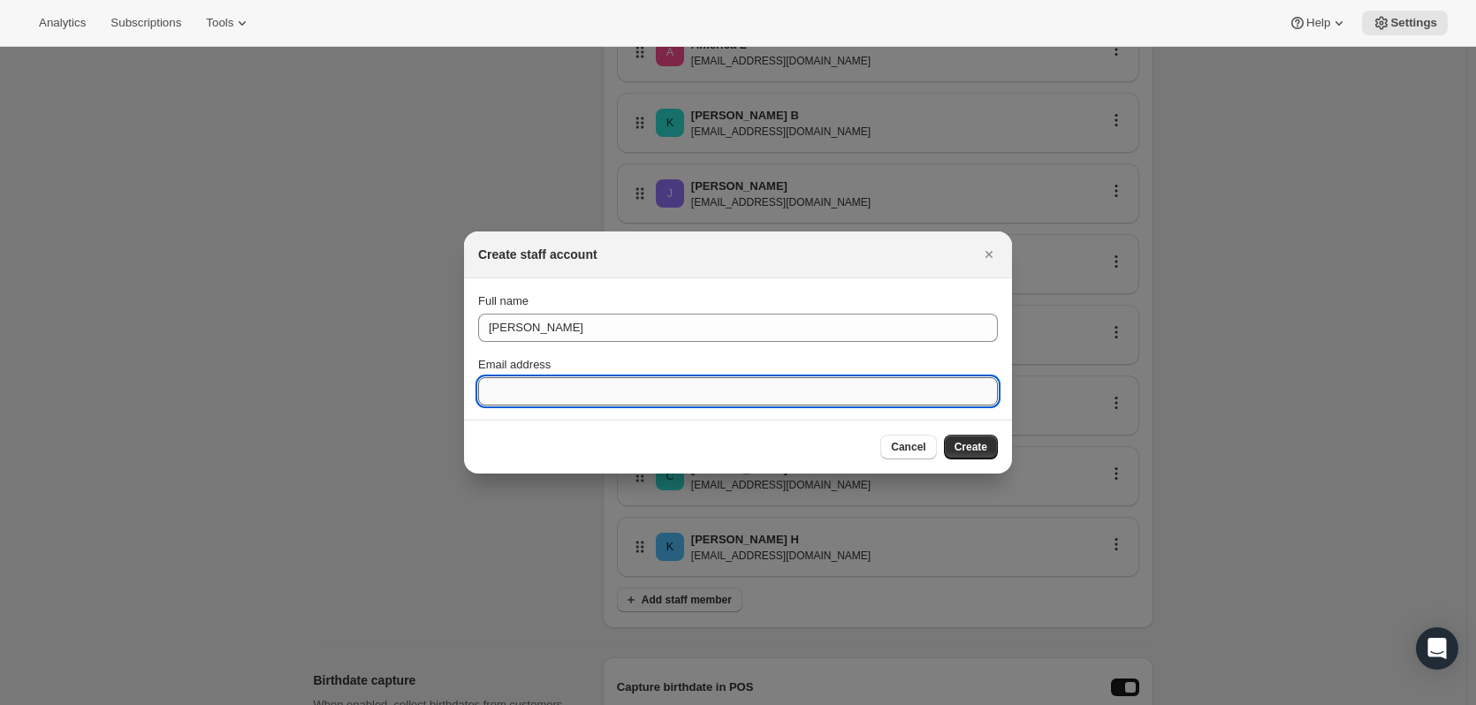
click at [816, 397] on input "Email address" at bounding box center [738, 391] width 520 height 28
paste input "[PERSON_NAME][EMAIL_ADDRESS][DOMAIN_NAME]"
type input "[PERSON_NAME][EMAIL_ADDRESS][DOMAIN_NAME]"
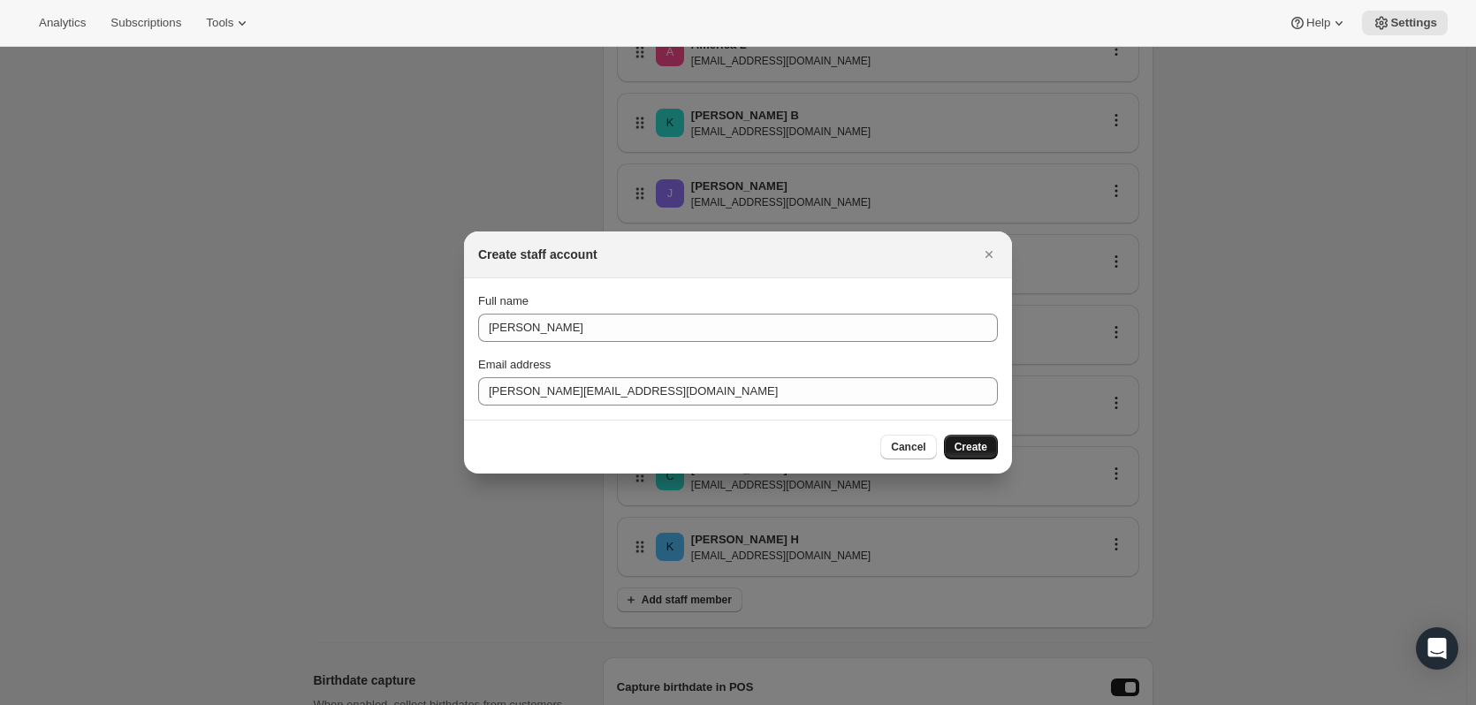
click at [984, 441] on span "Create" at bounding box center [970, 447] width 33 height 14
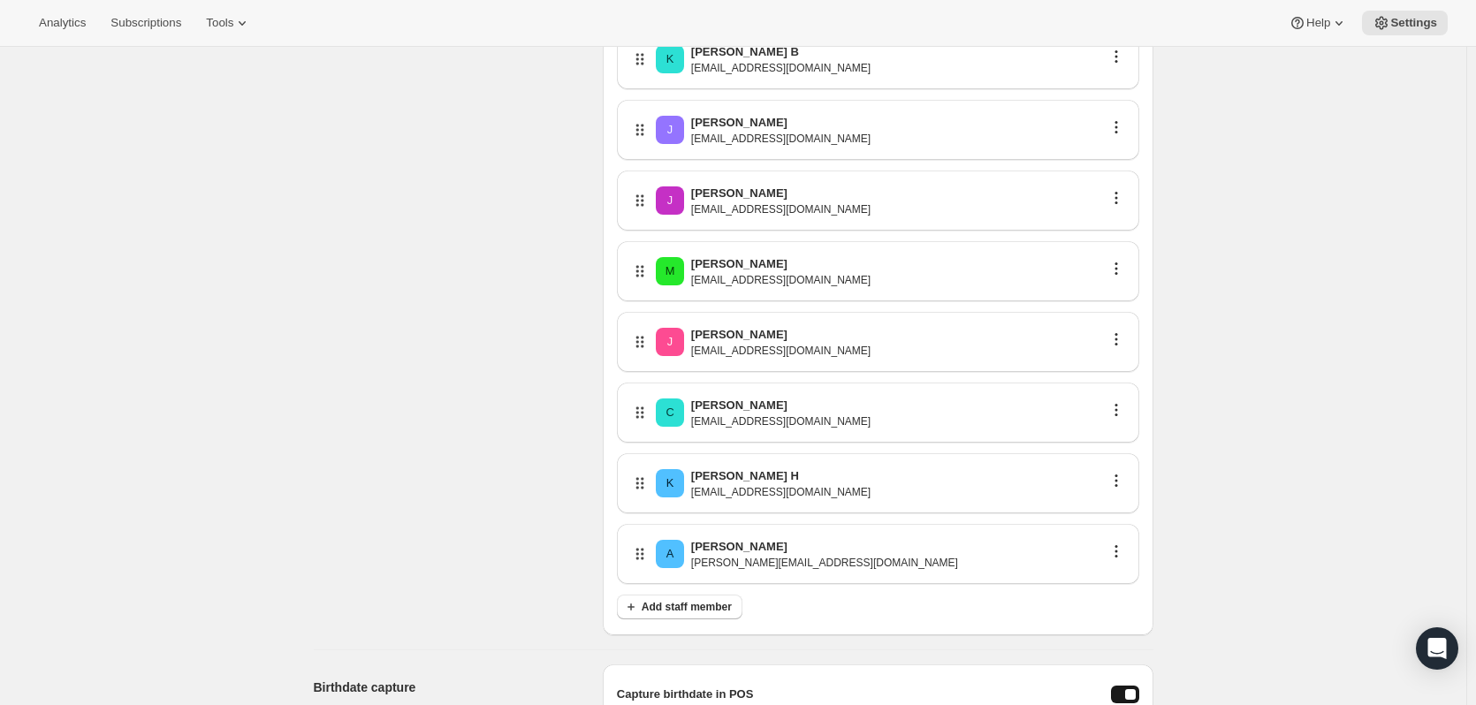
scroll to position [353, 0]
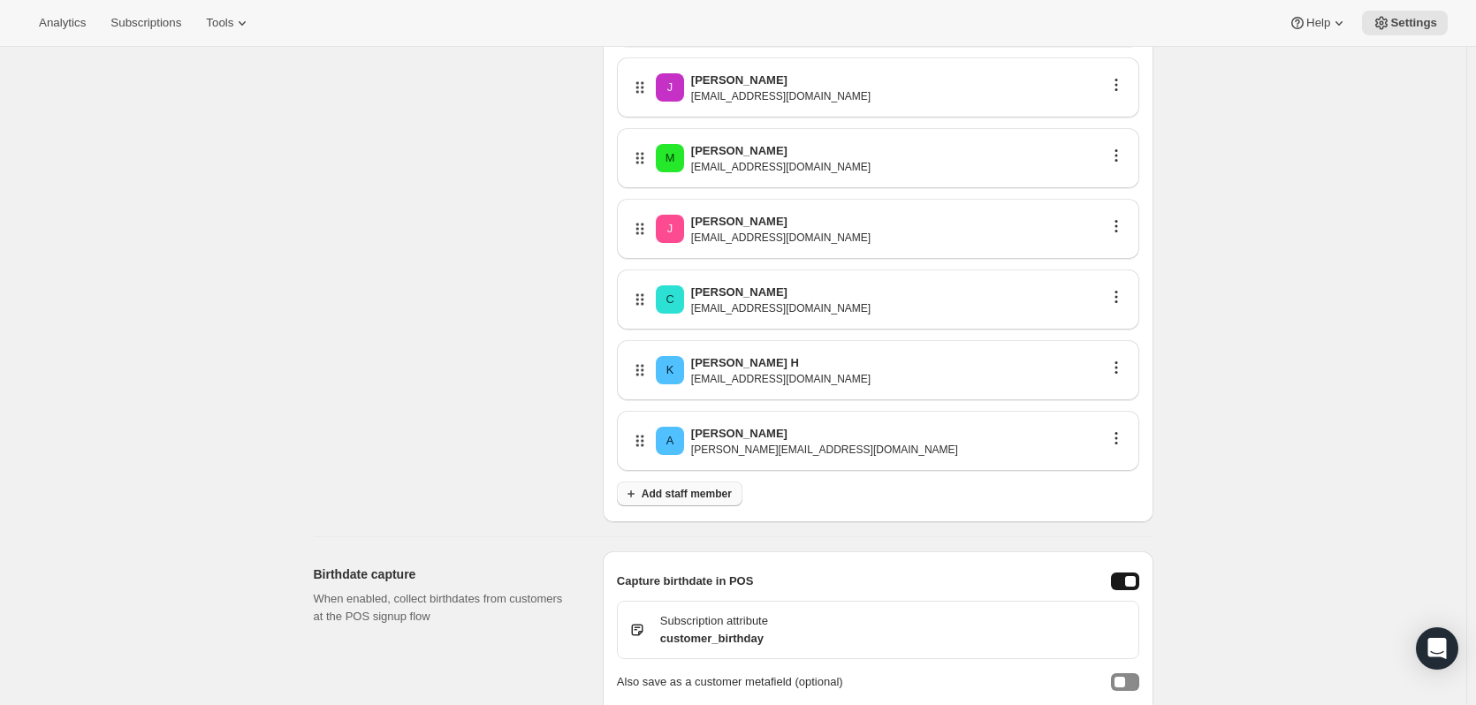
click at [683, 496] on span "Add staff member" at bounding box center [686, 494] width 90 height 14
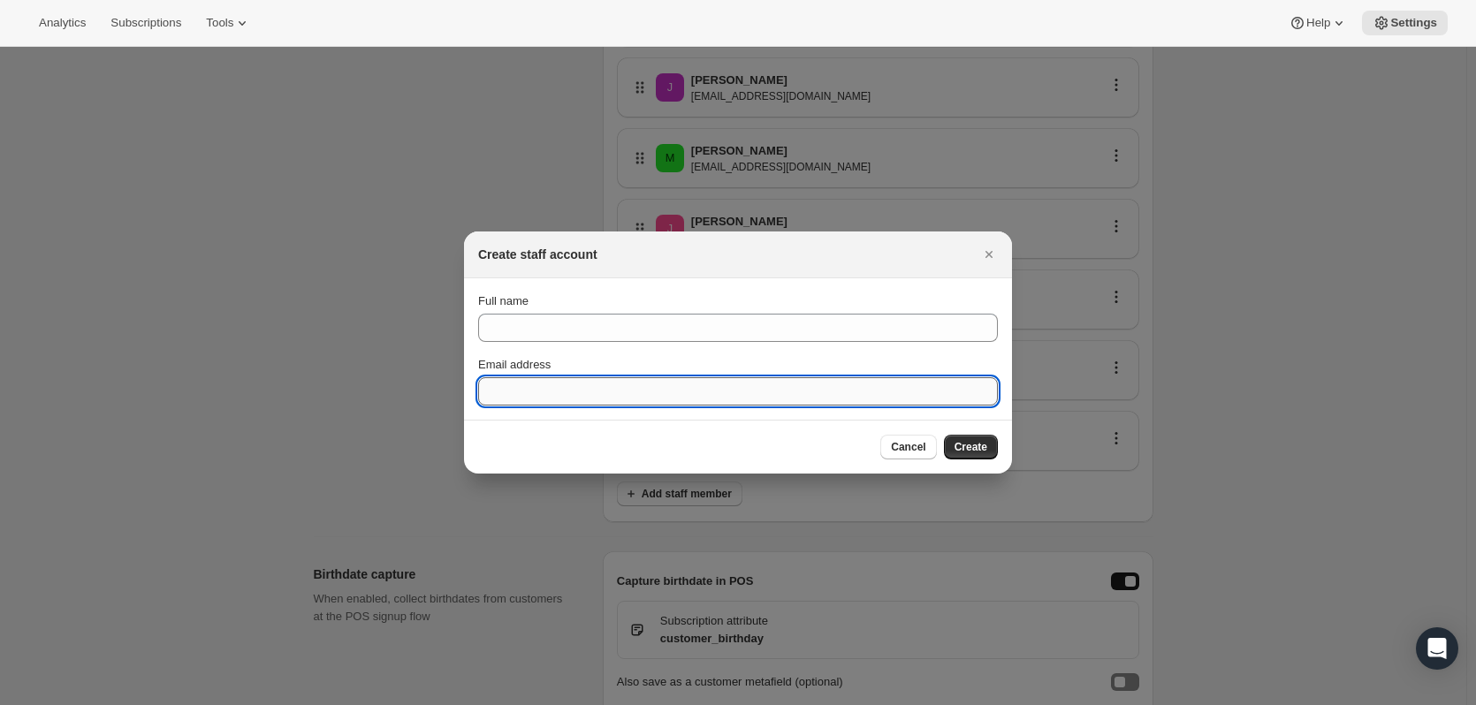
click at [588, 393] on input "Email address" at bounding box center [738, 391] width 520 height 28
paste input "[EMAIL_ADDRESS][DOMAIN_NAME]"
type input "[EMAIL_ADDRESS][DOMAIN_NAME]"
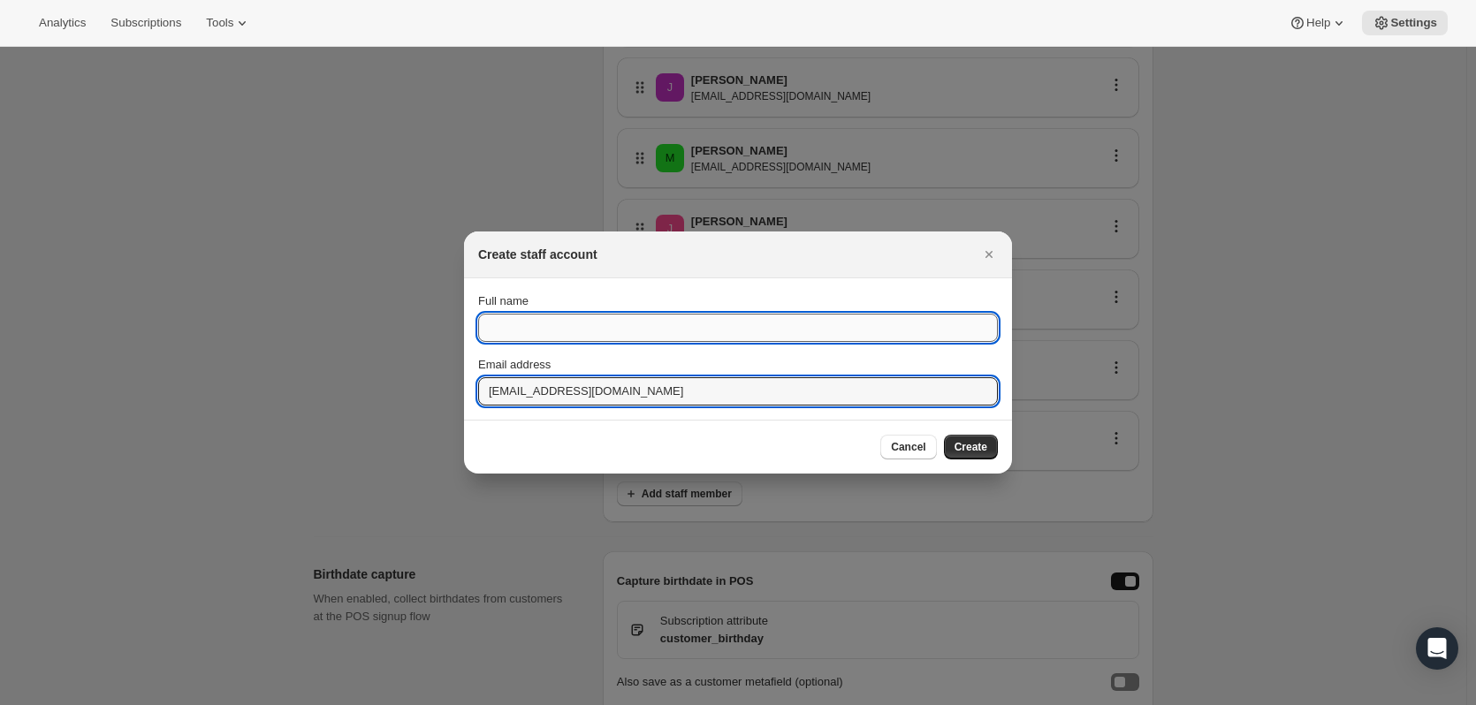
click at [561, 324] on input "Full name" at bounding box center [738, 328] width 520 height 28
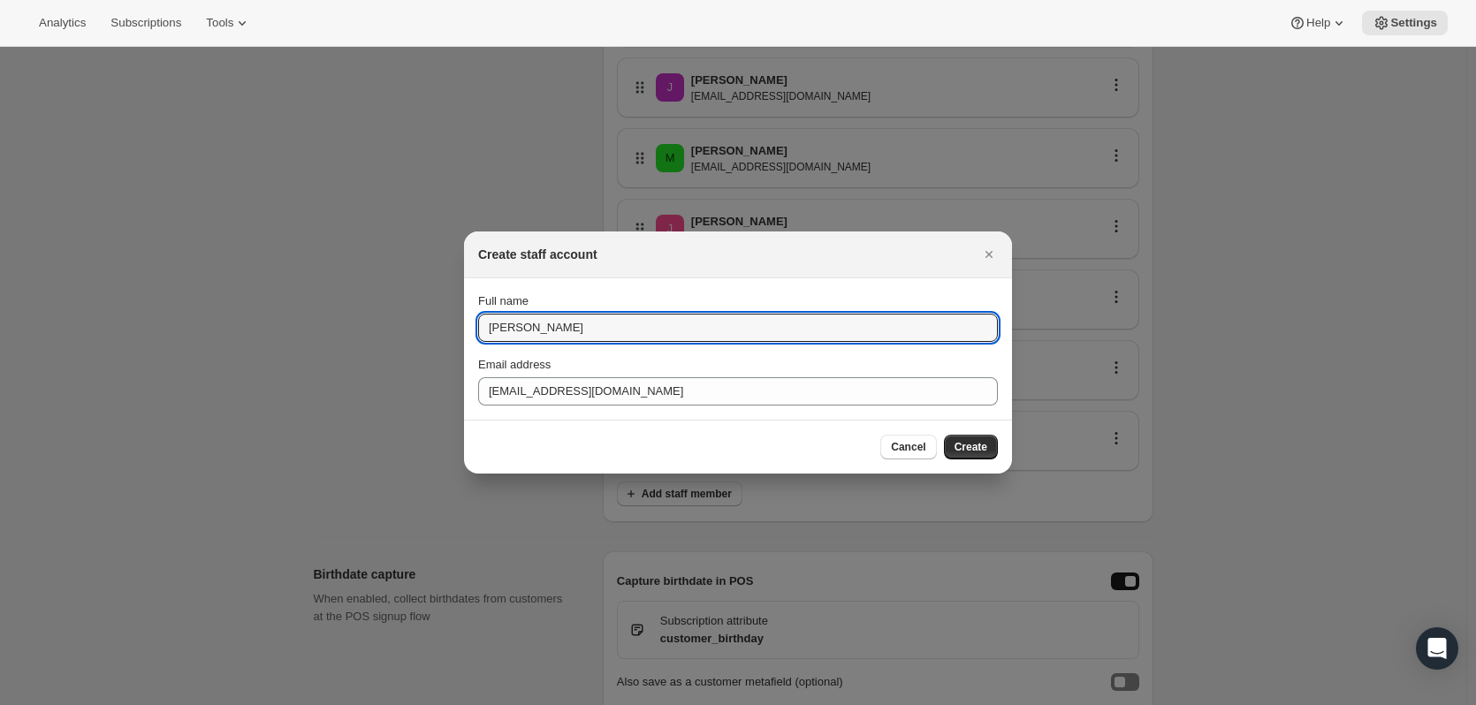
type input "[PERSON_NAME]"
click at [817, 436] on div "Cancel Create" at bounding box center [738, 447] width 520 height 25
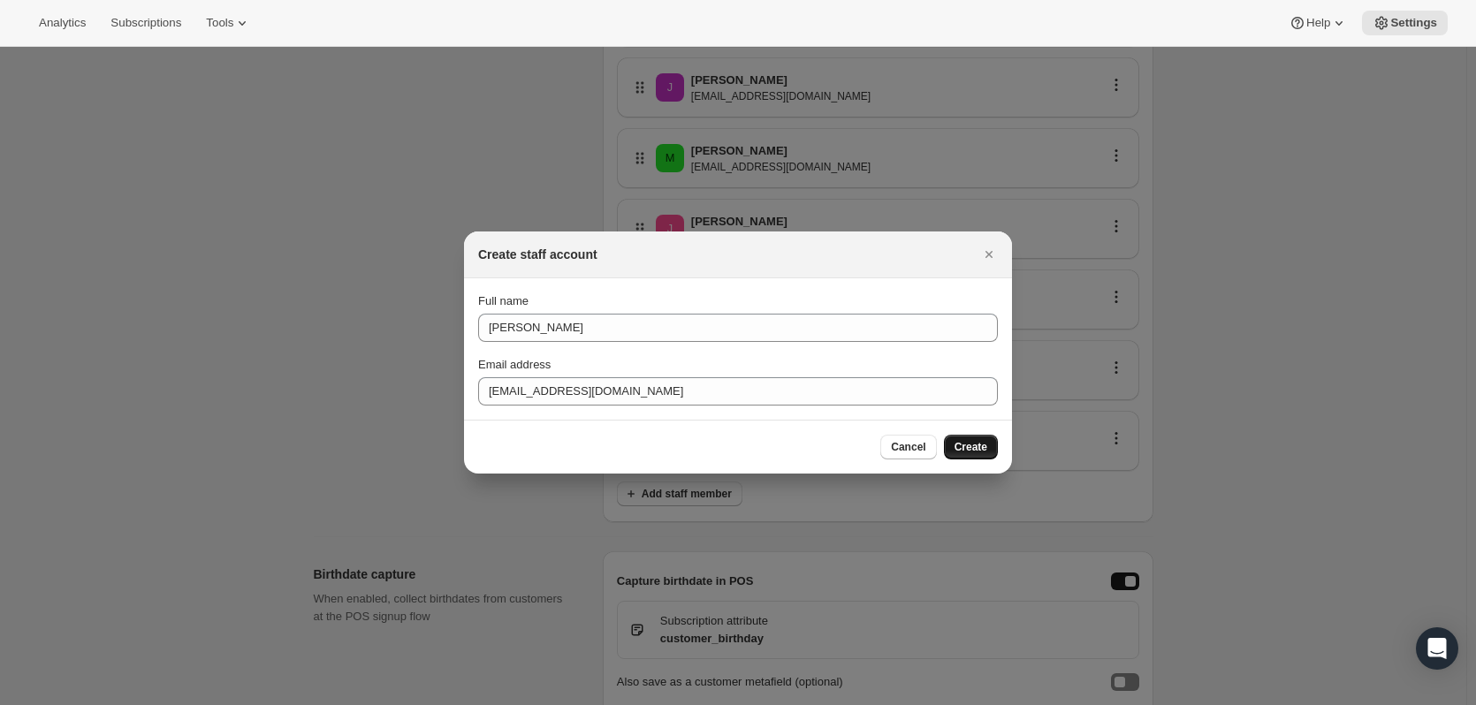
click at [981, 449] on span "Create" at bounding box center [970, 447] width 33 height 14
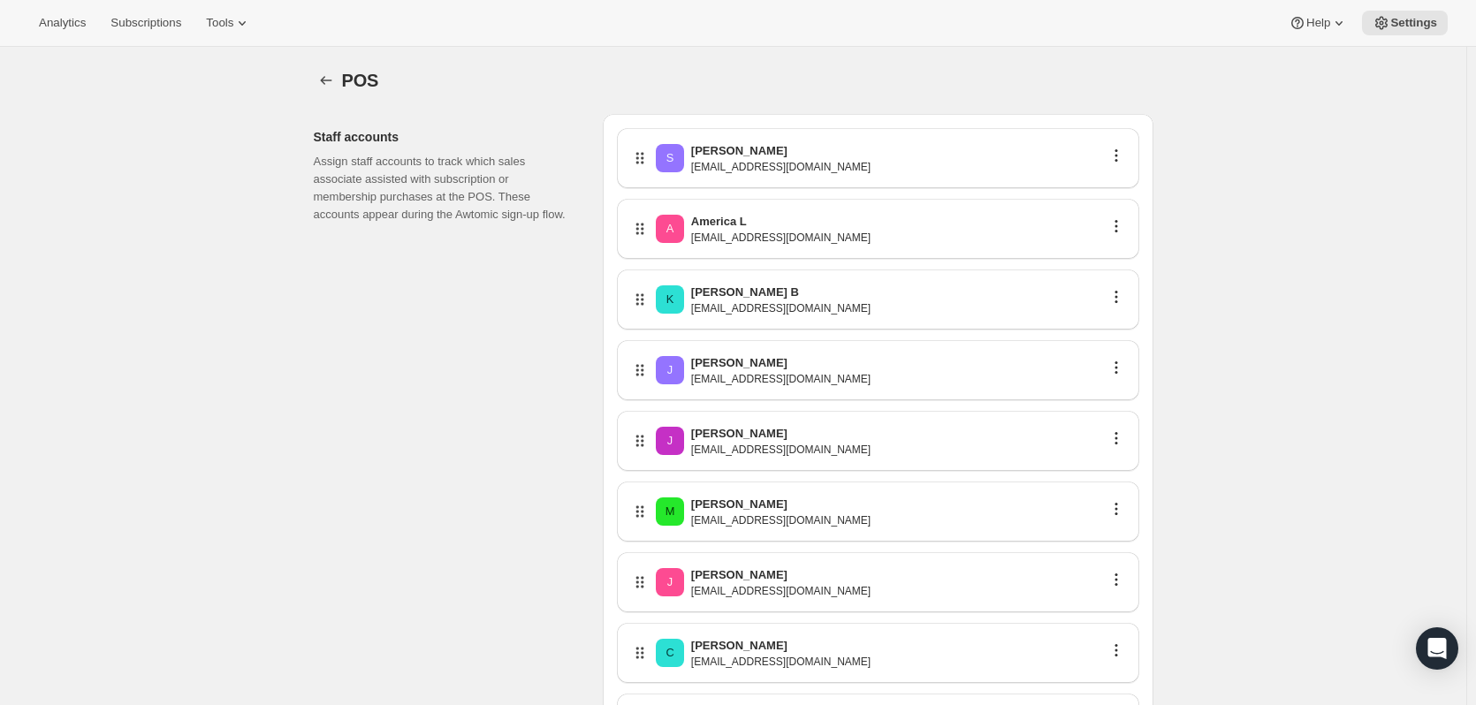
scroll to position [353, 0]
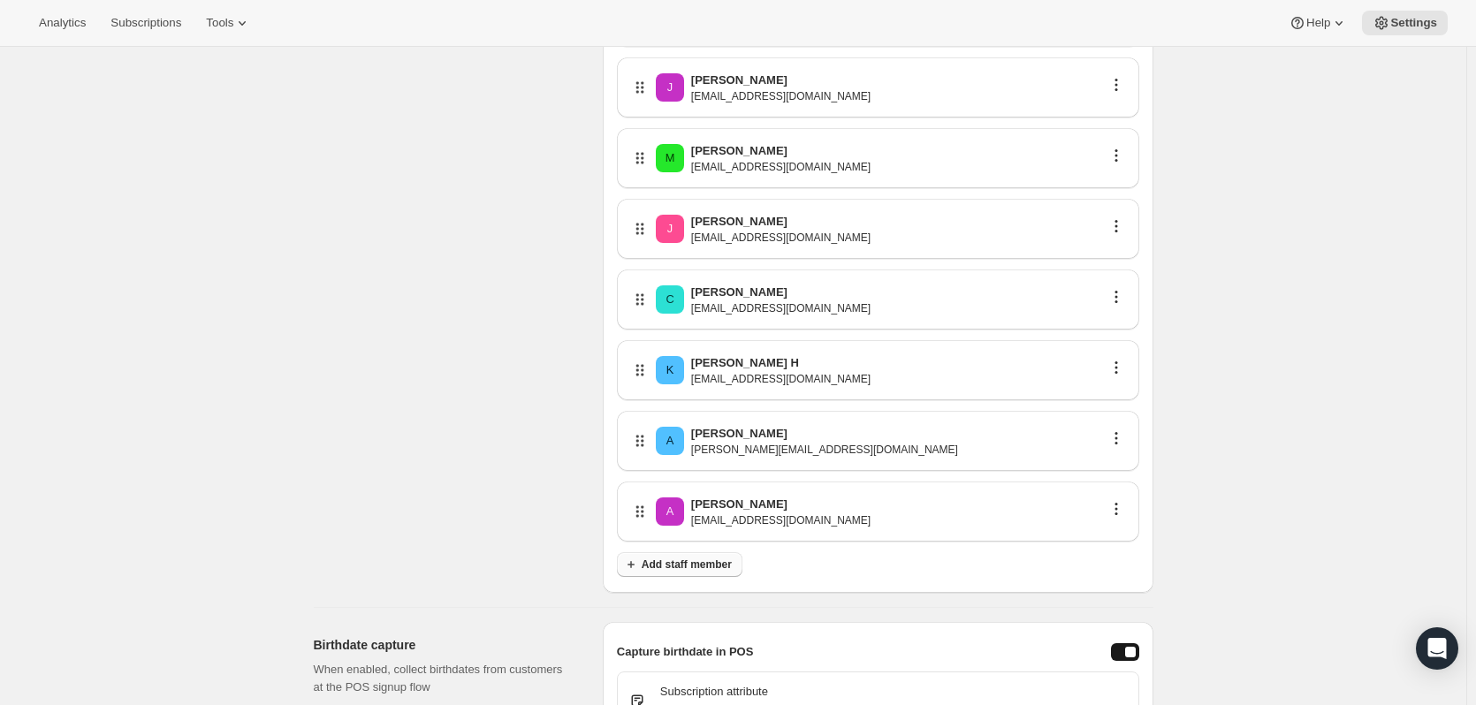
click at [702, 562] on span "Add staff member" at bounding box center [686, 565] width 90 height 14
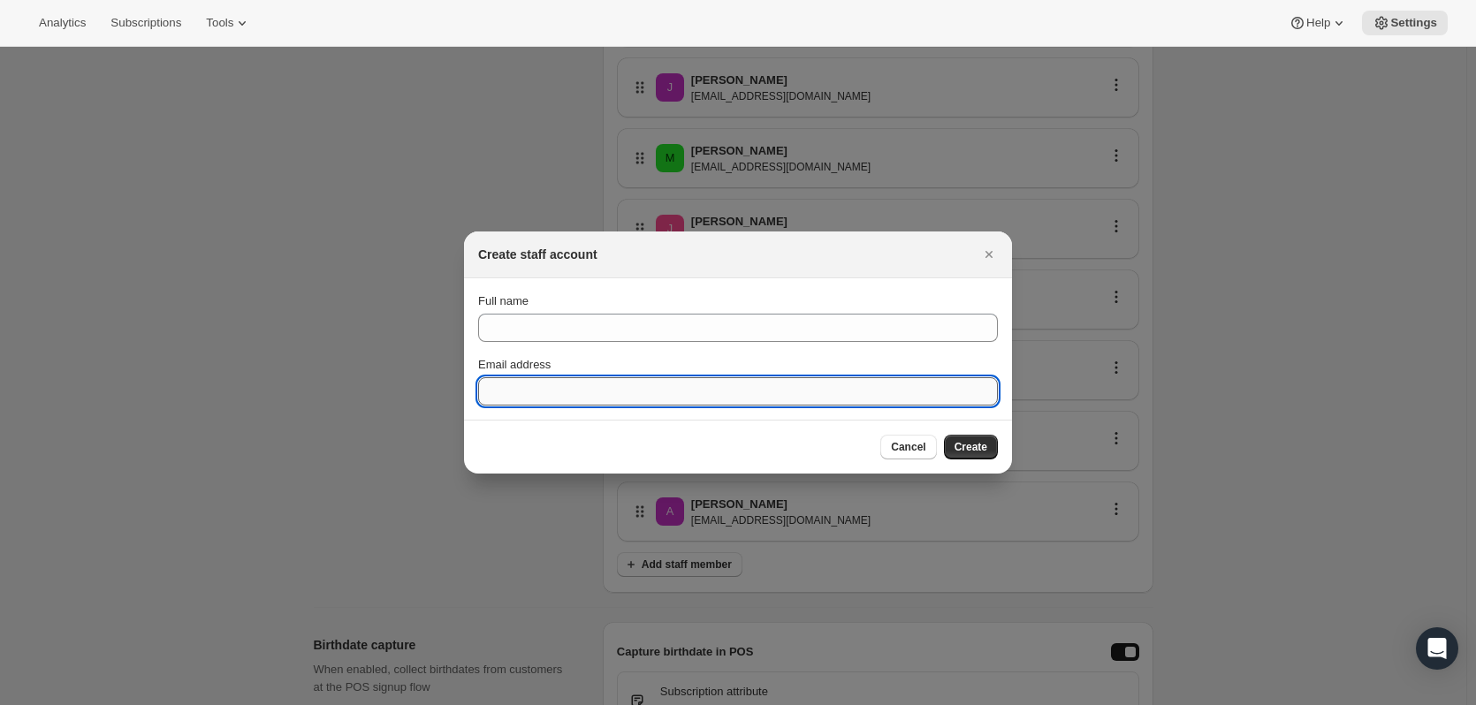
click at [603, 390] on input "Email address" at bounding box center [738, 391] width 520 height 28
paste input "[EMAIL_ADDRESS][DOMAIN_NAME]"
type input "[EMAIL_ADDRESS][DOMAIN_NAME]"
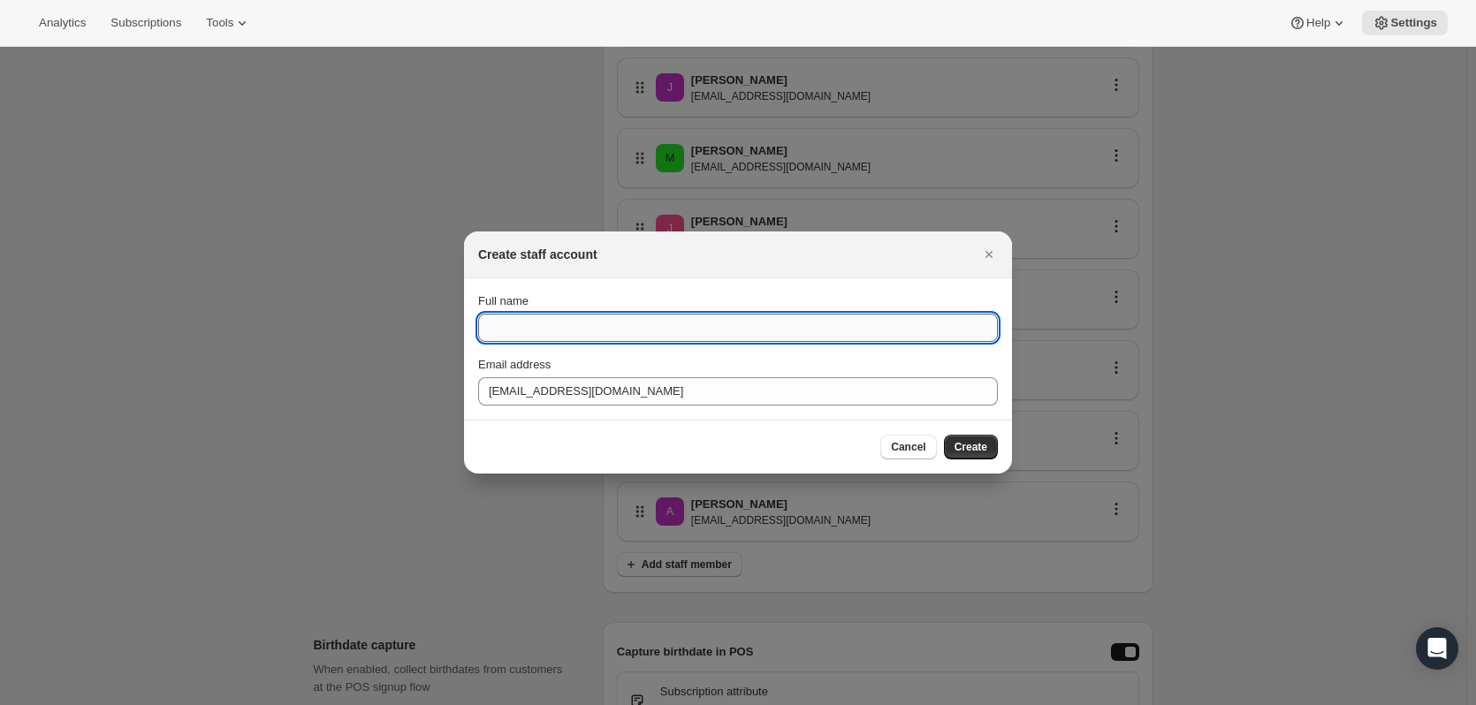
click at [590, 324] on input "Full name" at bounding box center [738, 328] width 520 height 28
click at [653, 430] on div "Cancel Create" at bounding box center [738, 447] width 548 height 54
click at [698, 321] on input "[PERSON_NAME]" at bounding box center [738, 328] width 520 height 28
type input "[PERSON_NAME]"
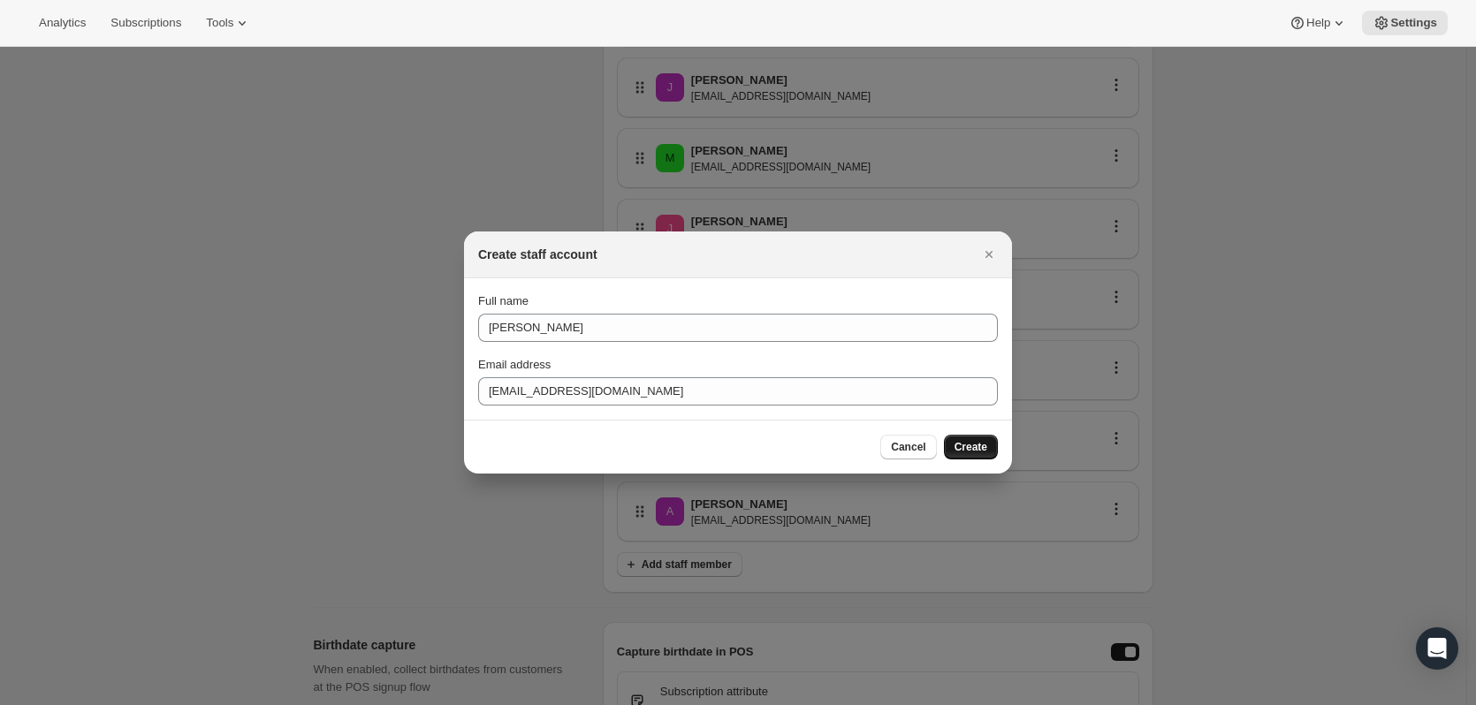
click at [982, 448] on span "Create" at bounding box center [970, 447] width 33 height 14
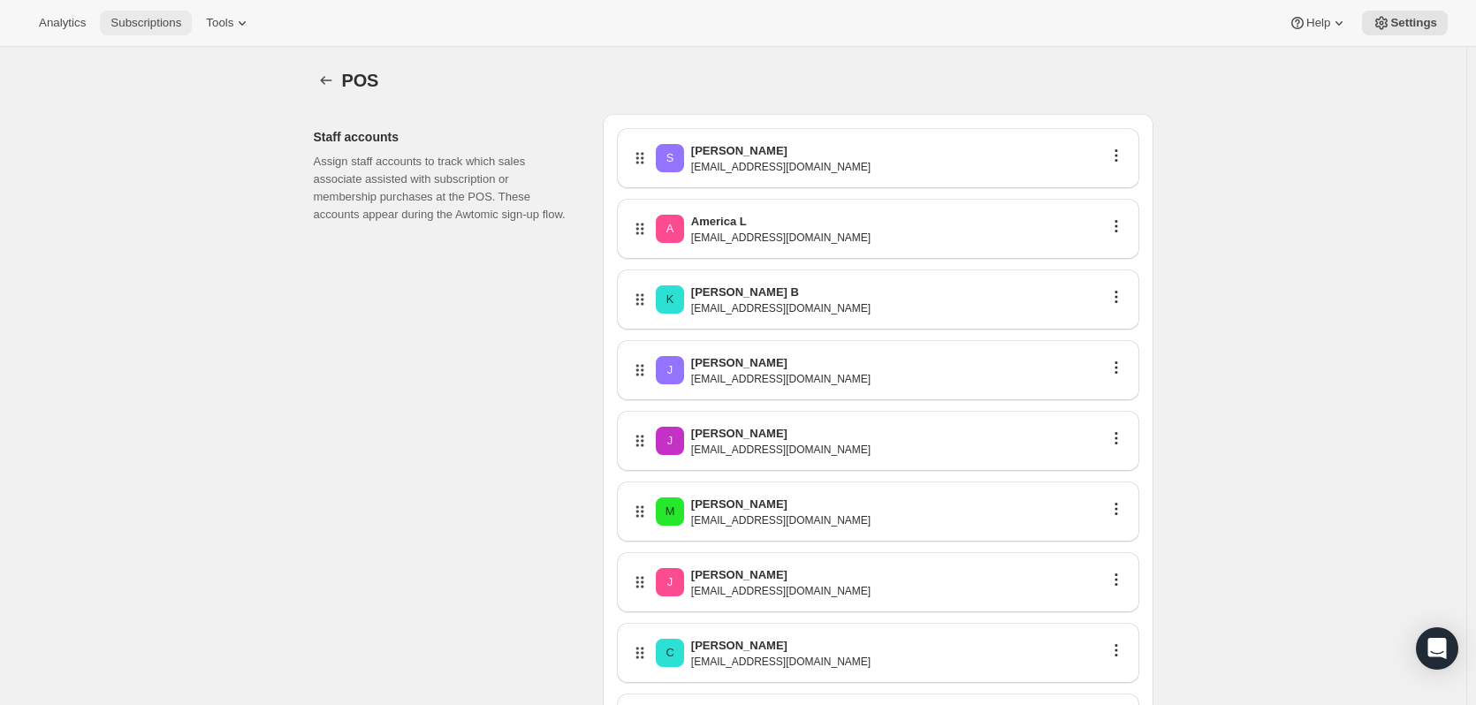
click at [128, 29] on span "Subscriptions" at bounding box center [145, 23] width 71 height 14
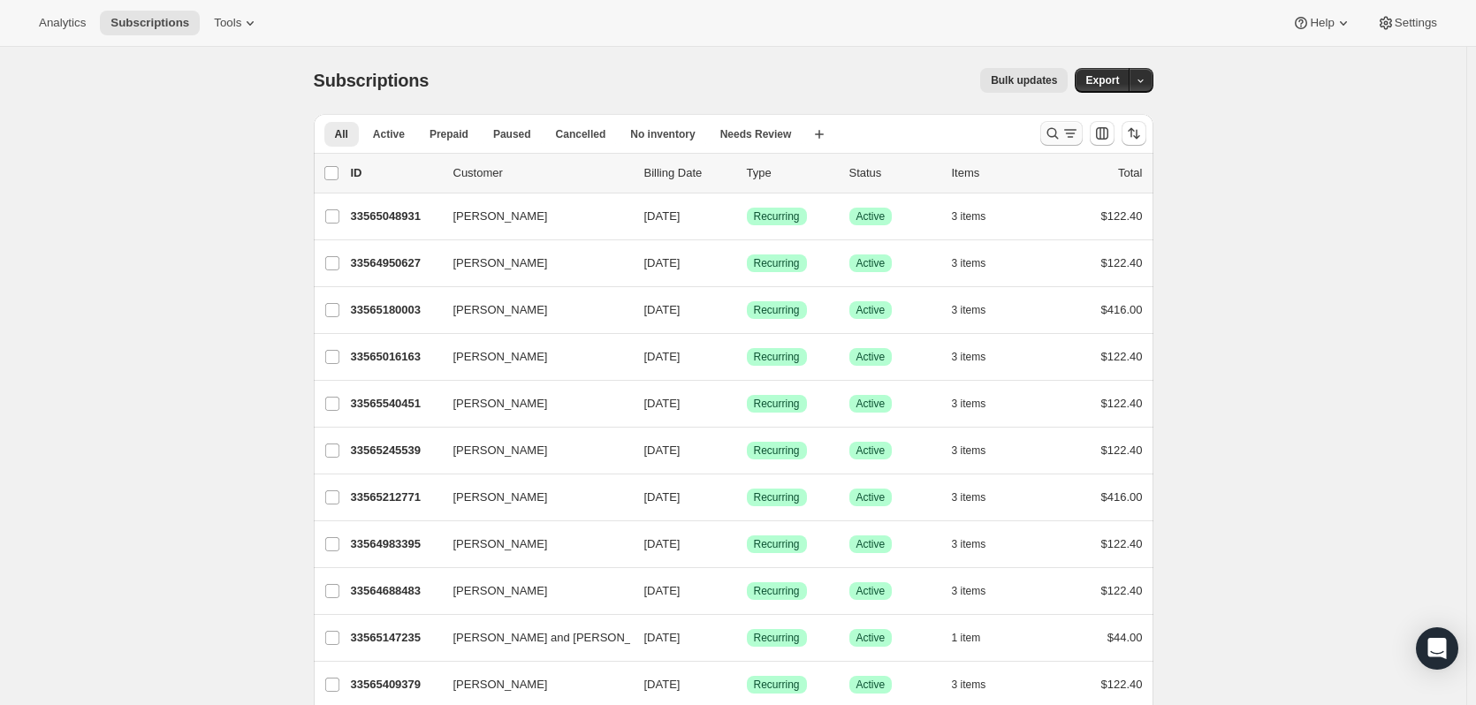
click at [1049, 132] on icon "Search and filter results" at bounding box center [1052, 134] width 18 height 18
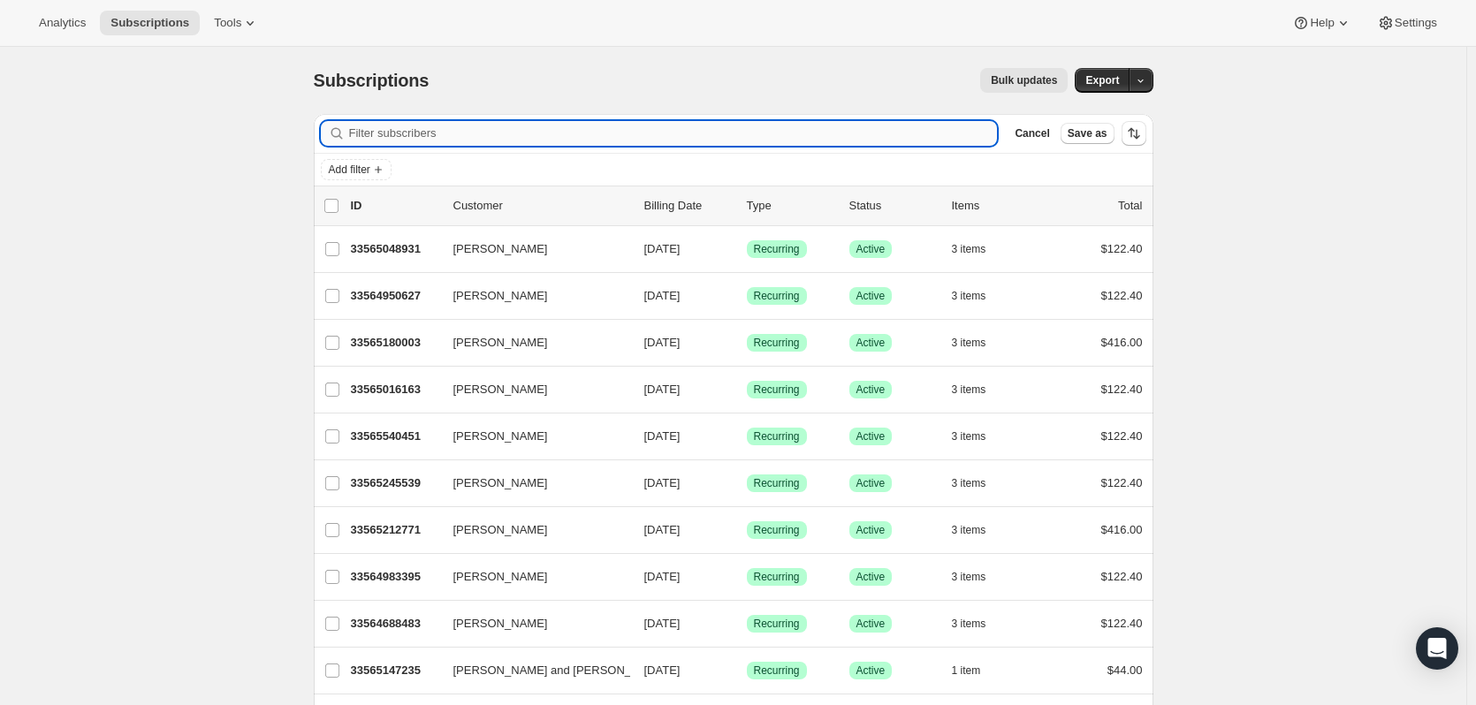
click at [839, 137] on input "Filter subscribers" at bounding box center [673, 133] width 649 height 25
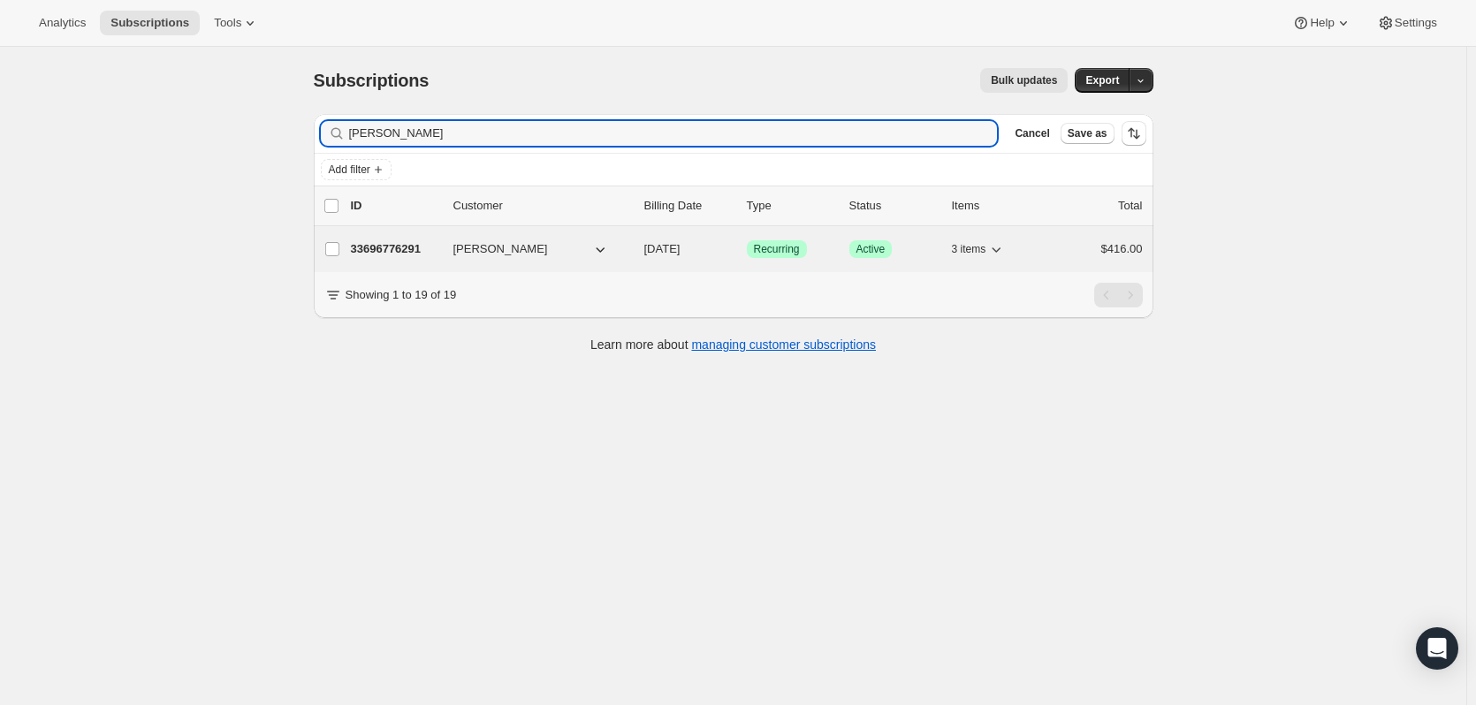
type input "[PERSON_NAME]"
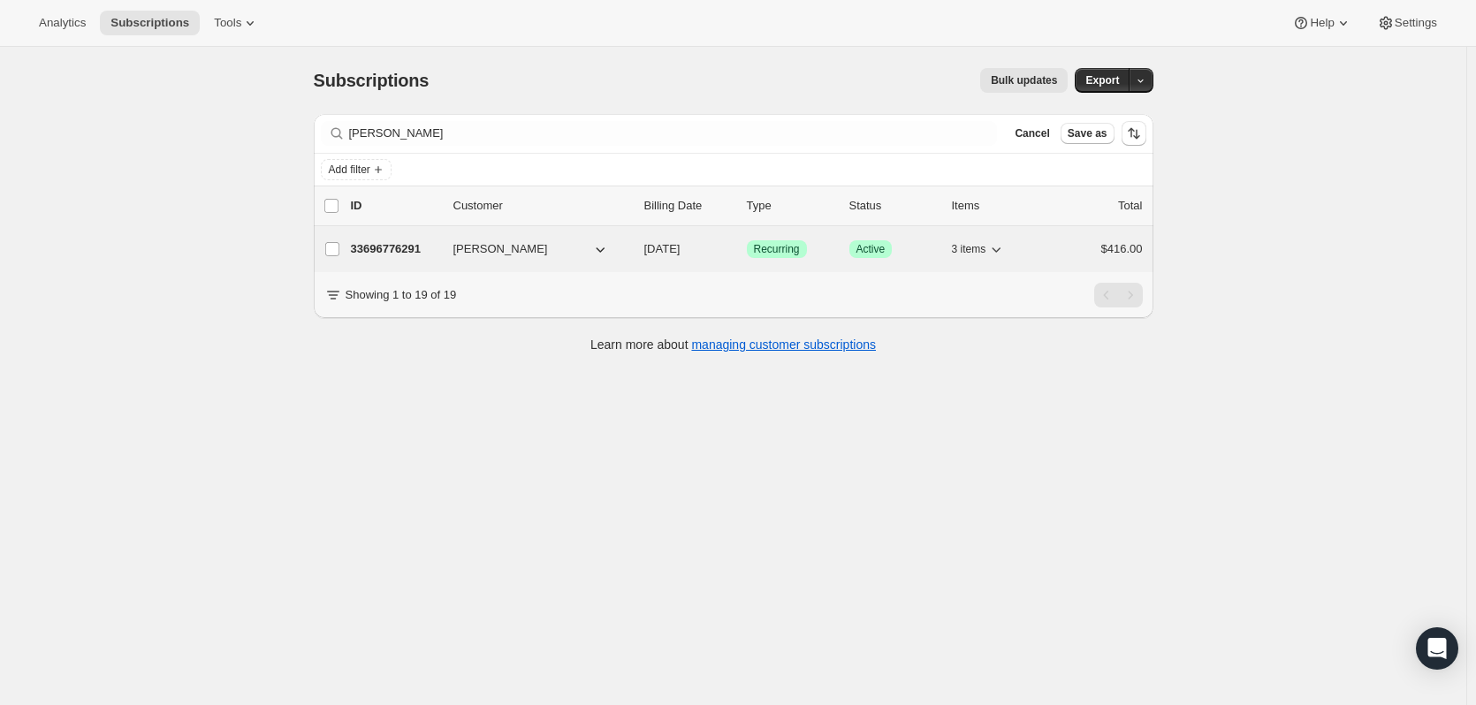
click at [378, 247] on p "33696776291" at bounding box center [395, 249] width 88 height 18
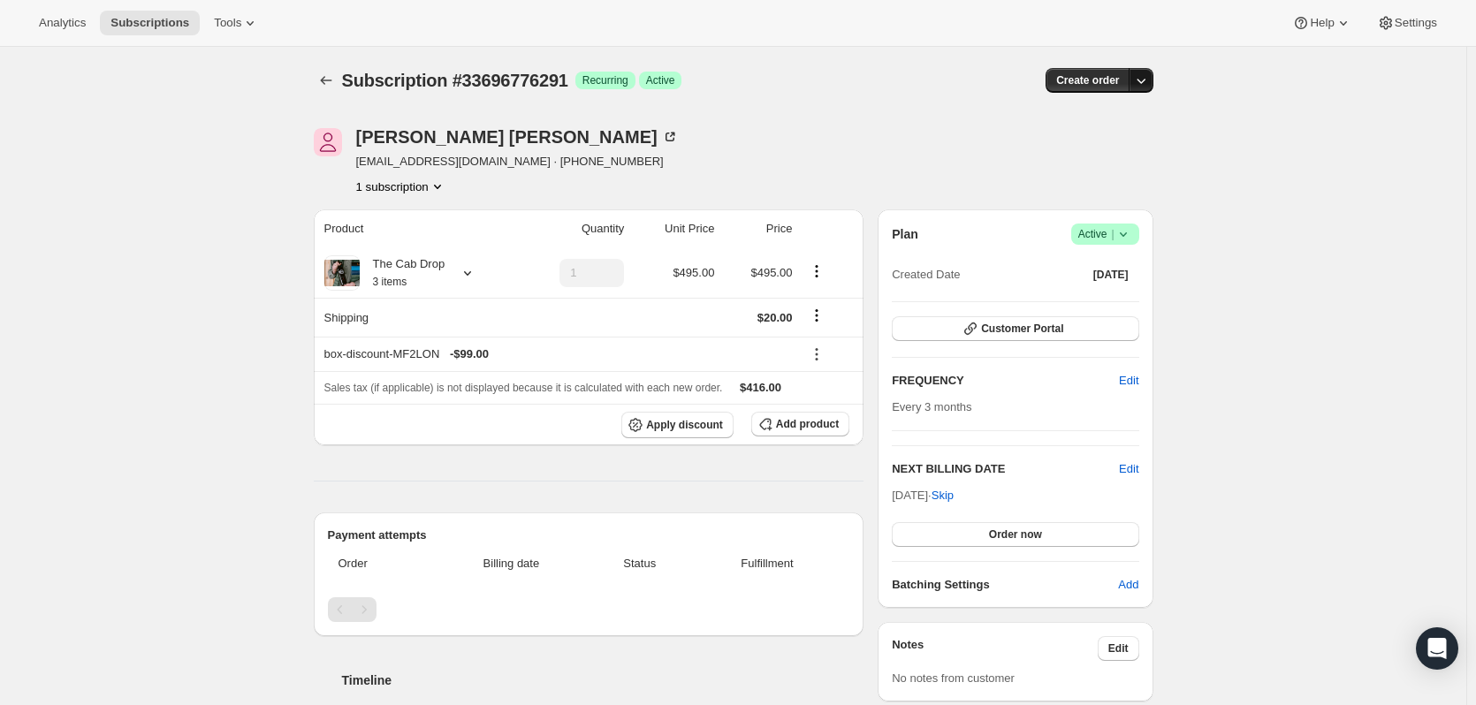
click at [1153, 81] on button "button" at bounding box center [1140, 80] width 25 height 25
click at [1218, 129] on div "Subscription #33696776291. This page is ready Subscription #33696776291 Success…" at bounding box center [733, 569] width 1466 height 1044
click at [601, 174] on div "[PERSON_NAME] [EMAIL_ADDRESS][DOMAIN_NAME] · [PHONE_NUMBER] 1 subscription" at bounding box center [608, 161] width 588 height 67
click at [138, 18] on span "Subscriptions" at bounding box center [149, 23] width 79 height 14
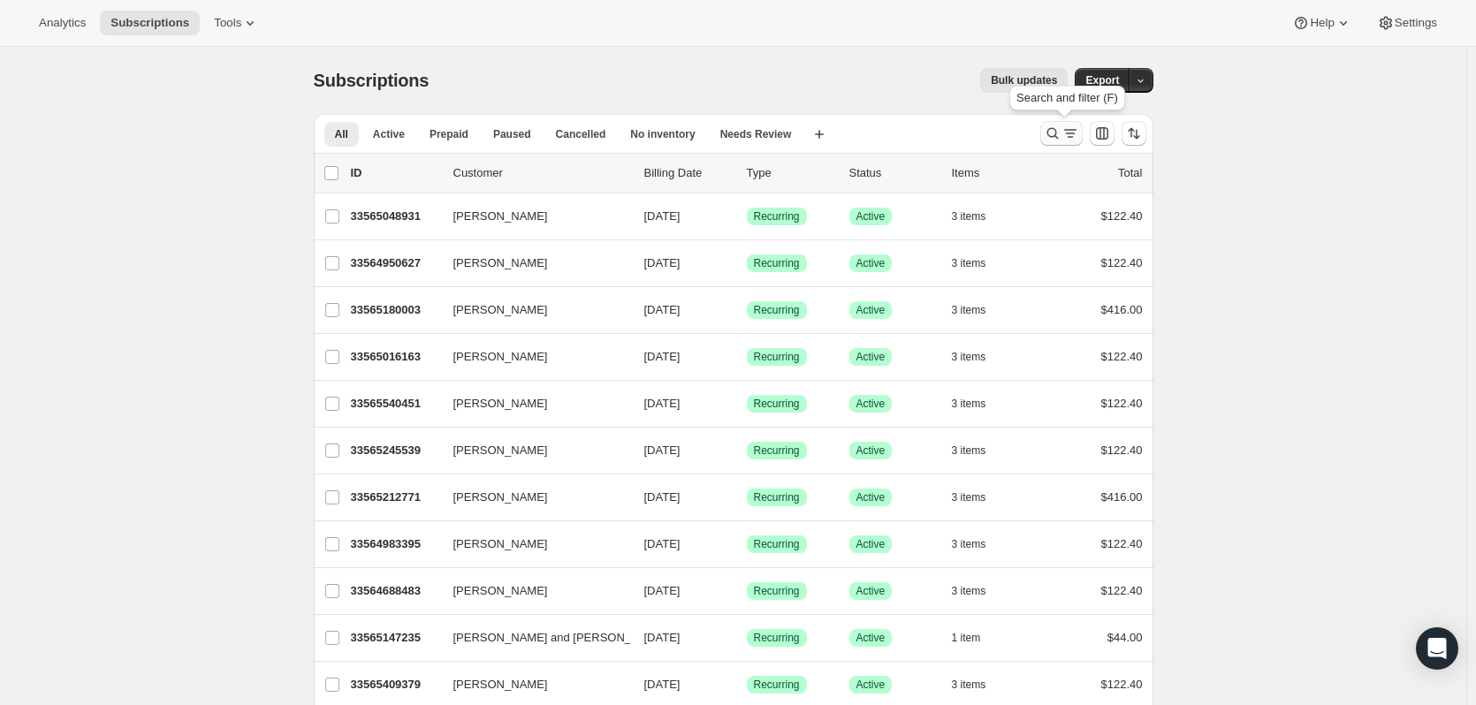
click at [1074, 129] on icon "Search and filter results" at bounding box center [1070, 134] width 18 height 18
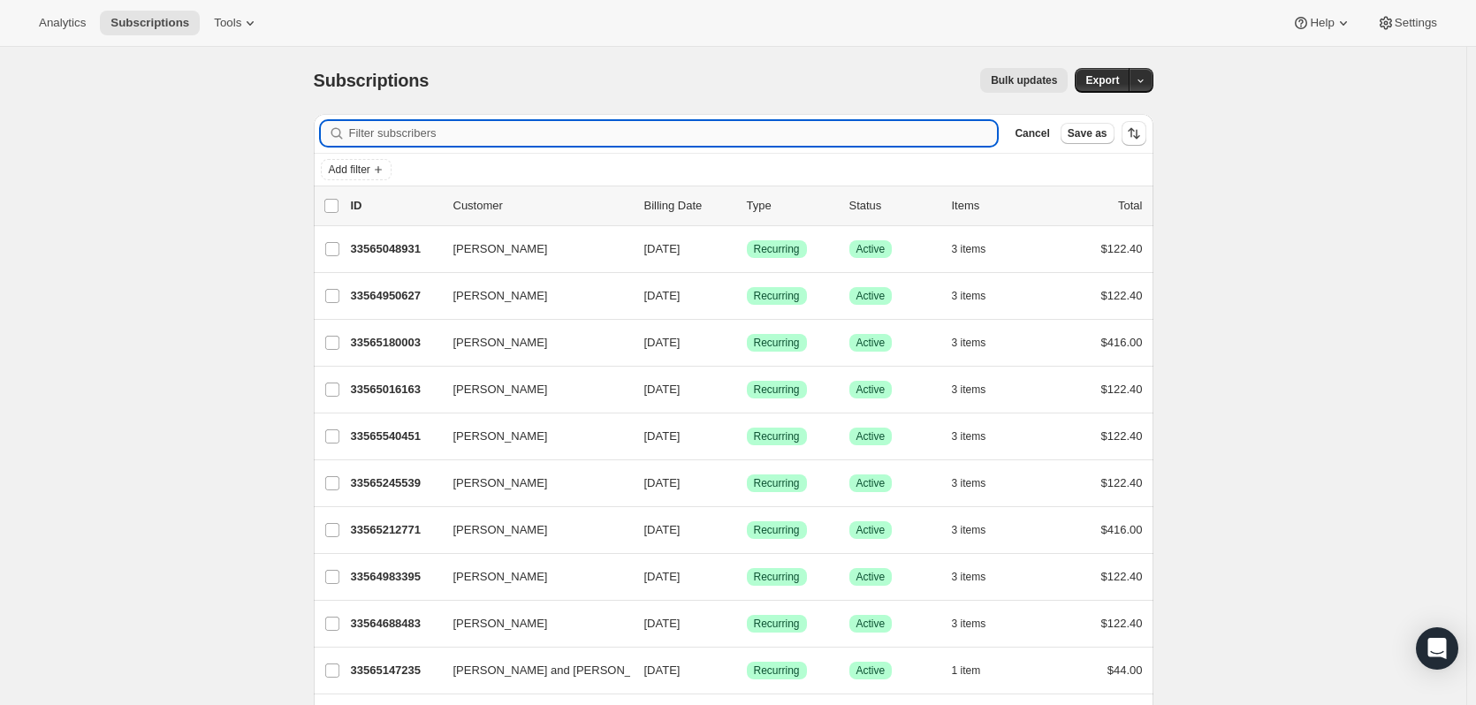
click at [562, 133] on input "Filter subscribers" at bounding box center [673, 133] width 649 height 25
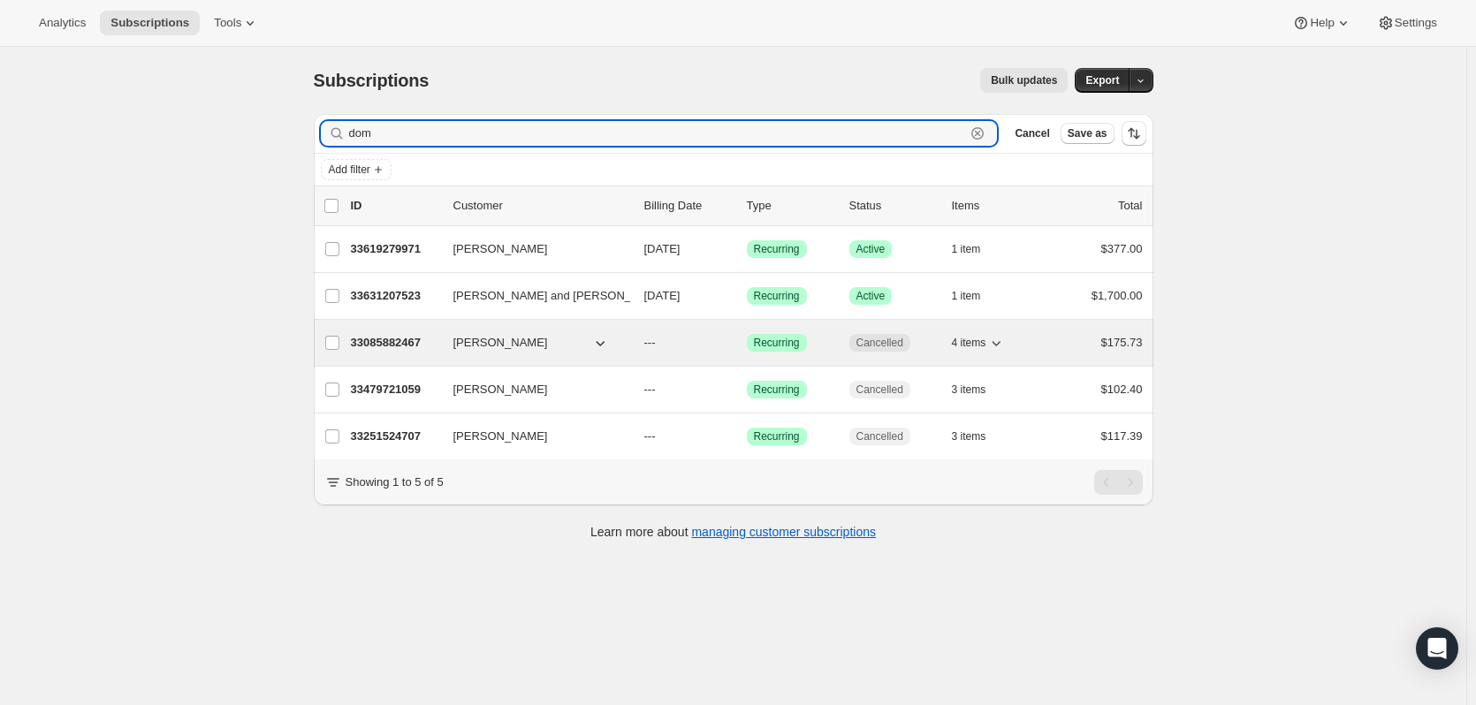
type input "dom"
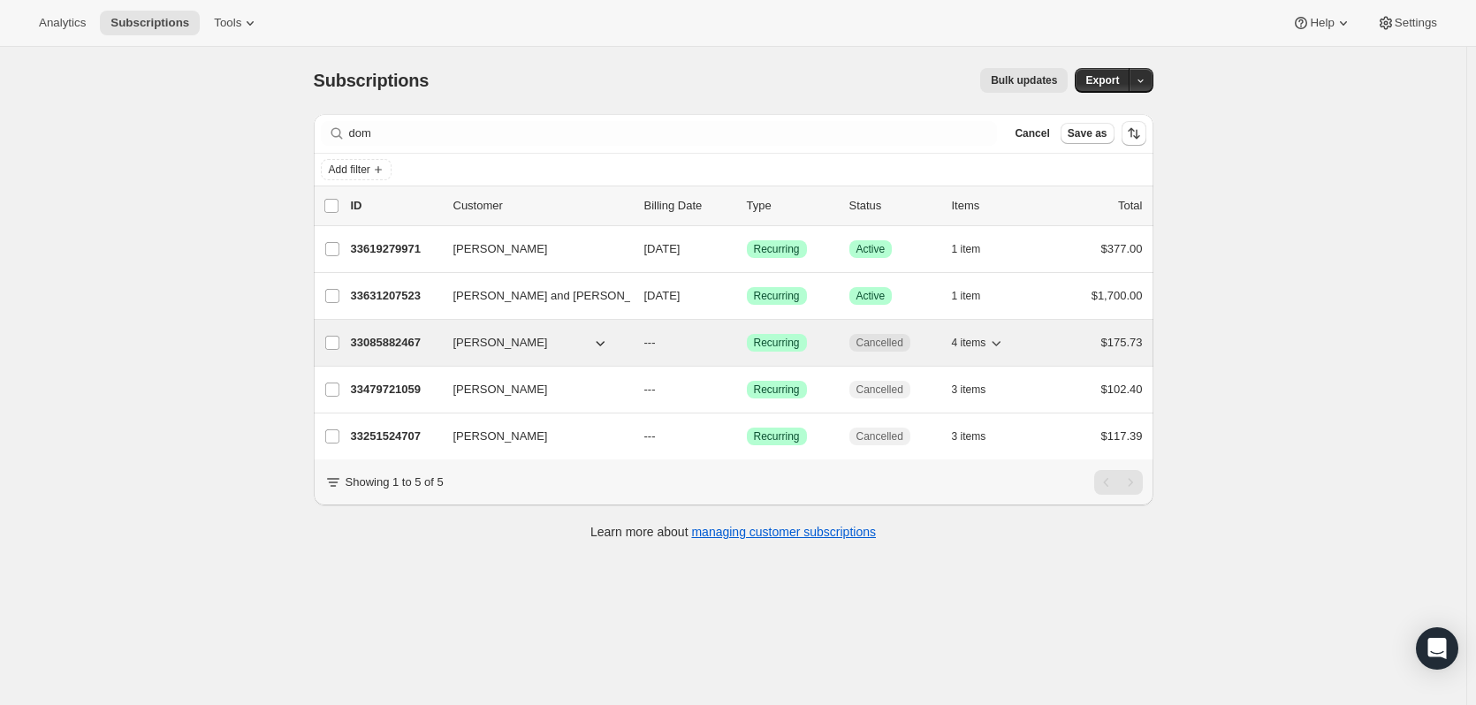
click at [384, 340] on p "33085882467" at bounding box center [395, 343] width 88 height 18
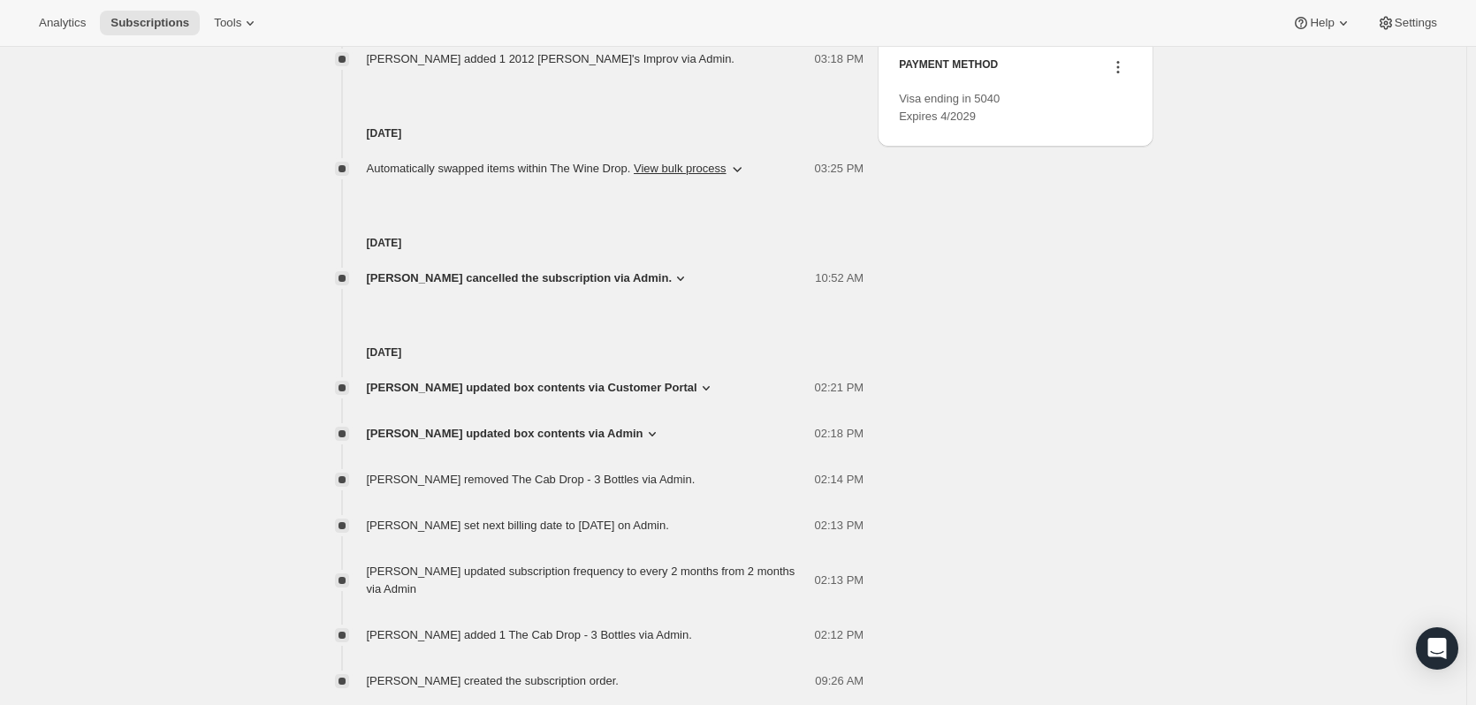
scroll to position [819, 0]
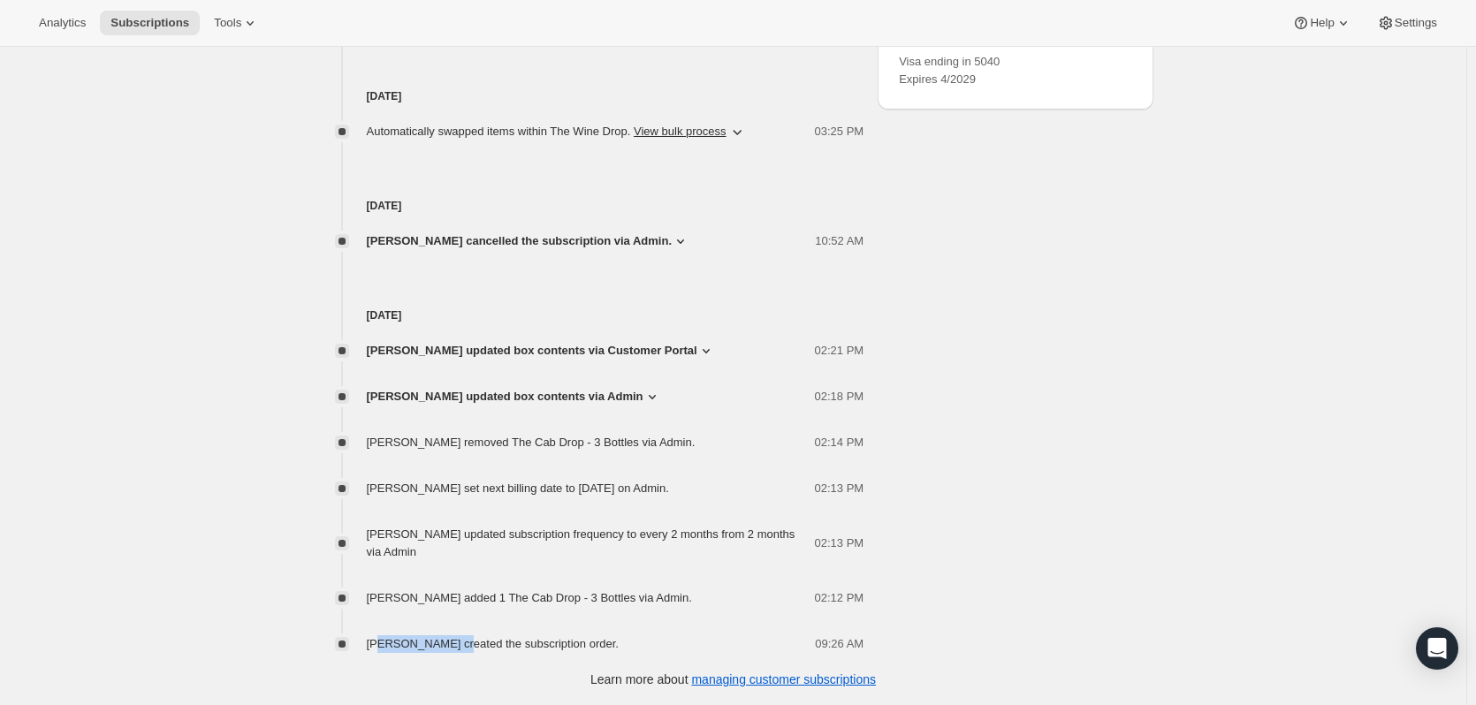
drag, startPoint x: 454, startPoint y: 648, endPoint x: 389, endPoint y: 643, distance: 65.5
click at [389, 643] on span "[PERSON_NAME] created the subscription order." at bounding box center [493, 643] width 252 height 13
click at [558, 641] on span "[PERSON_NAME] created the subscription order." at bounding box center [493, 643] width 252 height 13
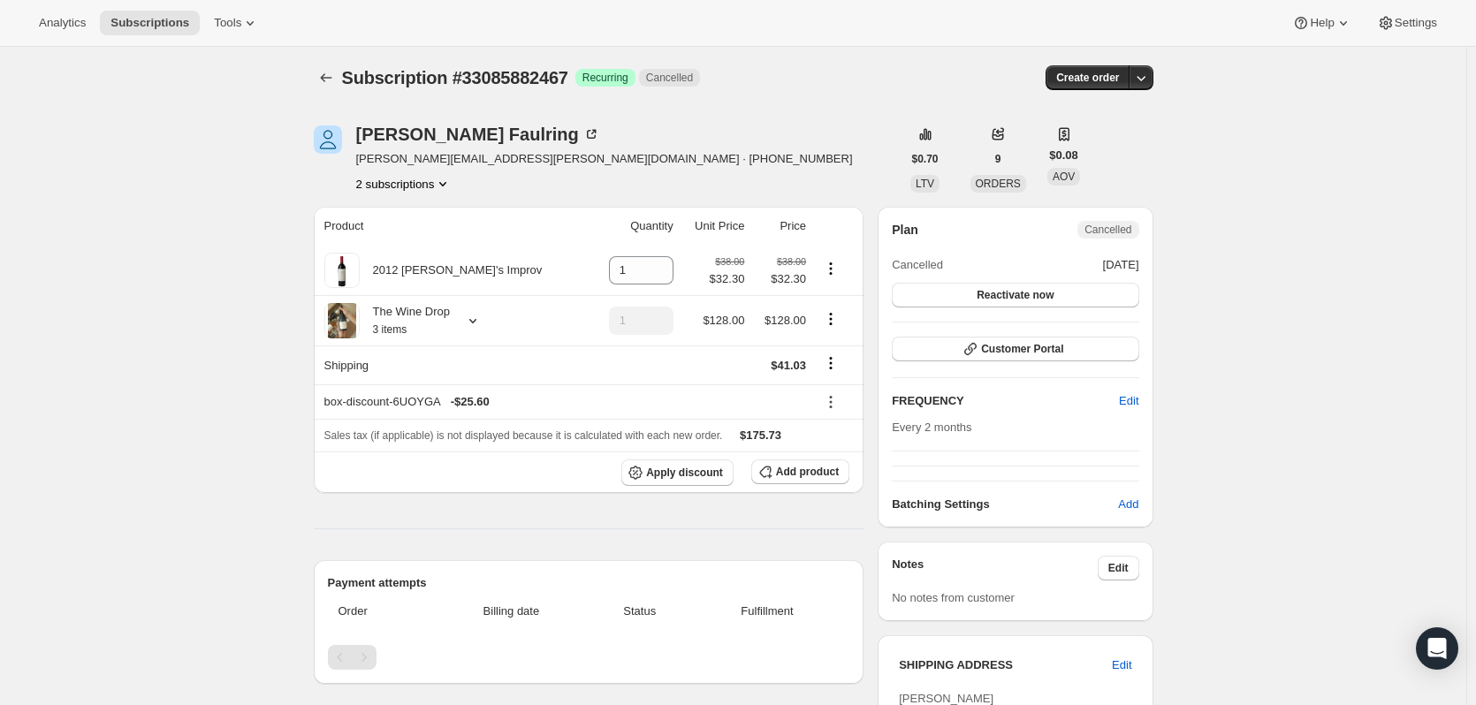
scroll to position [0, 0]
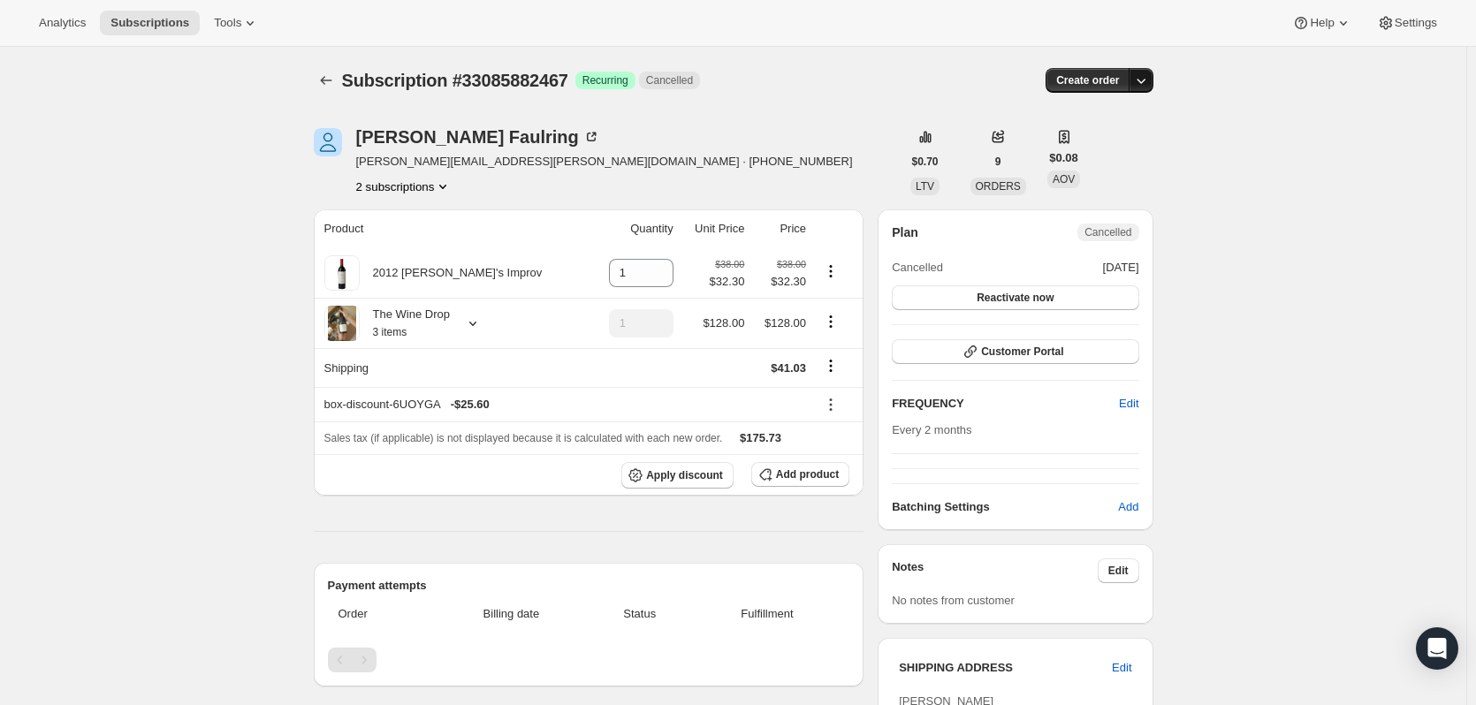
click at [1150, 81] on icon "button" at bounding box center [1141, 81] width 18 height 18
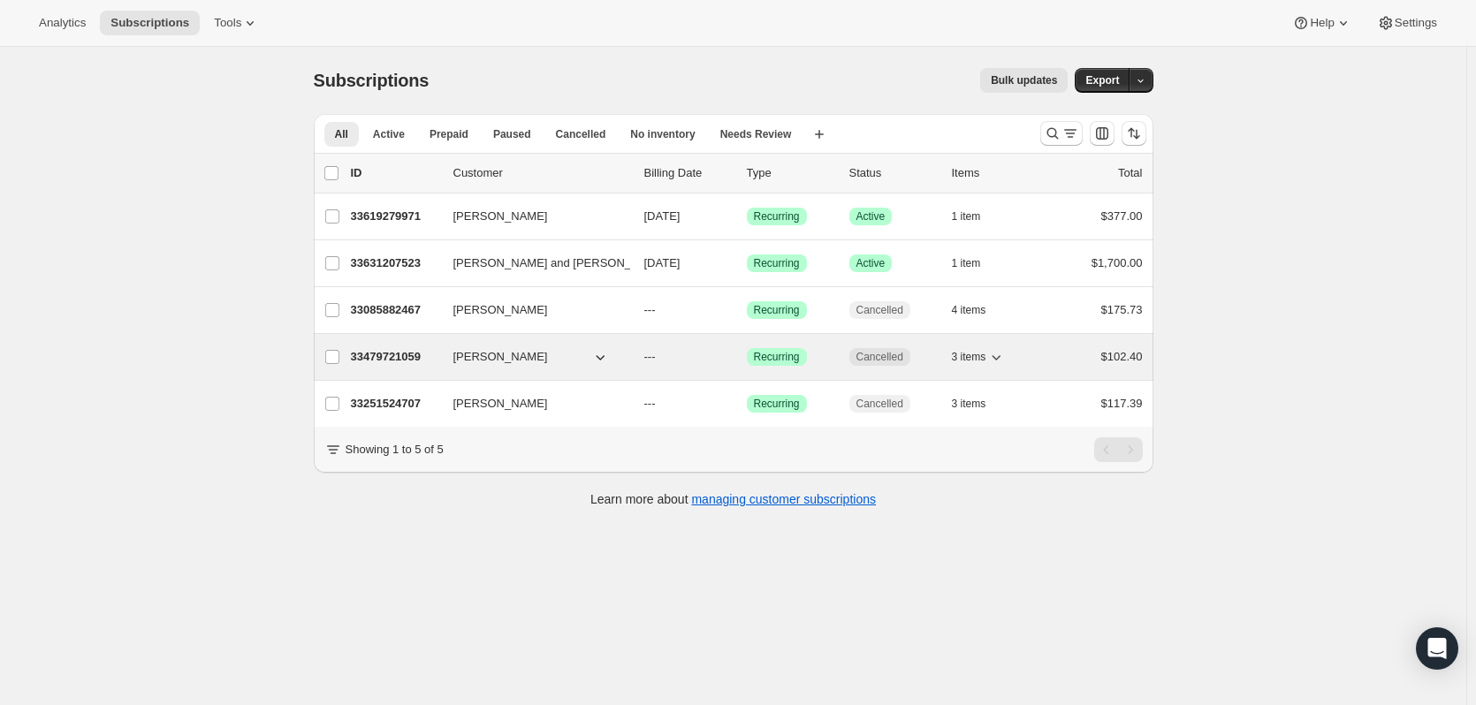
click at [367, 352] on p "33479721059" at bounding box center [395, 357] width 88 height 18
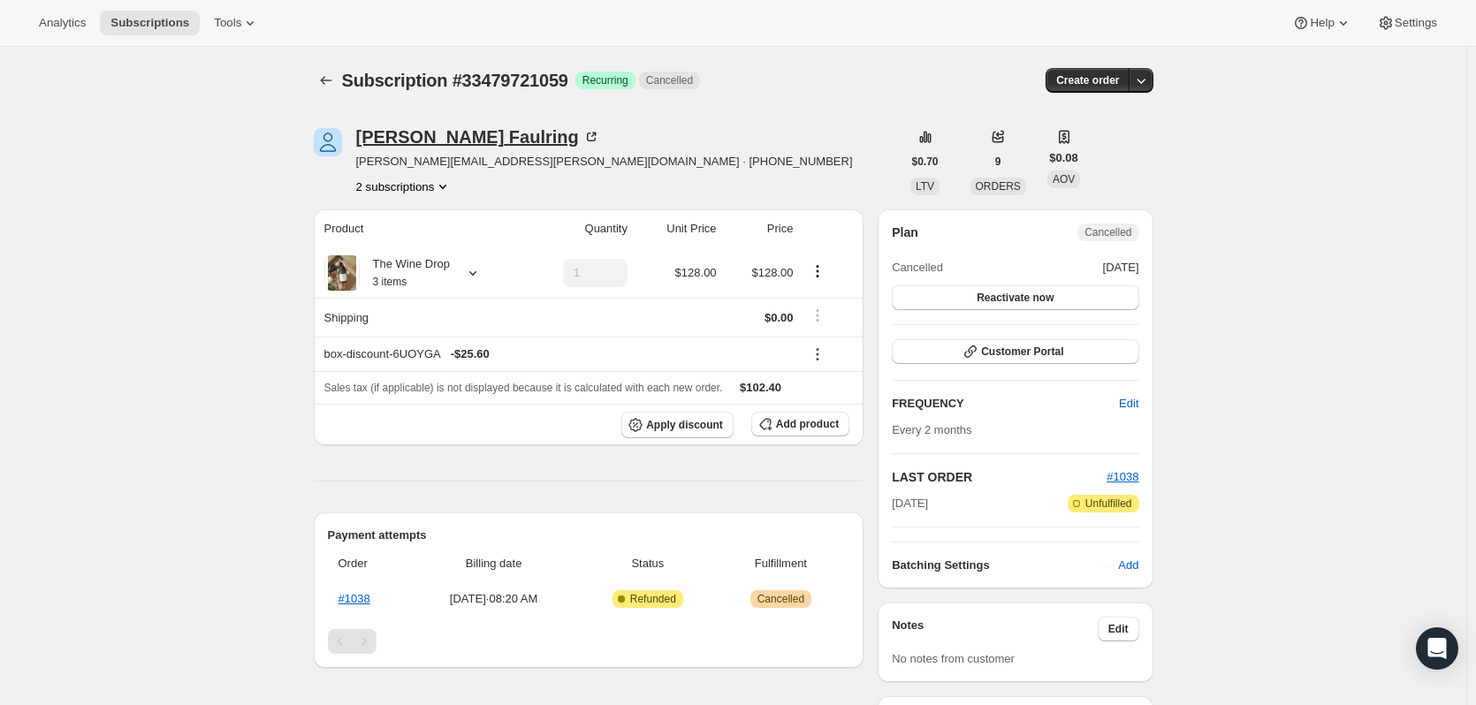
click at [412, 137] on div "[PERSON_NAME]" at bounding box center [478, 137] width 244 height 18
click at [26, 6] on div "Analytics Subscriptions Tools Help Settings" at bounding box center [738, 23] width 1476 height 47
click at [49, 26] on span "Analytics" at bounding box center [62, 23] width 47 height 14
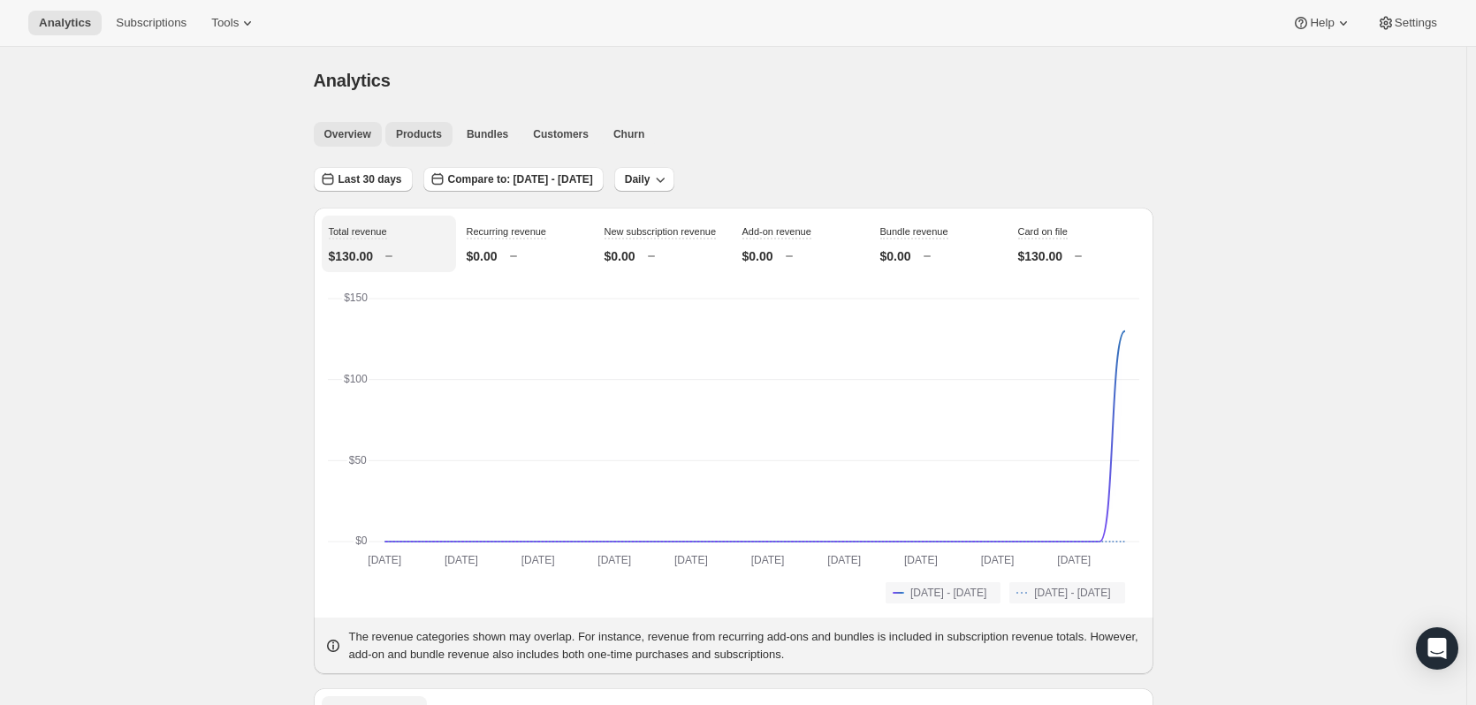
click at [426, 139] on span "Products" at bounding box center [419, 134] width 46 height 14
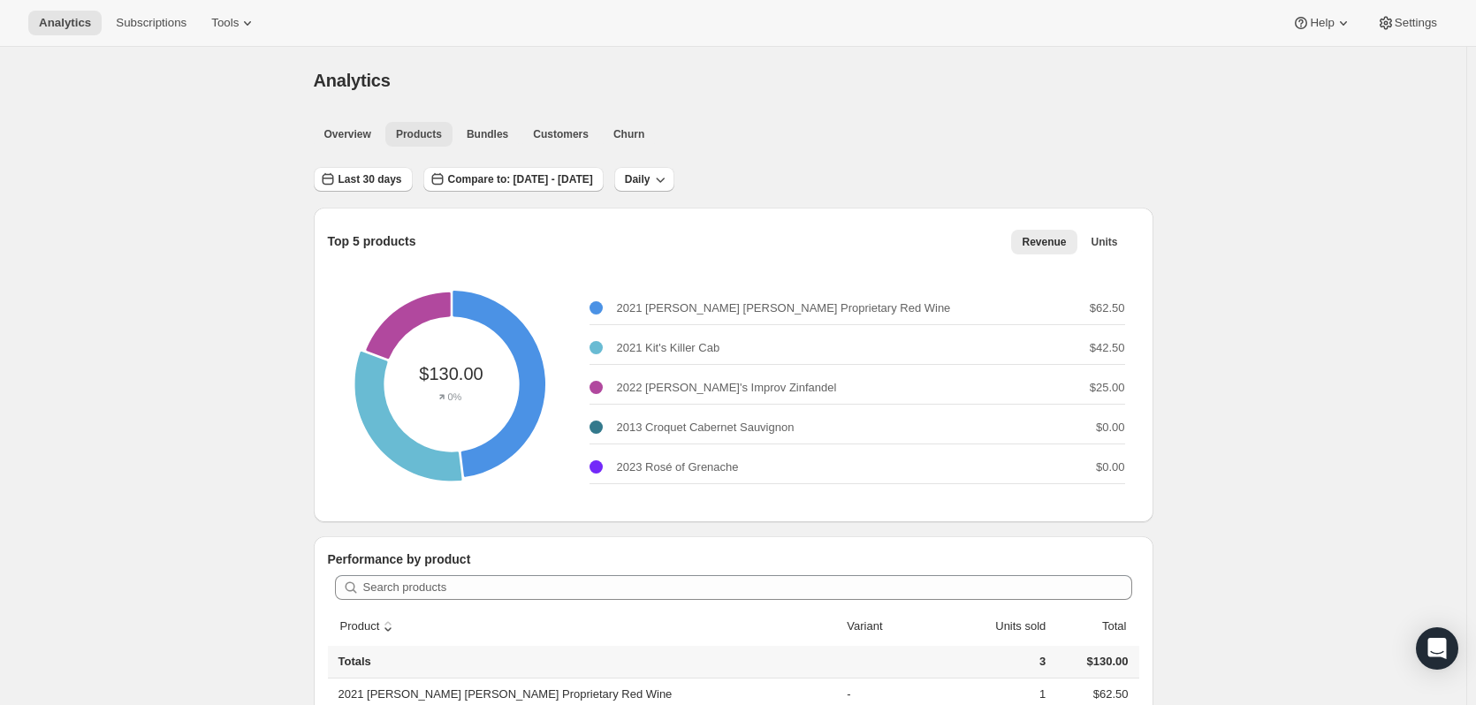
click at [550, 141] on button "Customers" at bounding box center [560, 134] width 77 height 25
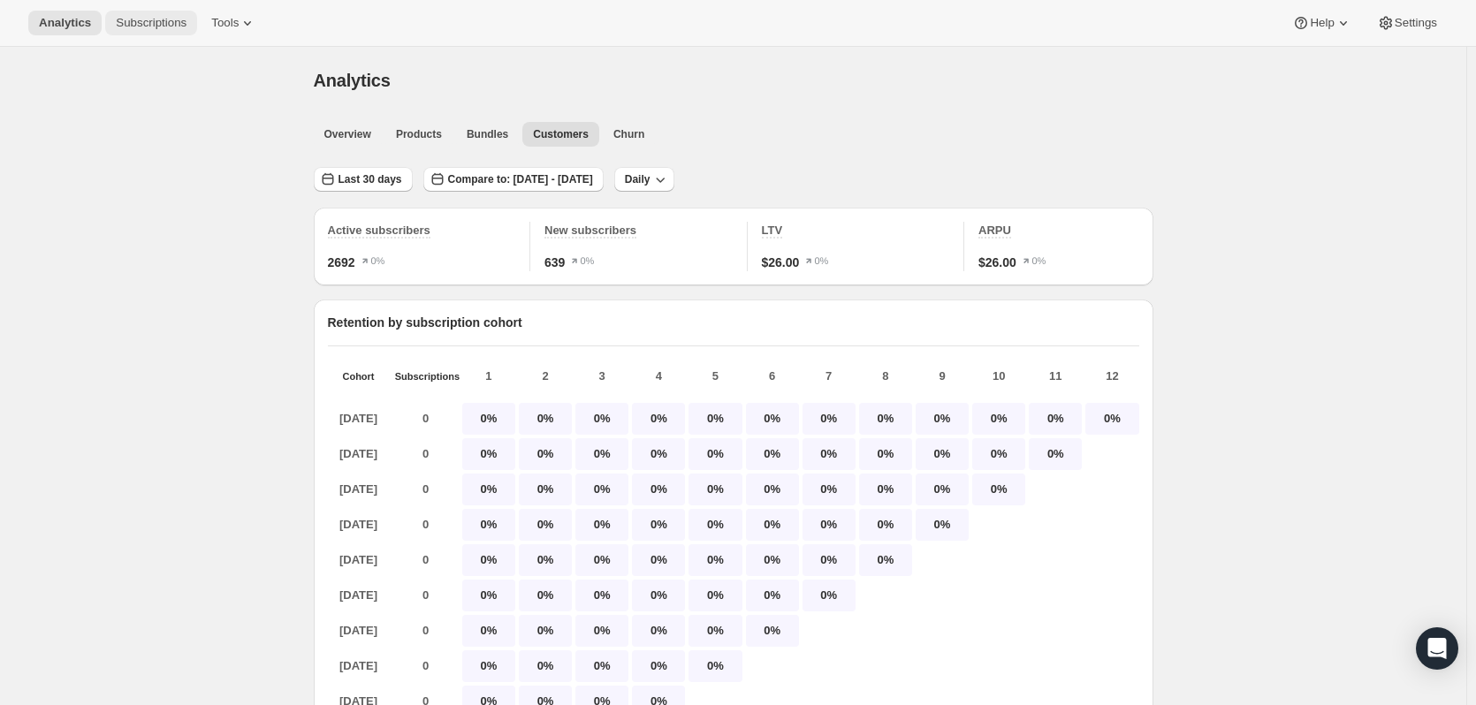
click at [162, 20] on span "Subscriptions" at bounding box center [151, 23] width 71 height 14
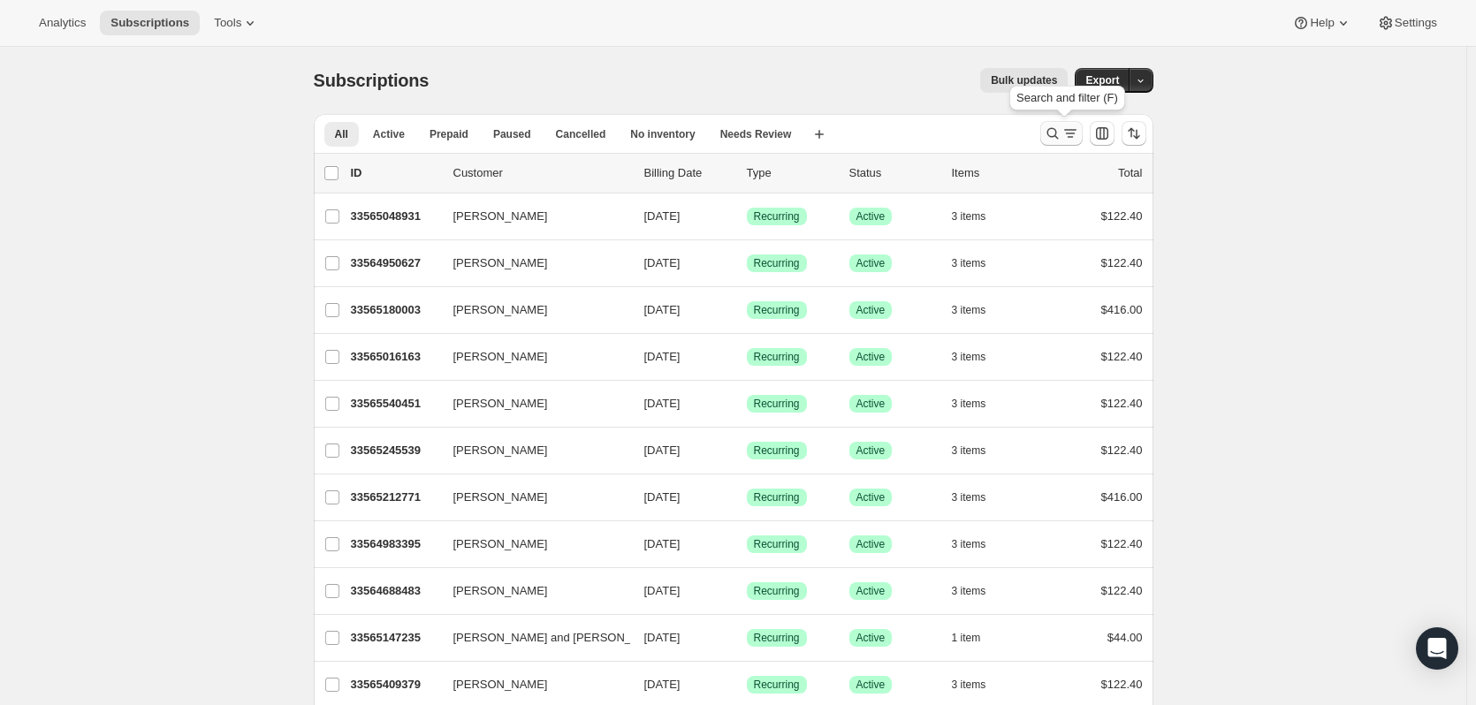
click at [1061, 132] on icon "Search and filter results" at bounding box center [1052, 134] width 18 height 18
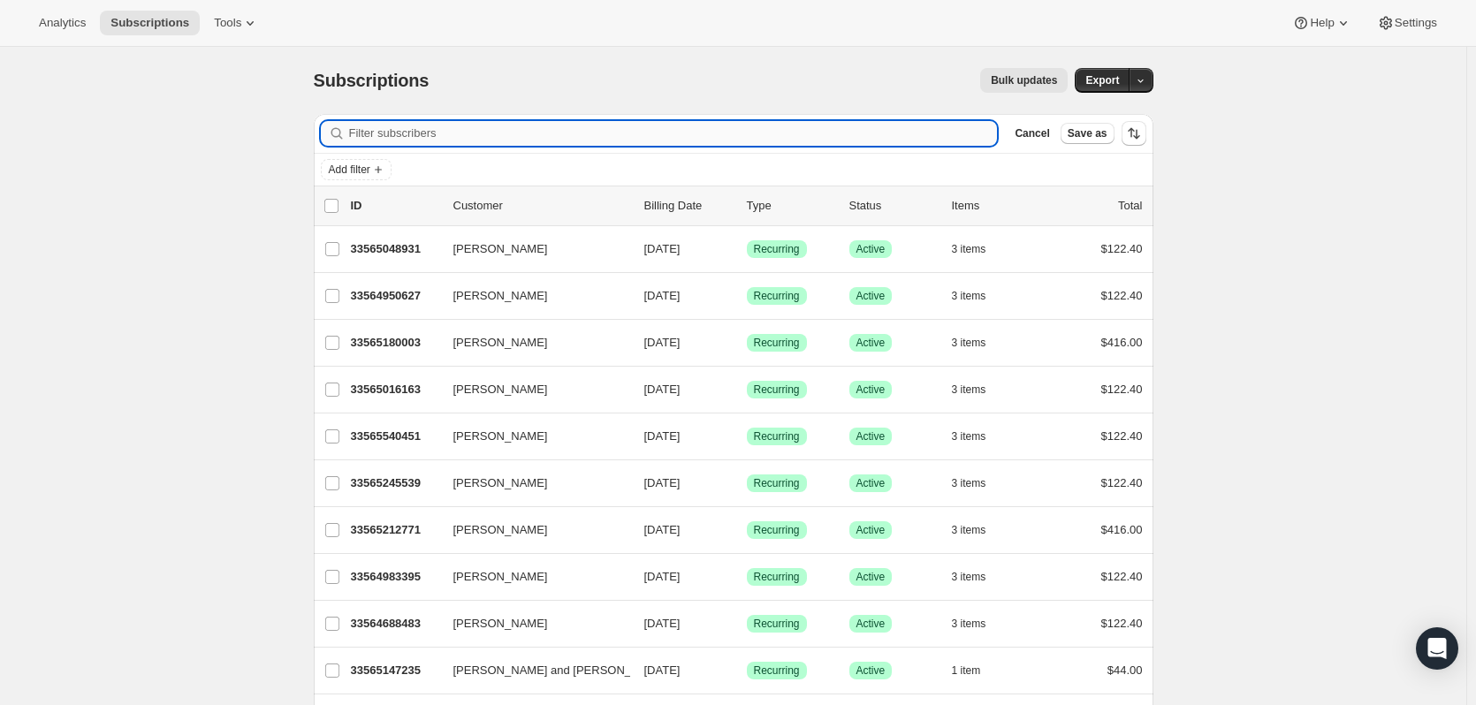
click at [551, 139] on input "Filter subscribers" at bounding box center [673, 133] width 649 height 25
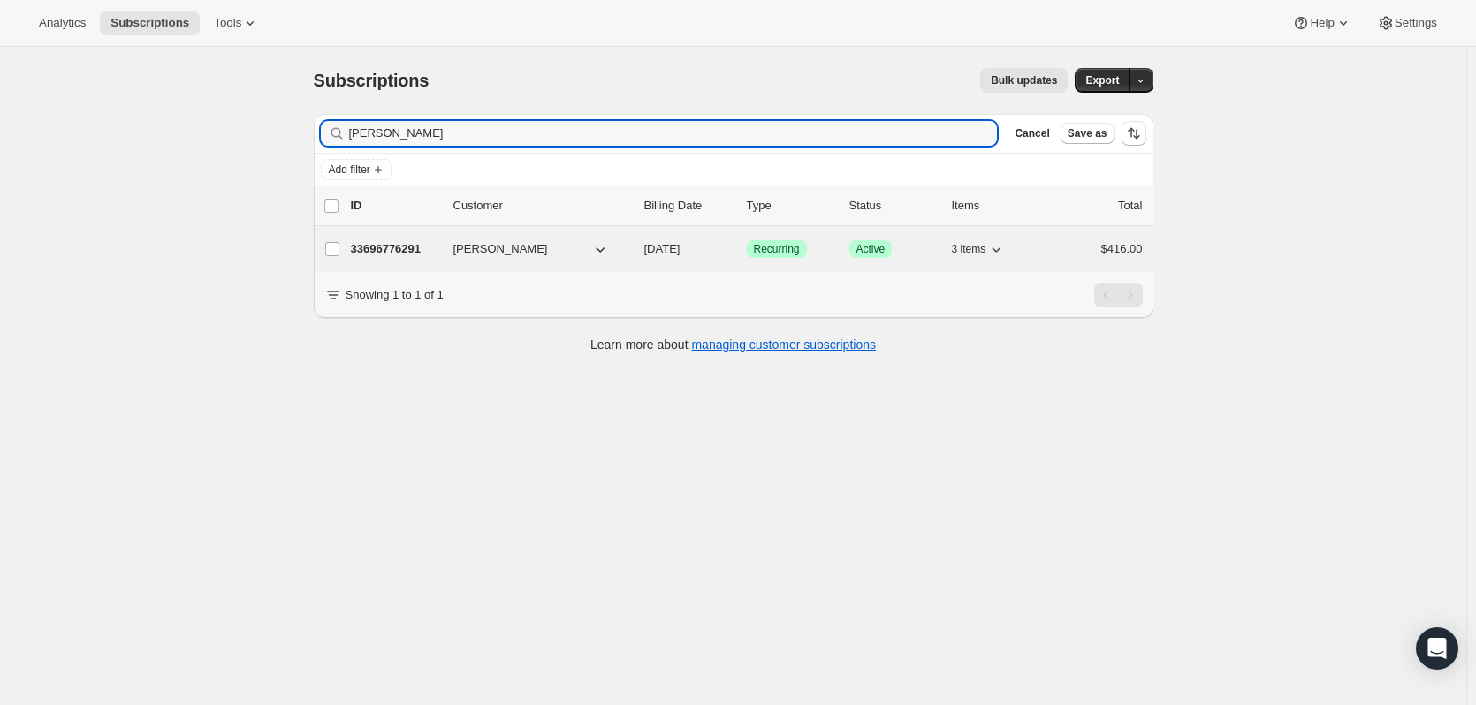
type input "[PERSON_NAME]"
click at [408, 245] on p "33696776291" at bounding box center [395, 249] width 88 height 18
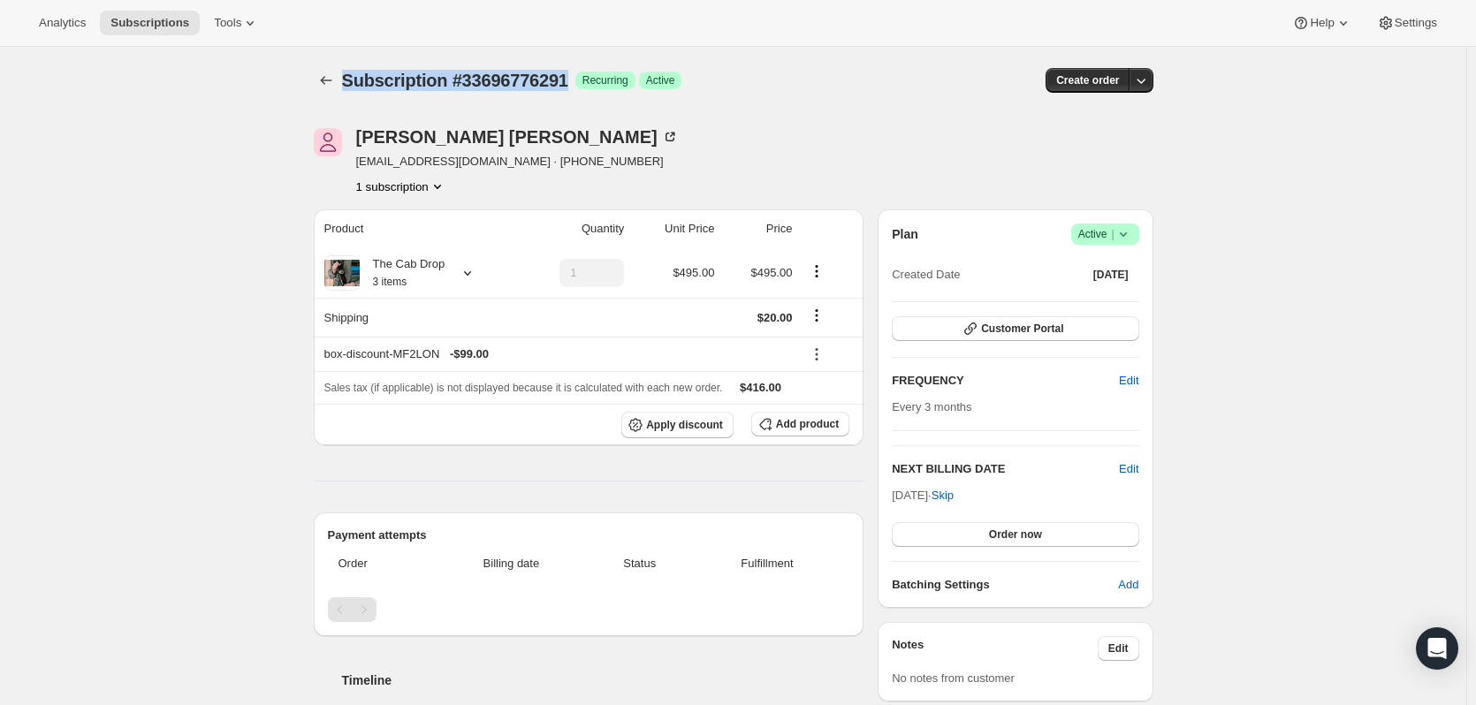
drag, startPoint x: 346, startPoint y: 80, endPoint x: 571, endPoint y: 86, distance: 224.5
click at [568, 86] on span "Subscription #33696776291" at bounding box center [455, 80] width 226 height 19
copy span "Subscription #33696776291"
